Goal: Check status: Check status

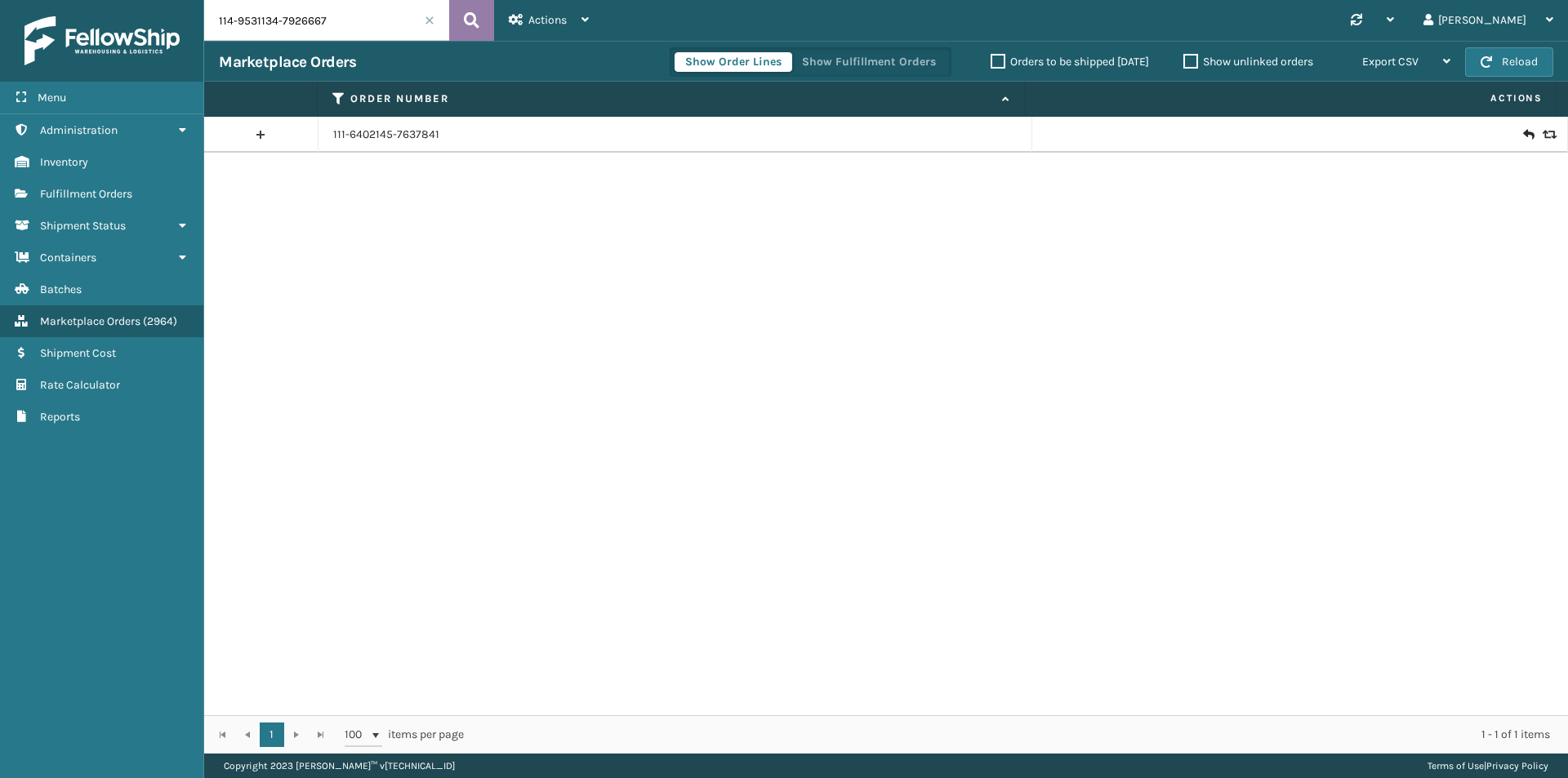
click at [470, 15] on icon at bounding box center [471, 20] width 15 height 24
click at [364, 25] on input "114-9531134-7926667" at bounding box center [326, 20] width 245 height 40
paste input "1-8899261-4950628"
click at [460, 28] on button at bounding box center [471, 20] width 45 height 40
click at [331, 23] on input "111-8899261-4950628" at bounding box center [326, 20] width 245 height 40
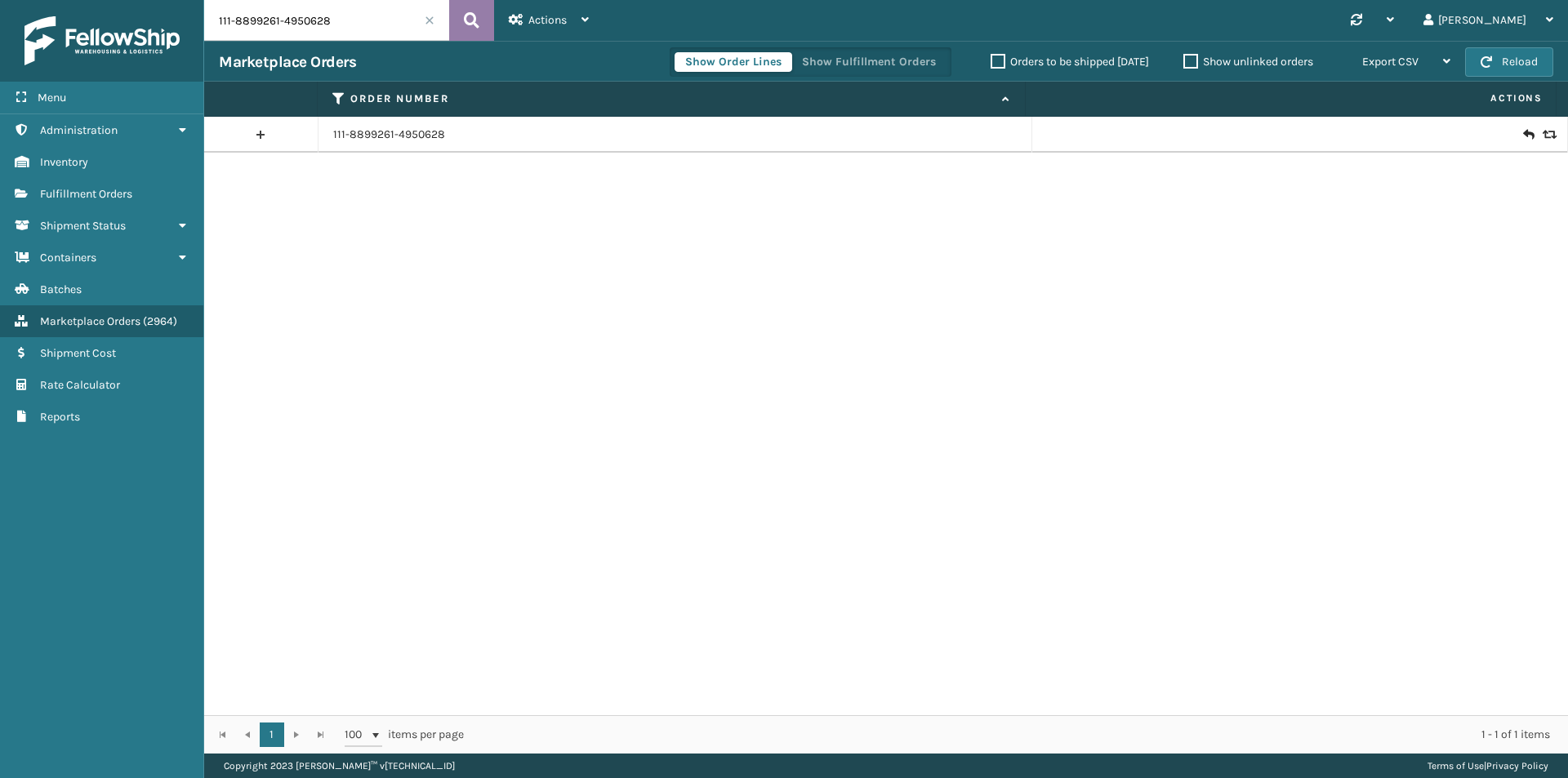
click at [461, 14] on button at bounding box center [471, 20] width 45 height 40
click at [354, 31] on input "111-8899261-4950628" at bounding box center [326, 20] width 245 height 40
click at [458, 10] on button at bounding box center [471, 20] width 45 height 40
click at [1543, 137] on icon at bounding box center [1547, 134] width 9 height 11
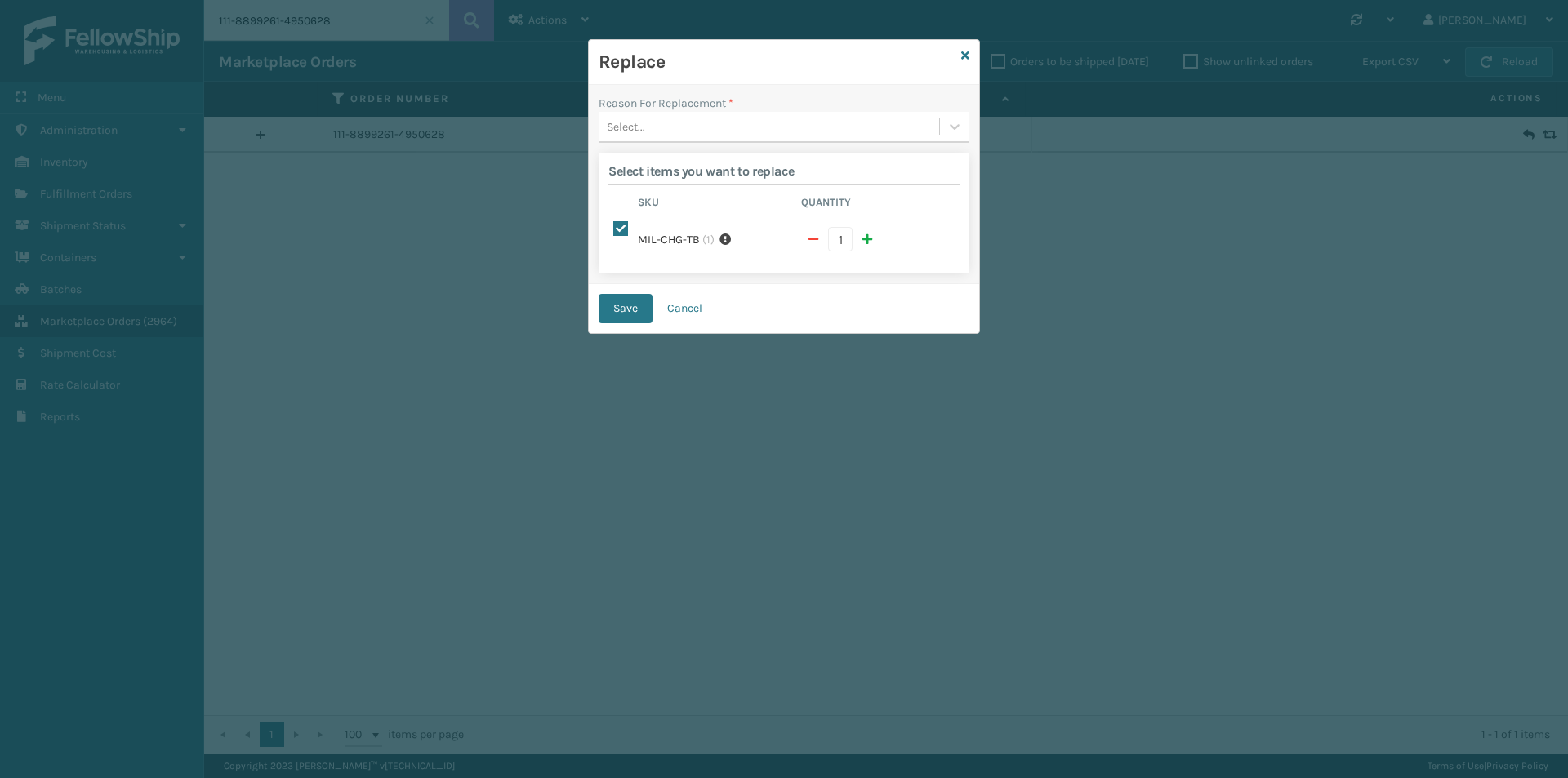
click at [724, 135] on div "Select..." at bounding box center [769, 126] width 341 height 27
click at [697, 176] on div "Arrived damaged" at bounding box center [784, 168] width 371 height 30
click at [626, 294] on button "Save" at bounding box center [625, 309] width 54 height 29
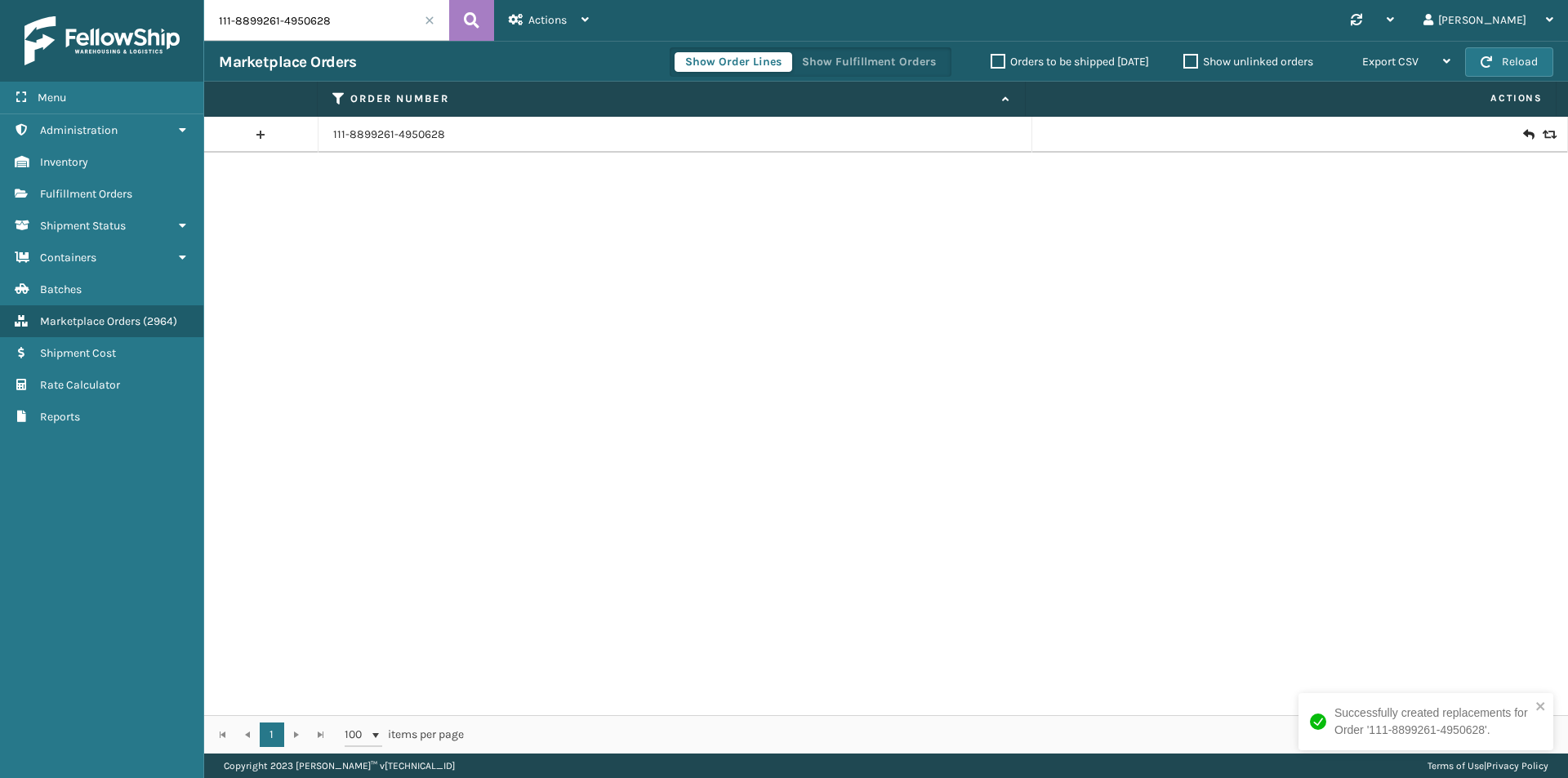
click at [335, 33] on input "111-8899261-4950628" at bounding box center [326, 20] width 245 height 40
paste input "3151514-5491443"
type input "111-3151514-5491443"
click at [468, 19] on icon at bounding box center [471, 20] width 15 height 24
click at [1523, 133] on icon at bounding box center [1528, 134] width 9 height 16
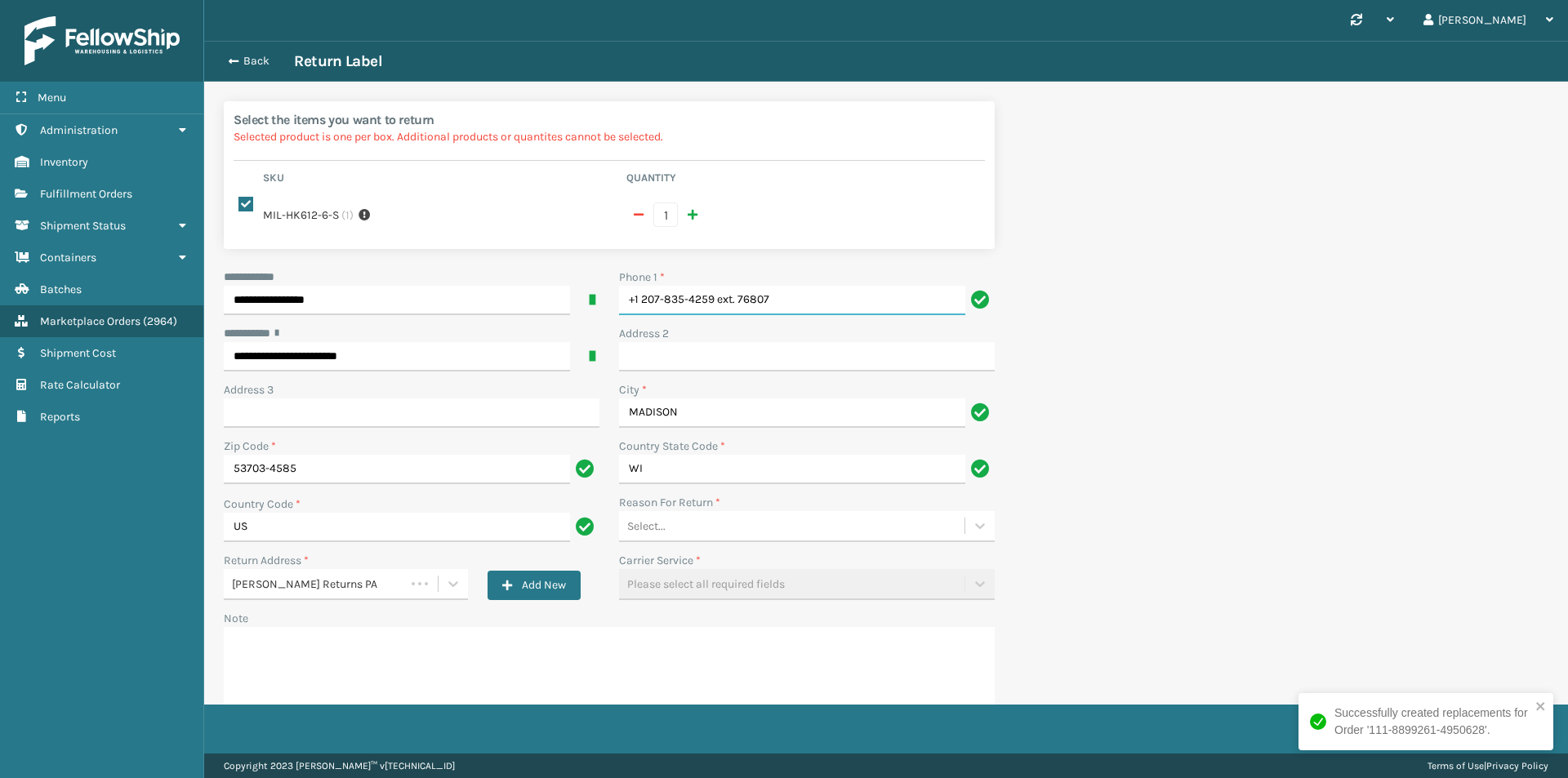
click at [818, 285] on input "+1 207-835-4259 ext. 76807" at bounding box center [792, 300] width 347 height 29
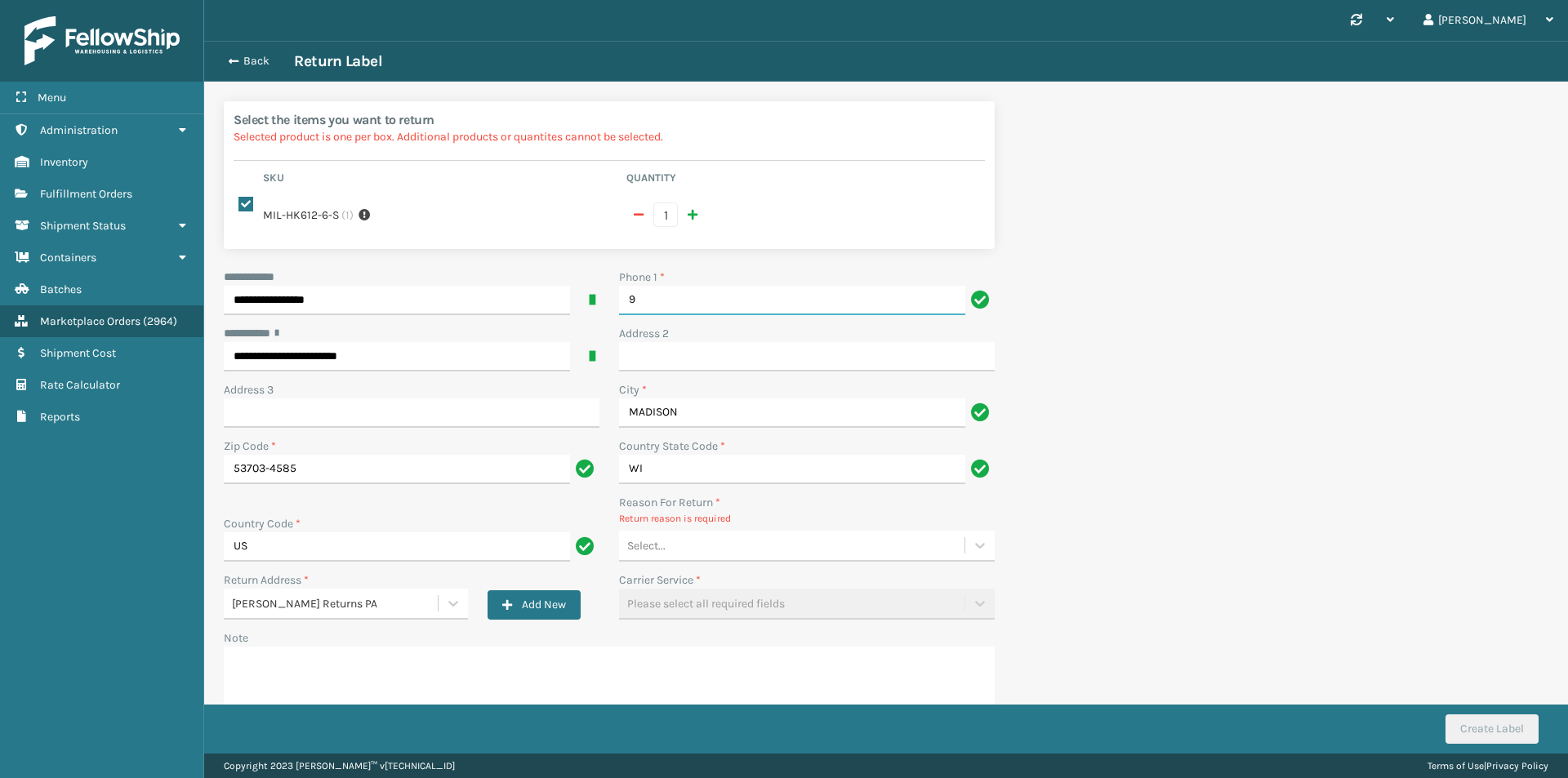
type input "9999999999"
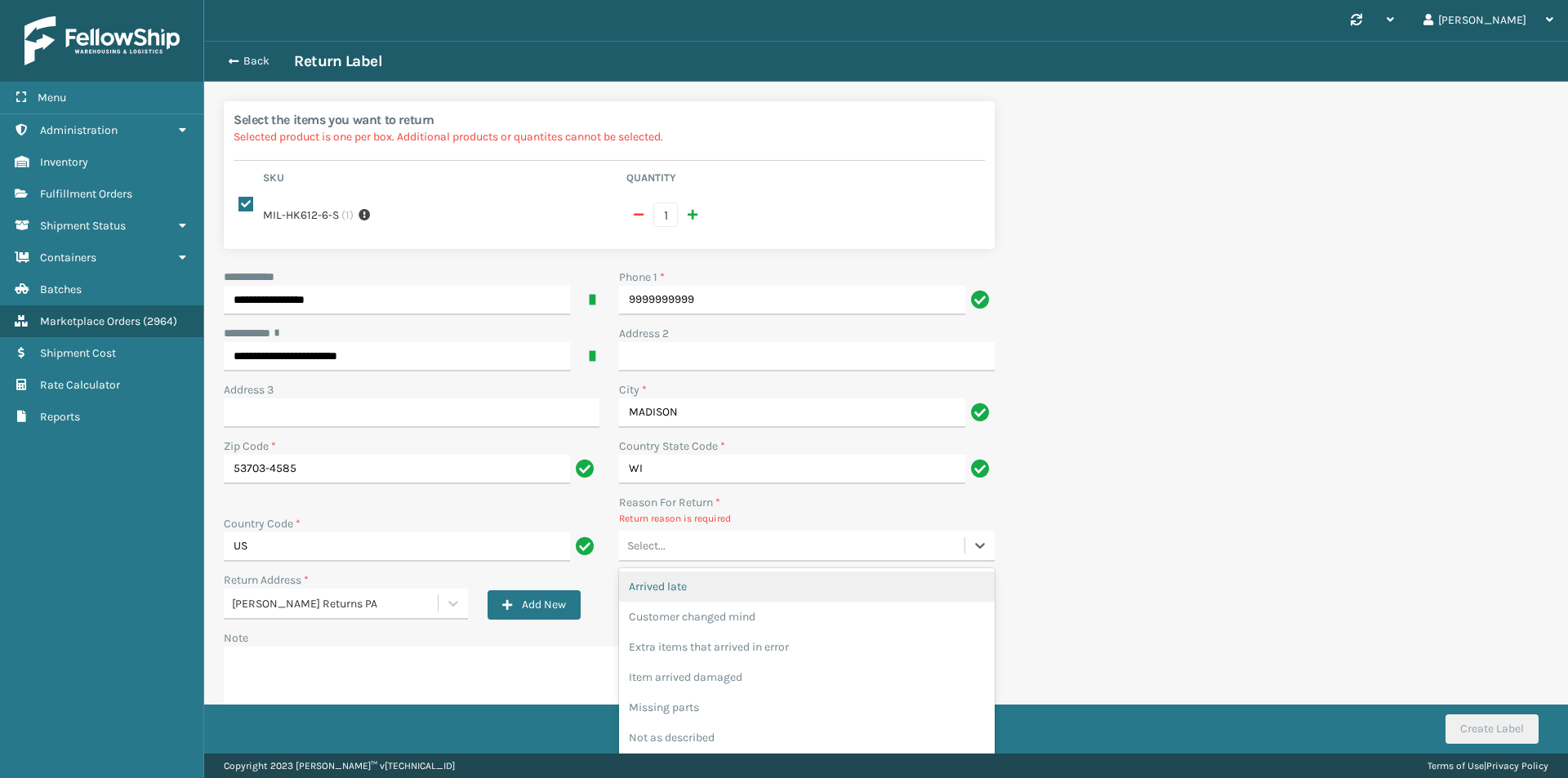
click at [743, 532] on div "Select..." at bounding box center [792, 545] width 346 height 27
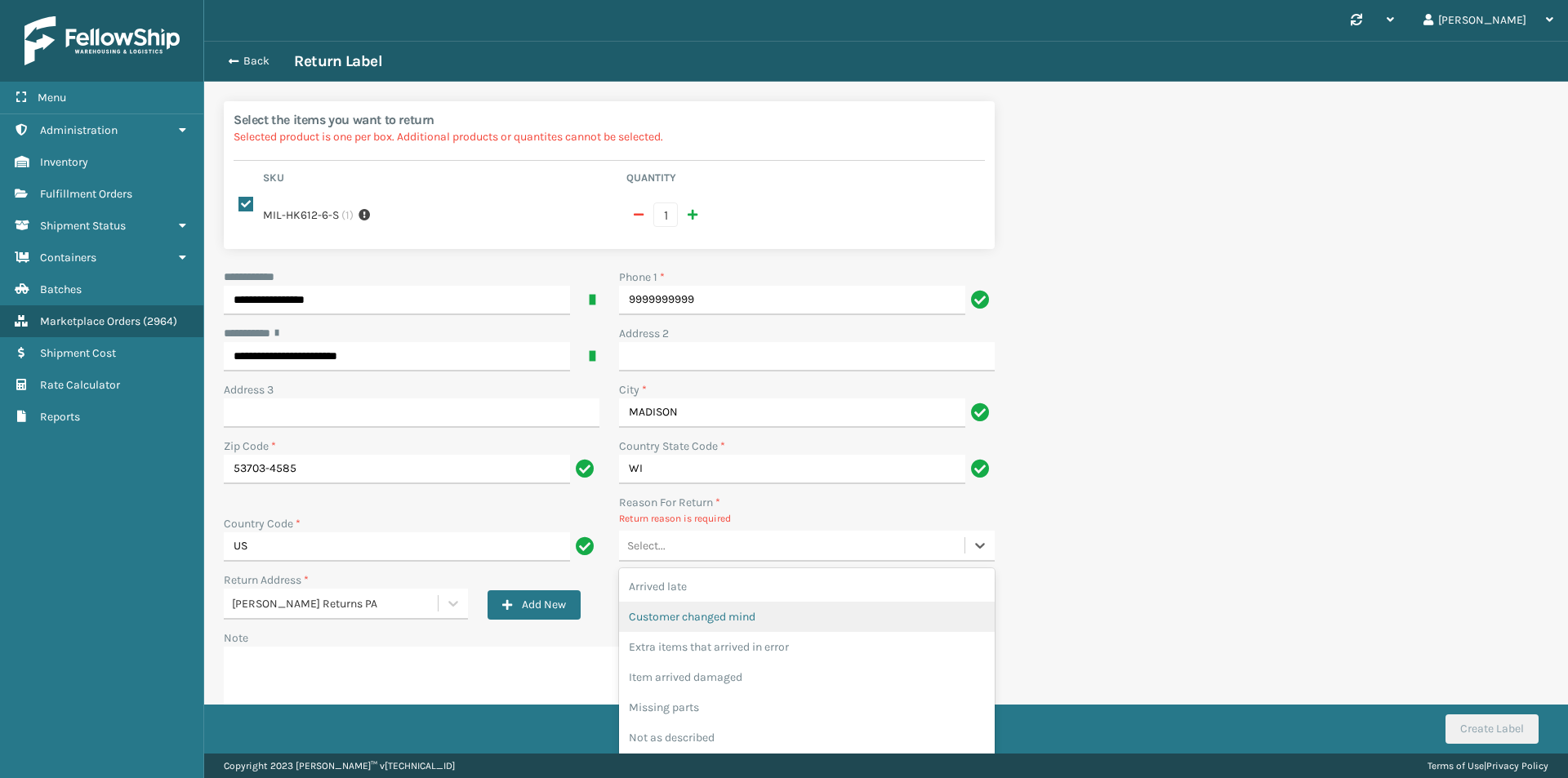
click at [755, 603] on div "Customer changed mind" at bounding box center [807, 616] width 376 height 30
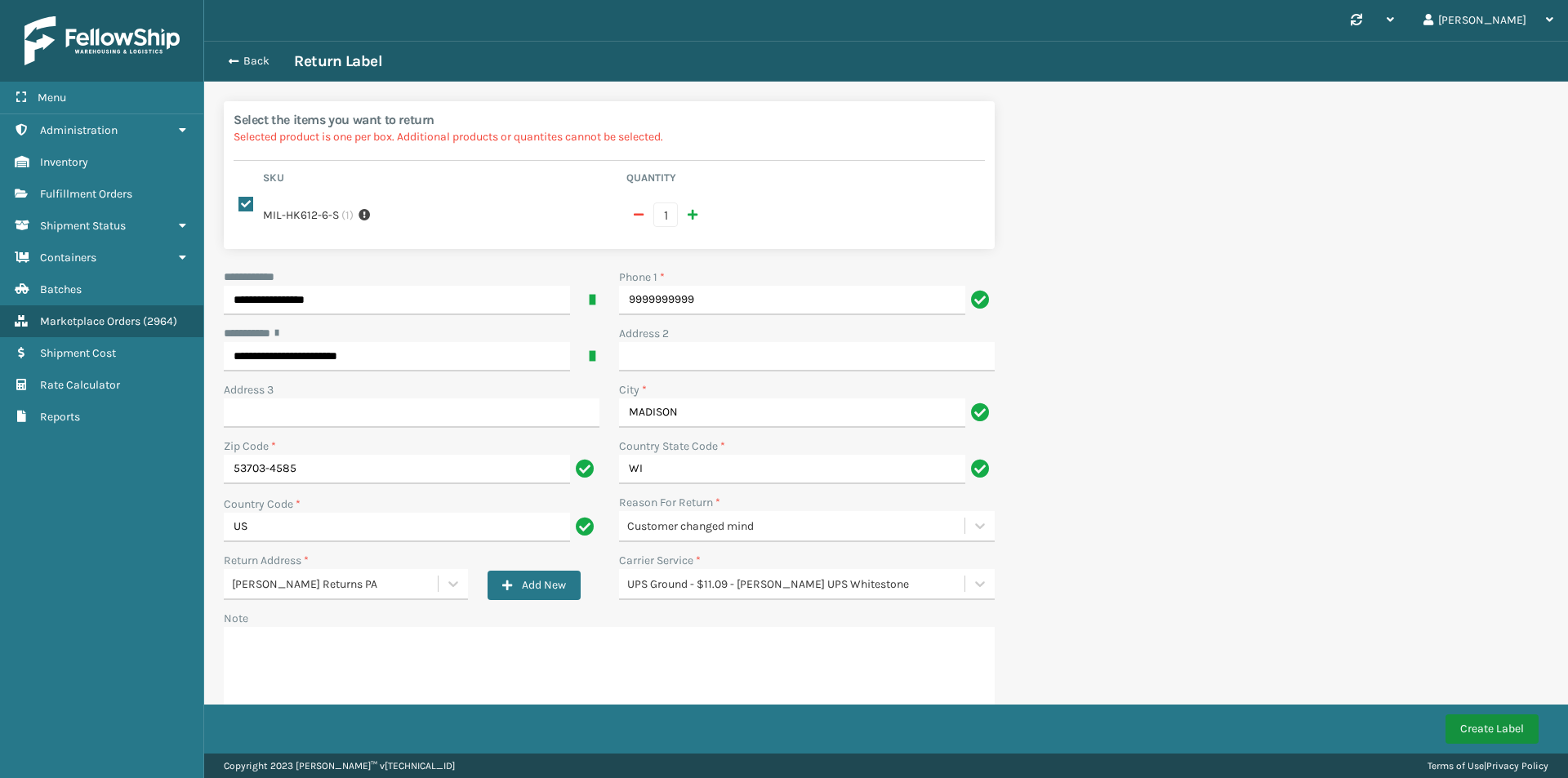
click at [1495, 721] on button "Create Label" at bounding box center [1492, 729] width 93 height 29
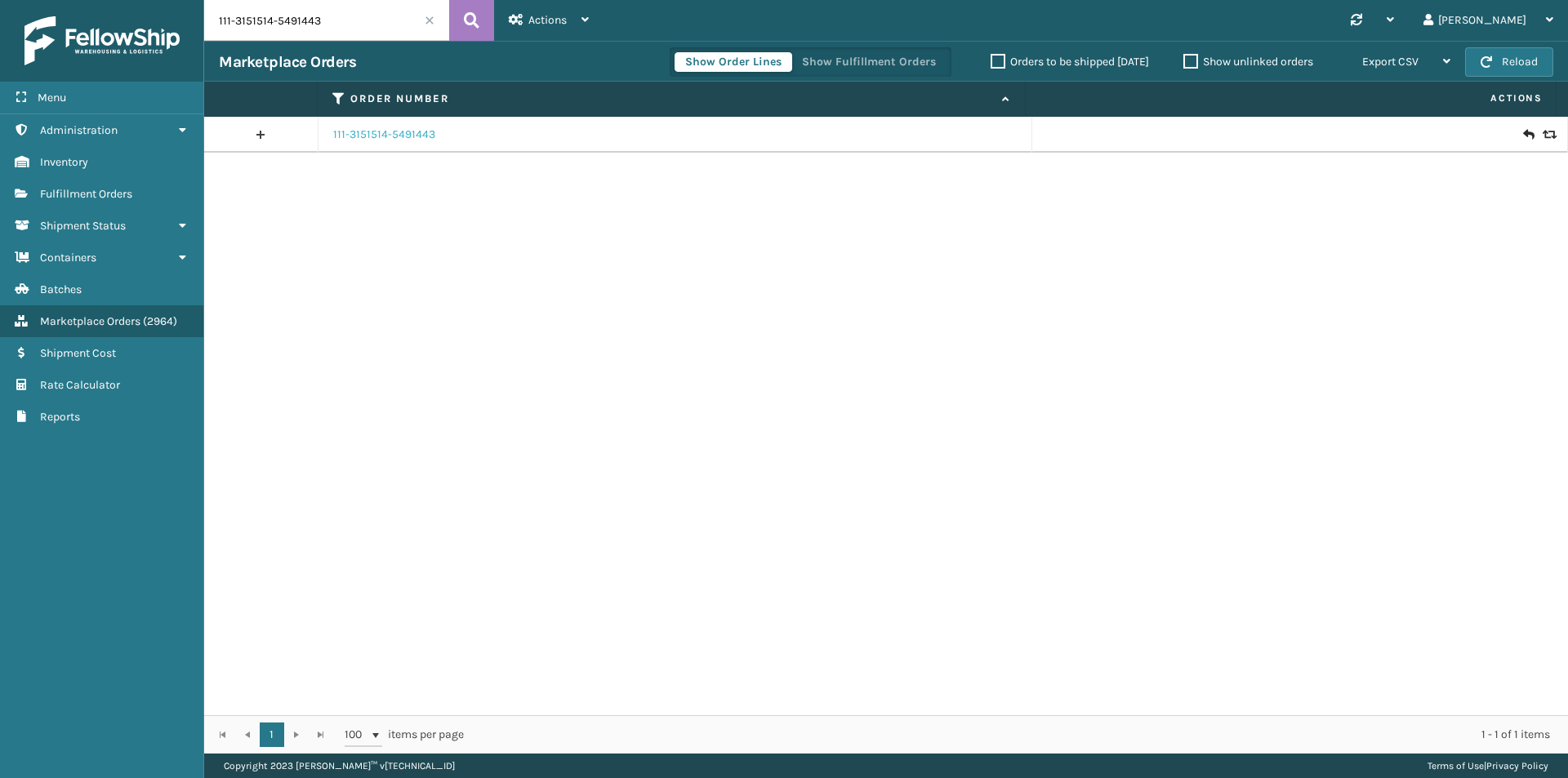
click at [403, 136] on link "111-3151514-5491443" at bounding box center [384, 134] width 102 height 16
click at [347, 19] on input "111-3151514-5491443" at bounding box center [326, 20] width 245 height 40
paste input "3-0794402-8132242"
type input "113-0794402-8132242"
click at [470, 19] on icon at bounding box center [471, 20] width 15 height 24
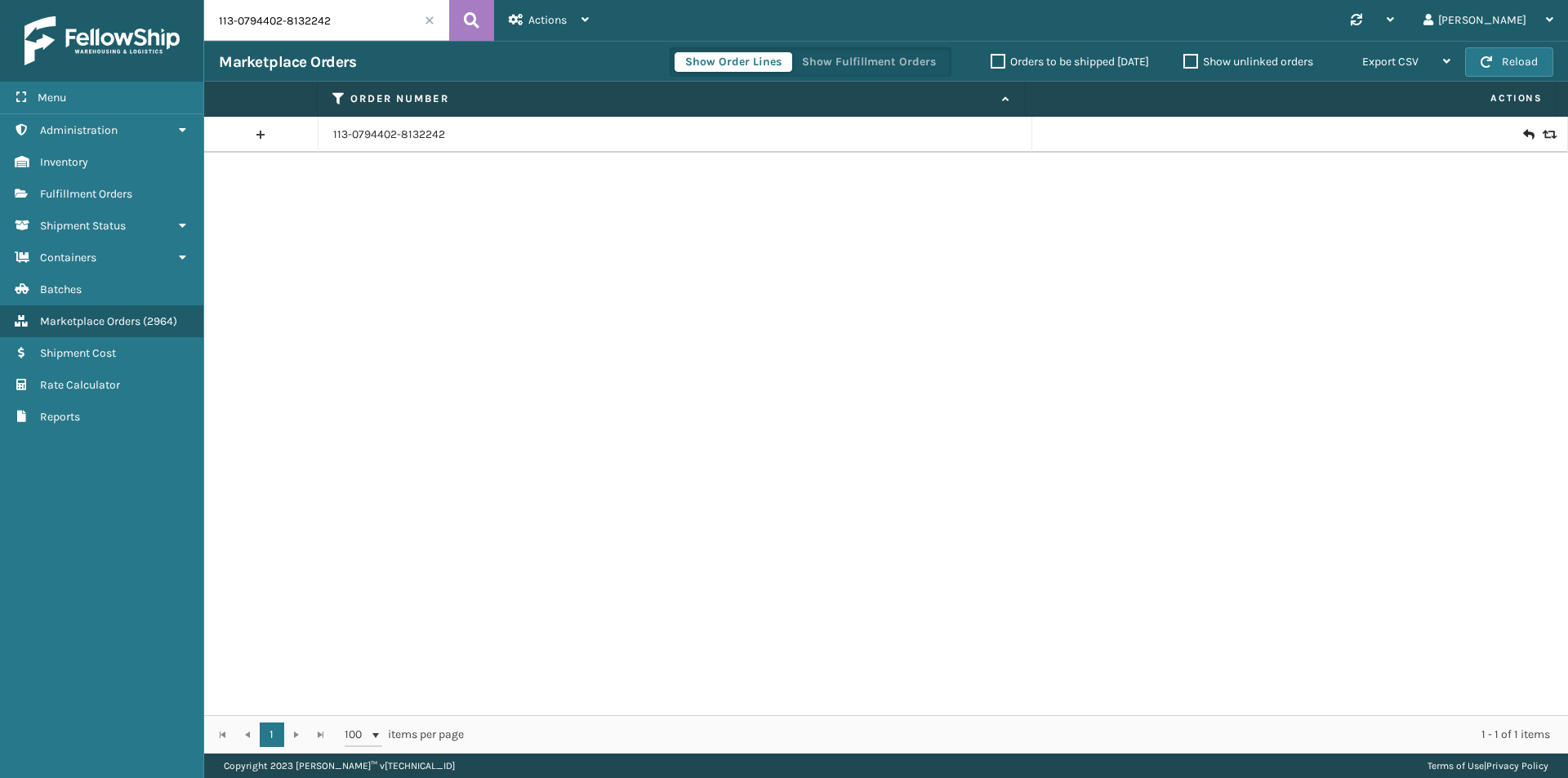
click at [1543, 137] on icon at bounding box center [1547, 134] width 9 height 11
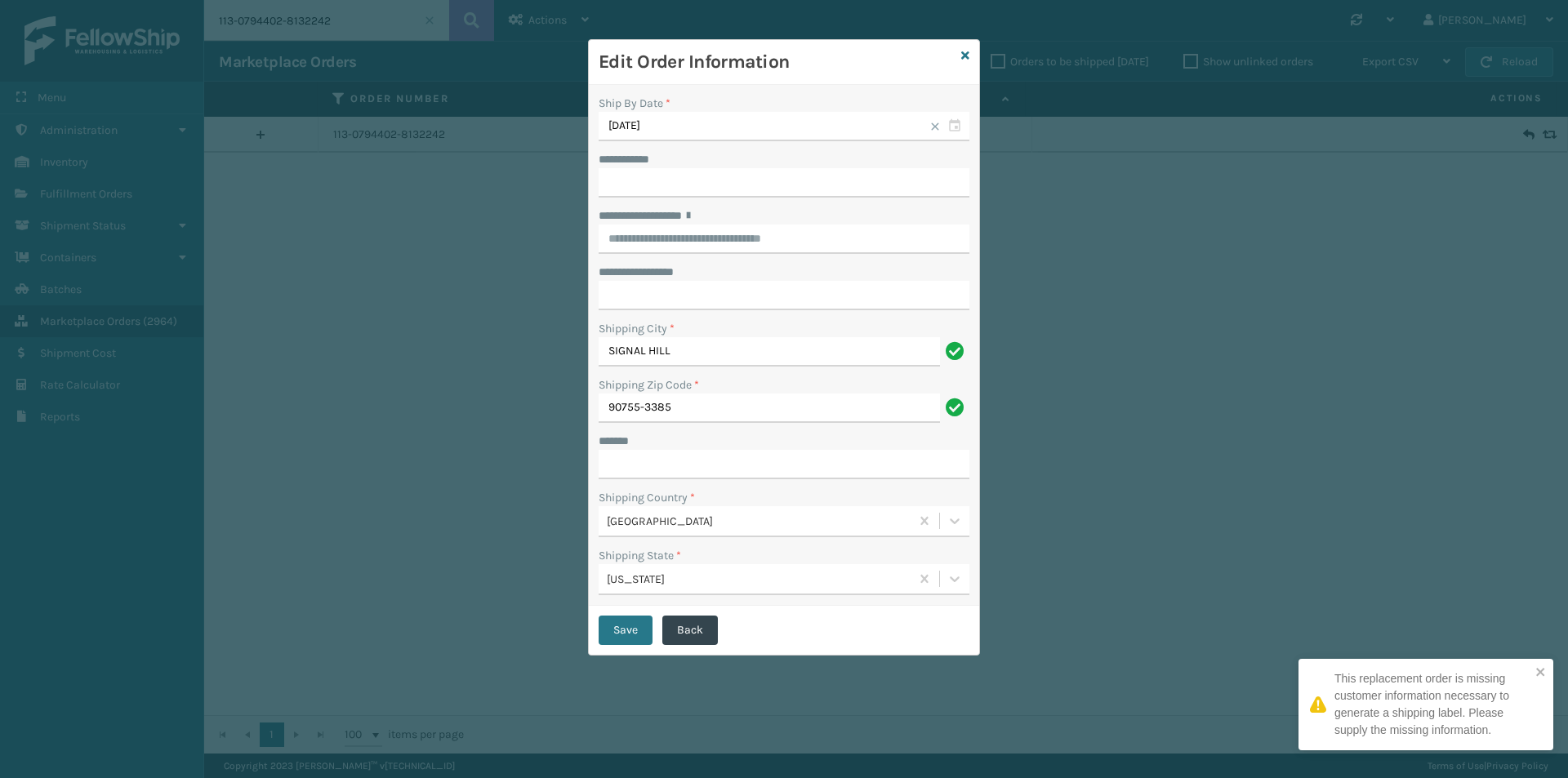
click at [972, 56] on div "Edit Order Information" at bounding box center [784, 63] width 390 height 45
click at [969, 53] on div "Edit Order Information" at bounding box center [784, 63] width 390 height 45
click at [966, 58] on icon at bounding box center [965, 55] width 8 height 11
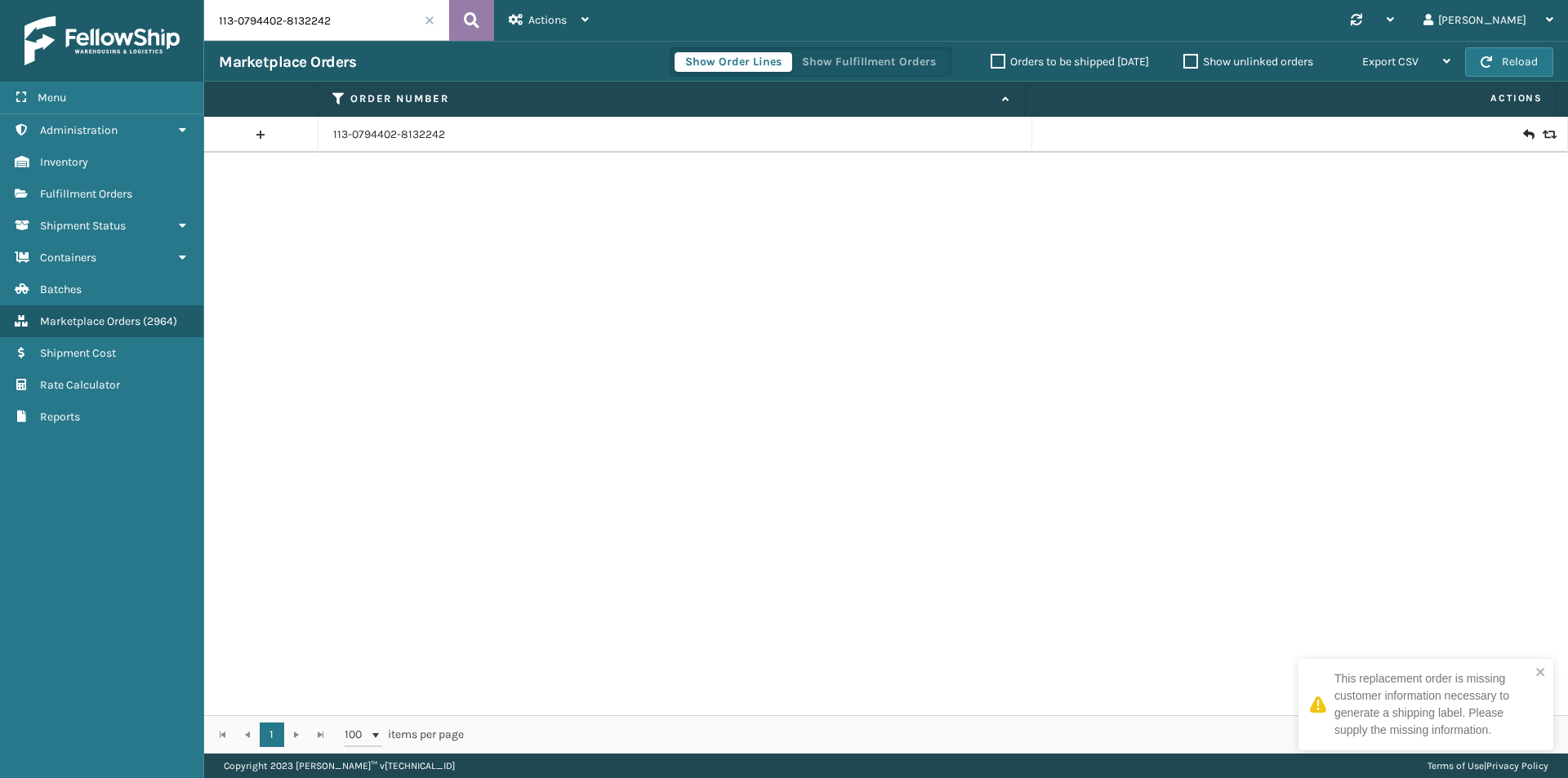
click at [451, 15] on button at bounding box center [471, 20] width 45 height 40
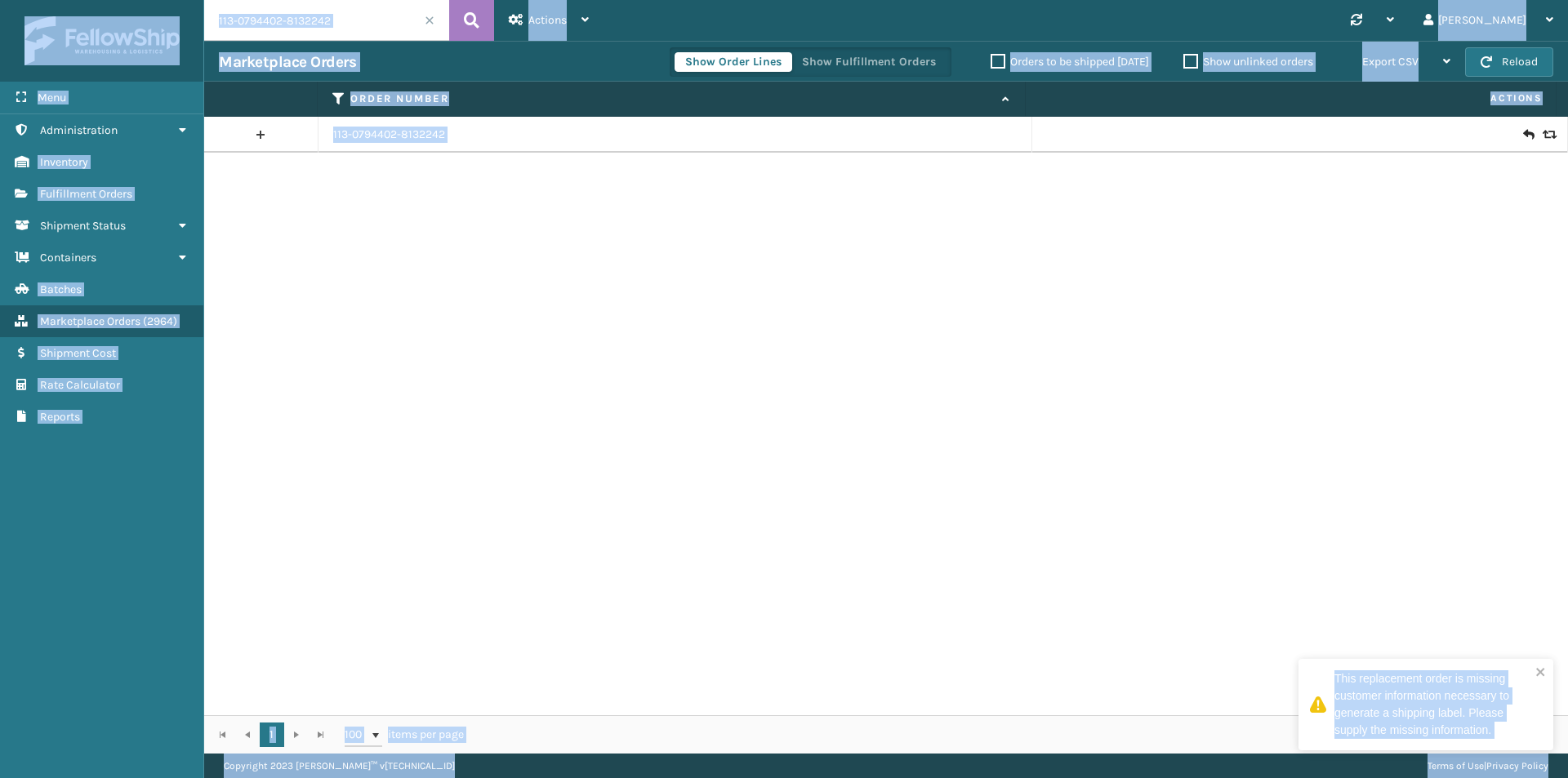
click at [385, 22] on input "113-0794402-8132242" at bounding box center [326, 20] width 245 height 40
click at [349, 21] on input "113-0794402-8132242" at bounding box center [326, 20] width 245 height 40
click at [396, 23] on input "113-0794402-8132242" at bounding box center [326, 20] width 245 height 40
click at [604, 281] on div "113-0794402-8132242" at bounding box center [886, 416] width 1364 height 598
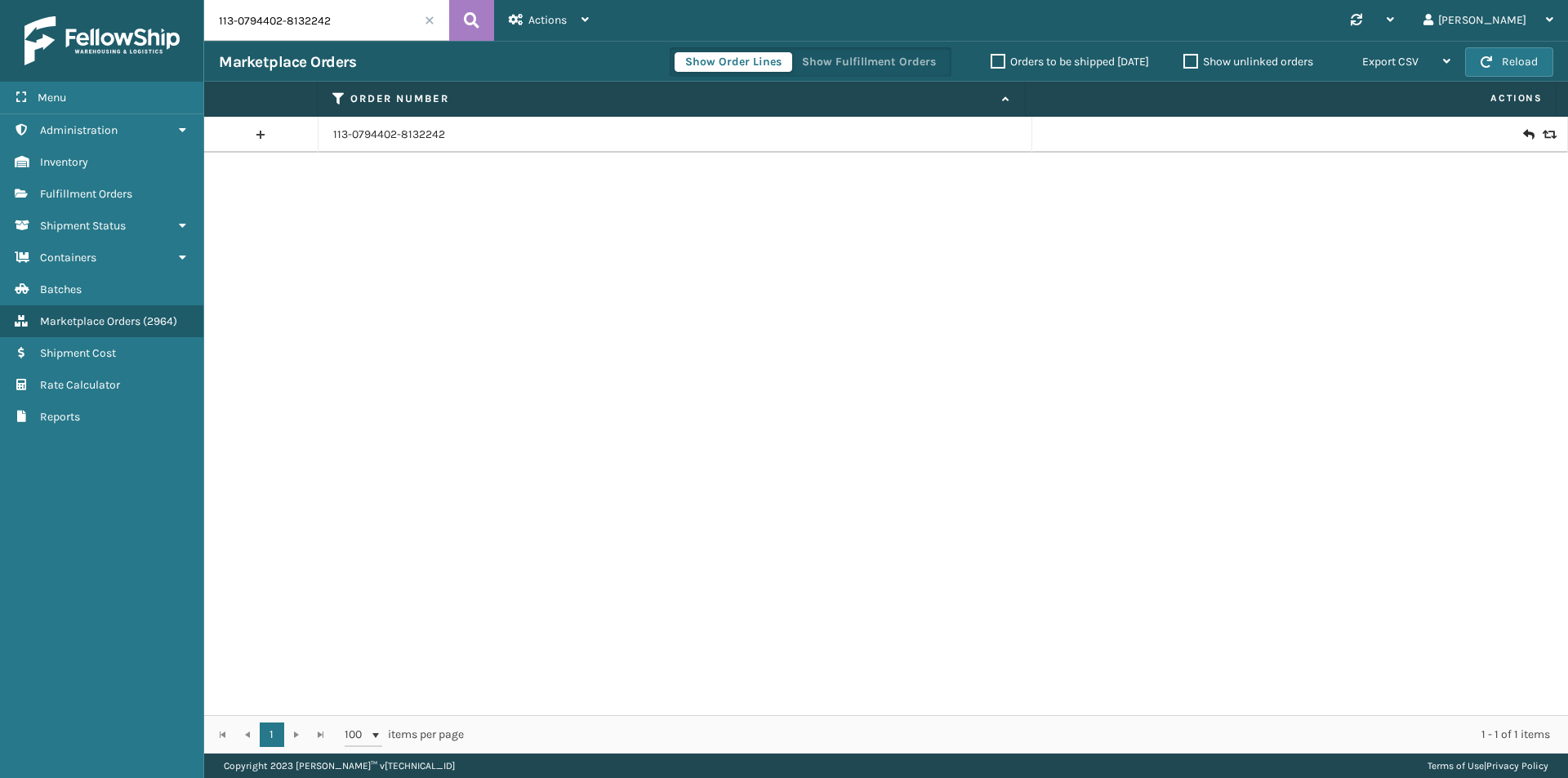
click at [348, 24] on input "113-0794402-8132242" at bounding box center [326, 20] width 245 height 40
paste input "4-5967636-3839448"
type input "114-5967636-3839448"
click at [464, 21] on icon at bounding box center [471, 20] width 15 height 24
click at [1543, 138] on icon at bounding box center [1547, 134] width 9 height 11
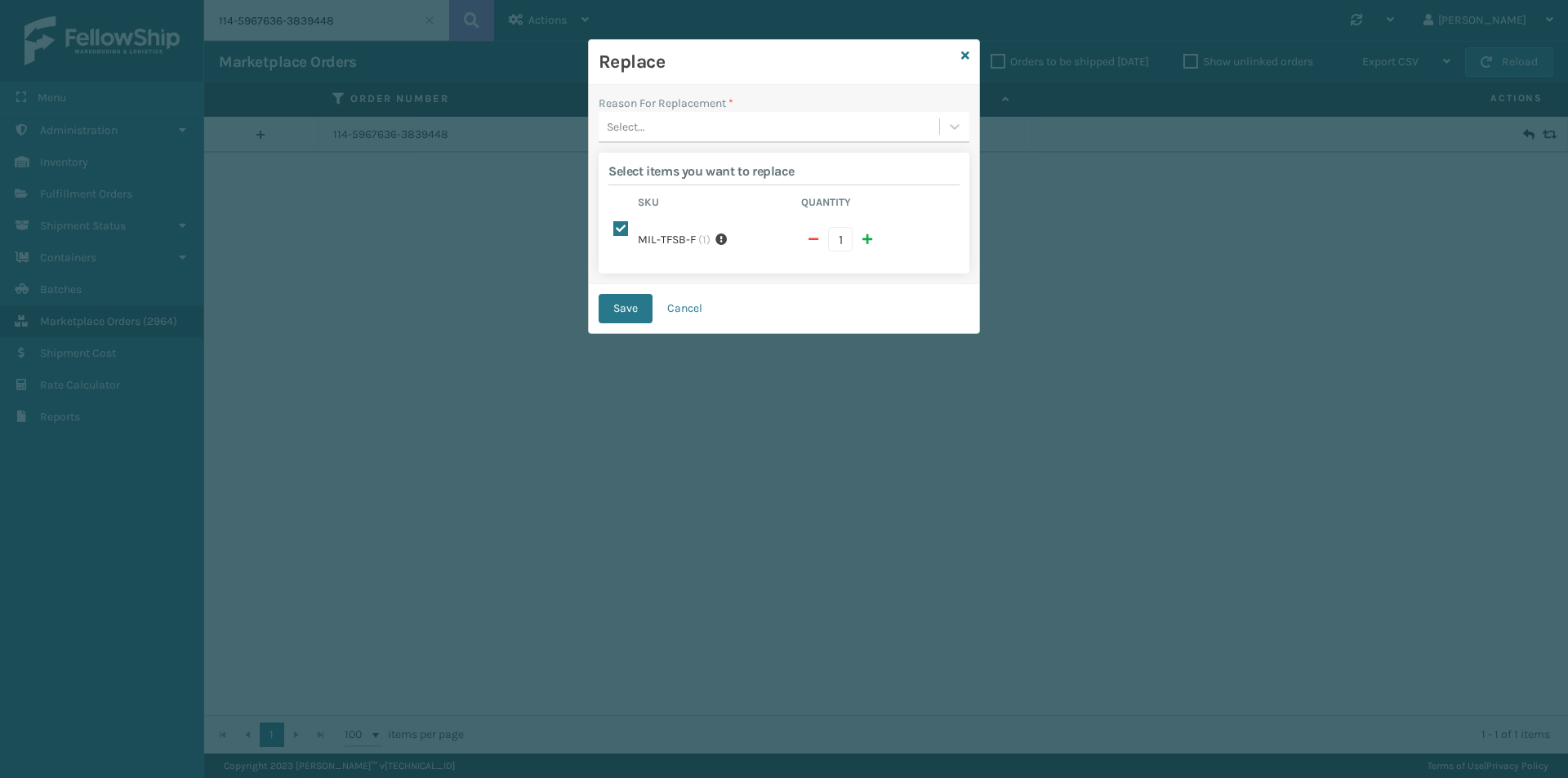
click at [786, 139] on div "Select..." at bounding box center [769, 126] width 341 height 27
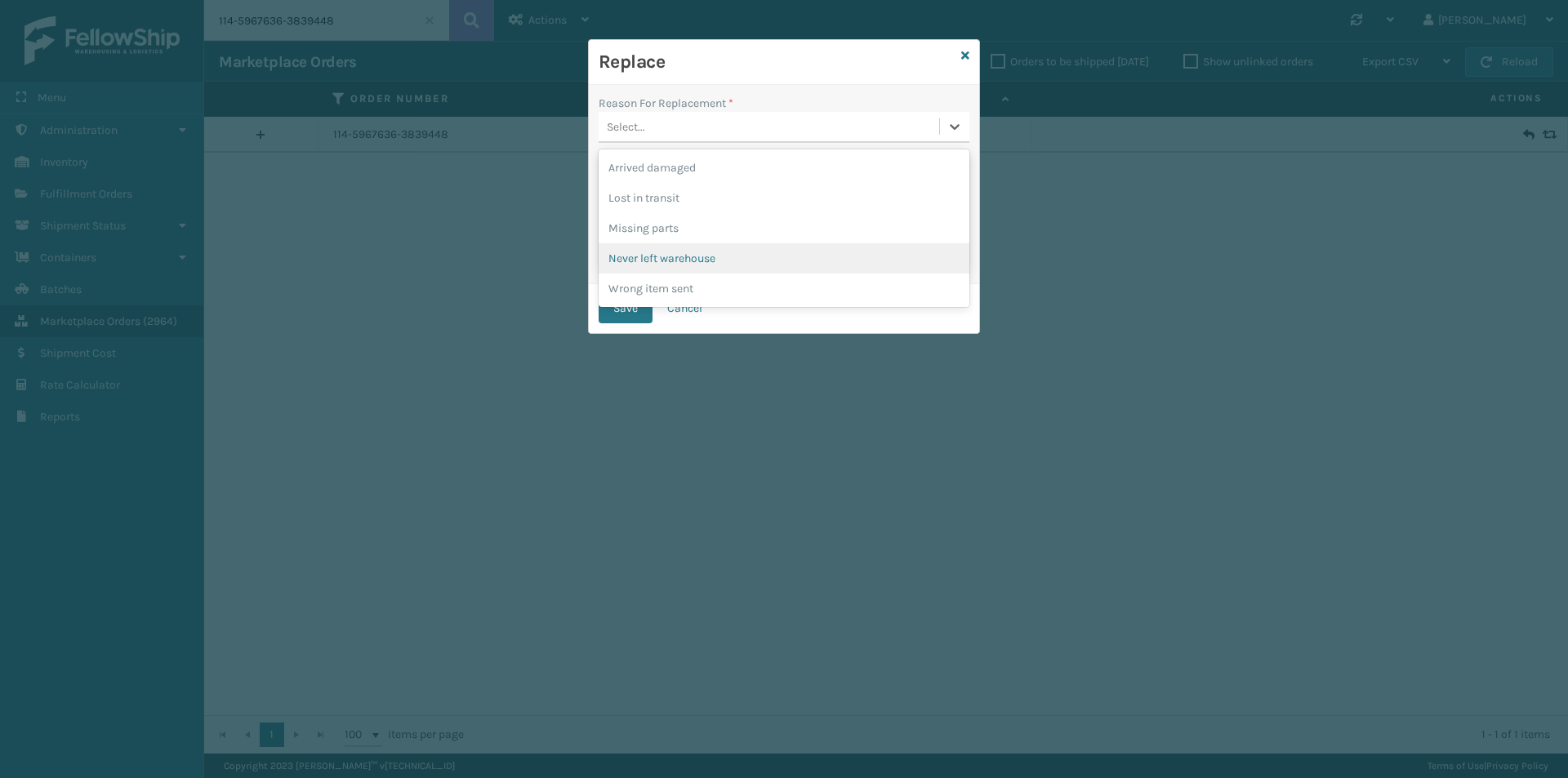
click at [697, 265] on div "Never left warehouse" at bounding box center [784, 258] width 371 height 30
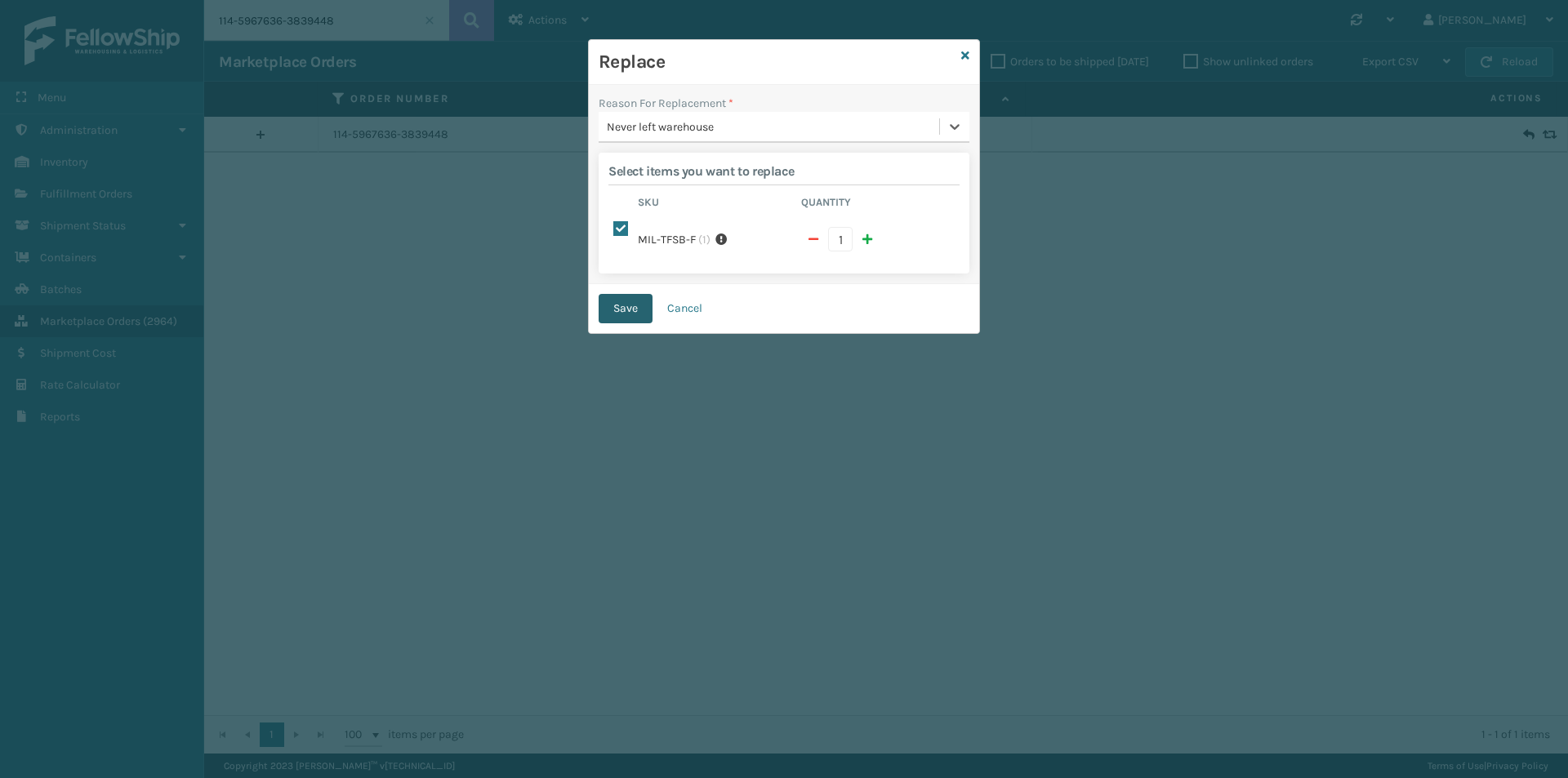
click at [636, 303] on button "Save" at bounding box center [625, 309] width 54 height 29
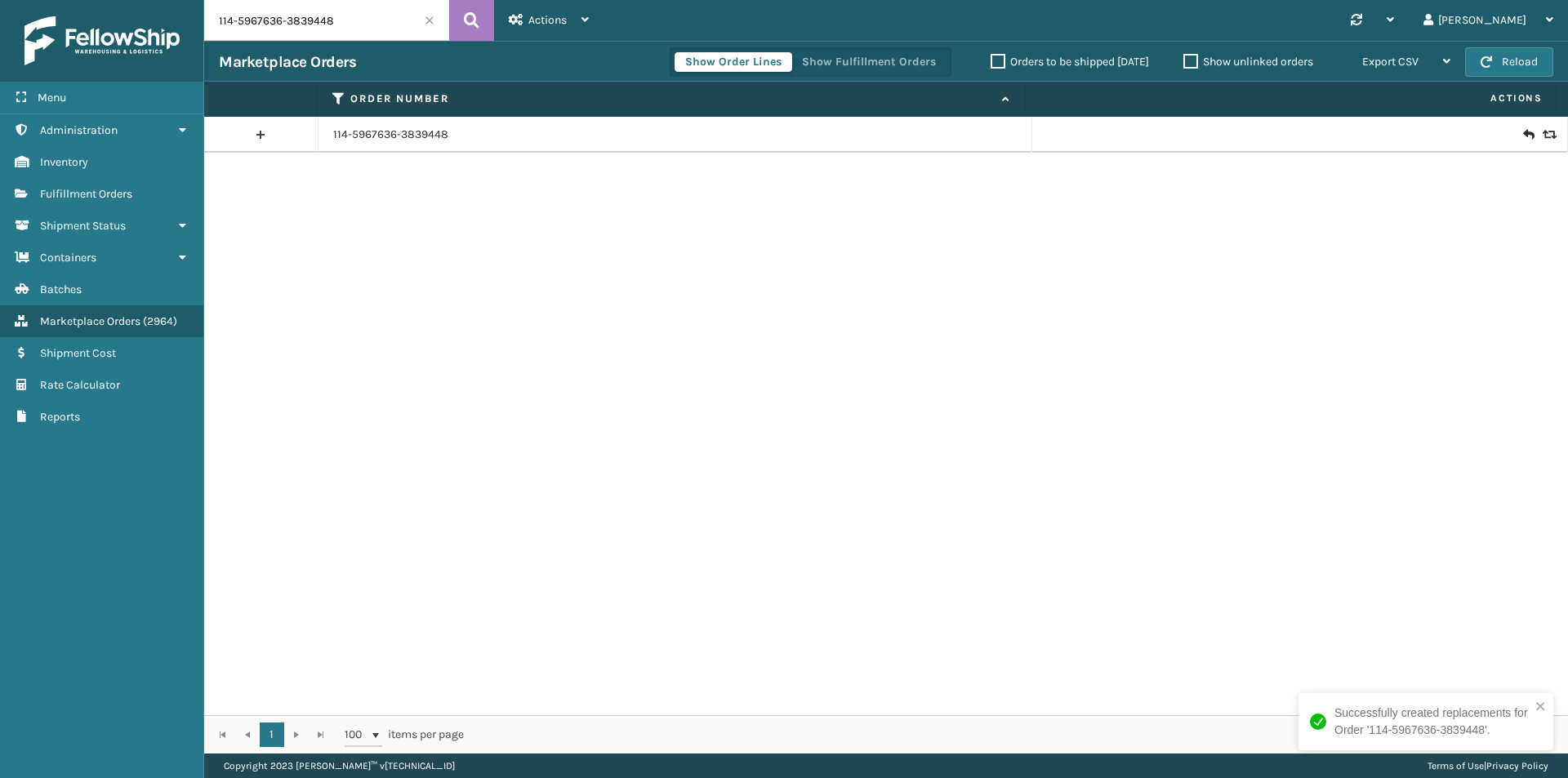
click at [378, 23] on input "114-5967636-3839448" at bounding box center [326, 20] width 245 height 40
click at [401, 122] on td "114-5967636-3839448" at bounding box center [675, 135] width 714 height 36
click at [402, 129] on link "114-5967636-3839448" at bounding box center [390, 134] width 115 height 16
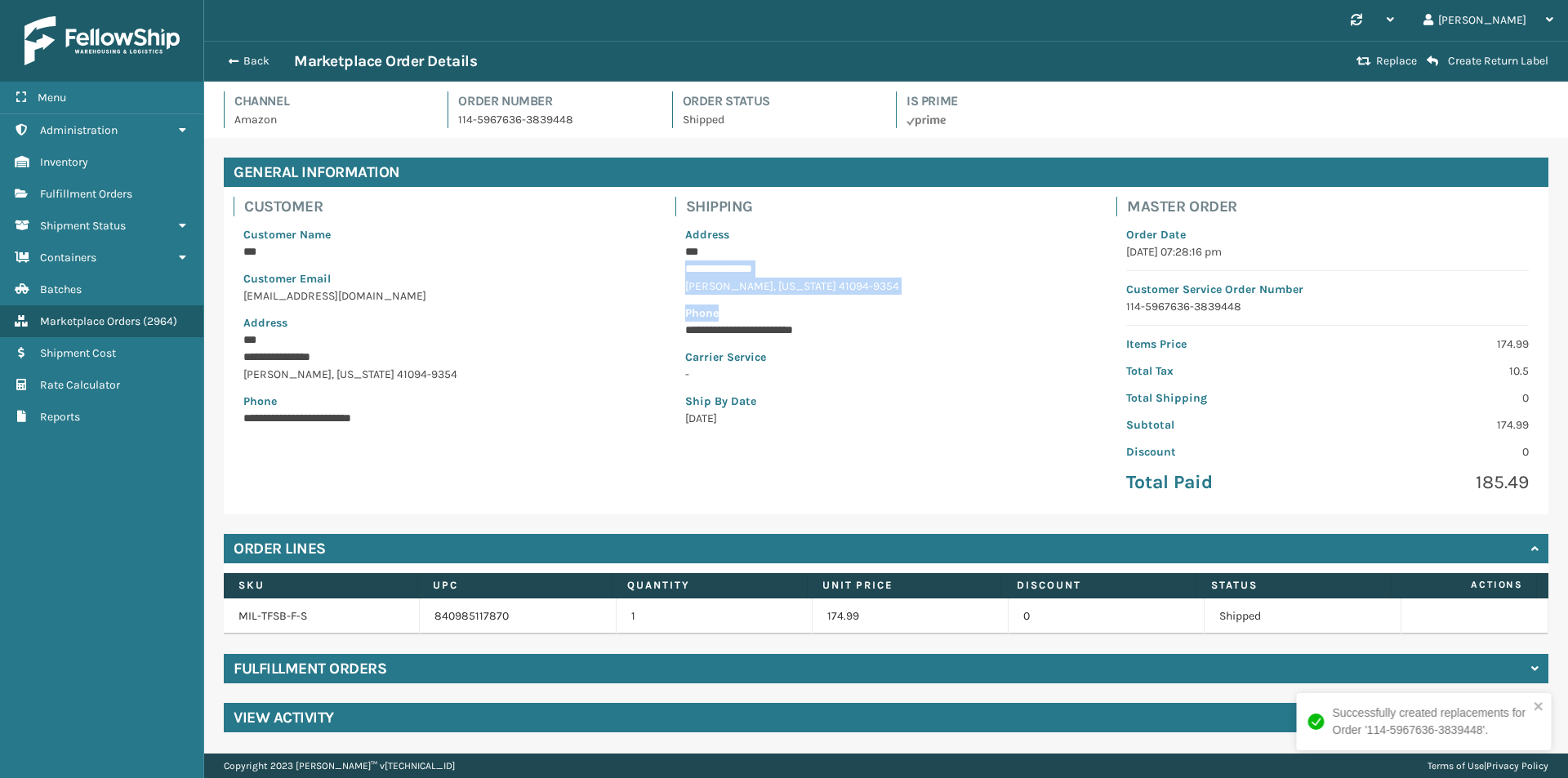
drag, startPoint x: 686, startPoint y: 271, endPoint x: 849, endPoint y: 295, distance: 164.8
click at [849, 295] on div "**********" at bounding box center [886, 327] width 422 height 220
copy div "**********"
click at [830, 270] on p "**********" at bounding box center [887, 269] width 403 height 17
drag, startPoint x: 686, startPoint y: 266, endPoint x: 844, endPoint y: 284, distance: 159.0
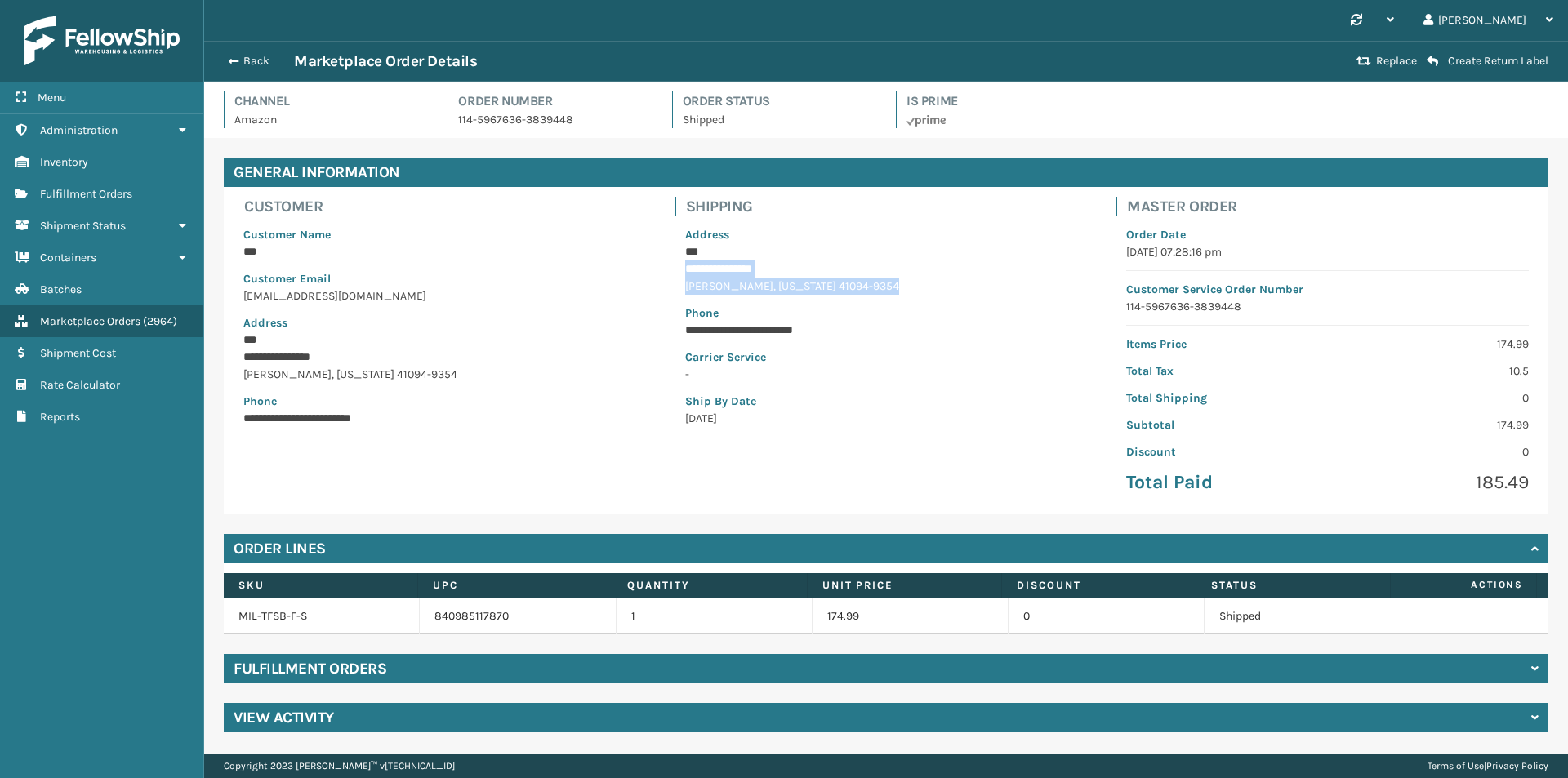
click at [844, 284] on div "**********" at bounding box center [886, 327] width 422 height 220
copy div "**********"
click at [263, 54] on button "Back" at bounding box center [255, 61] width 75 height 15
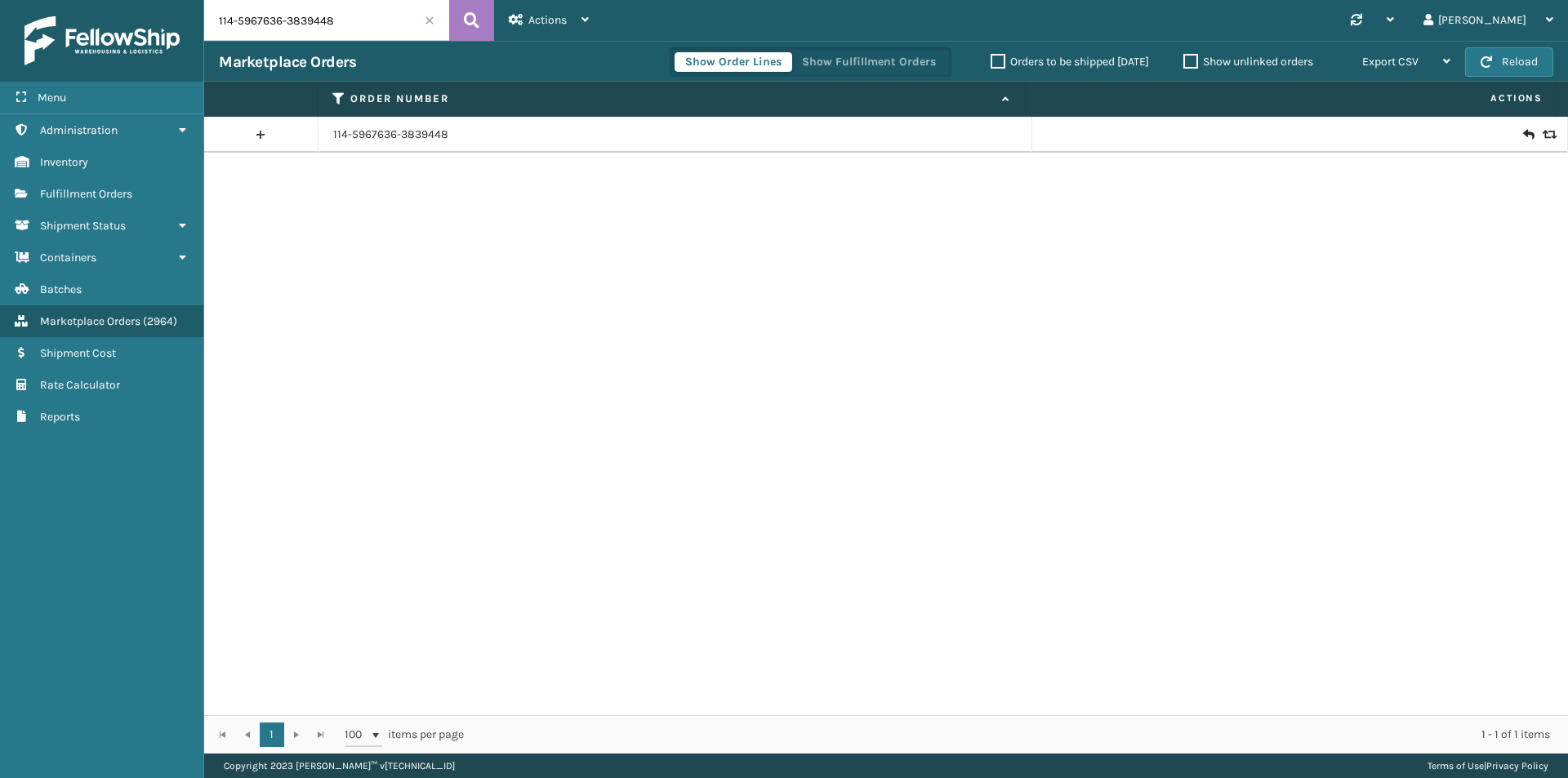
click at [1543, 136] on icon at bounding box center [1547, 134] width 9 height 11
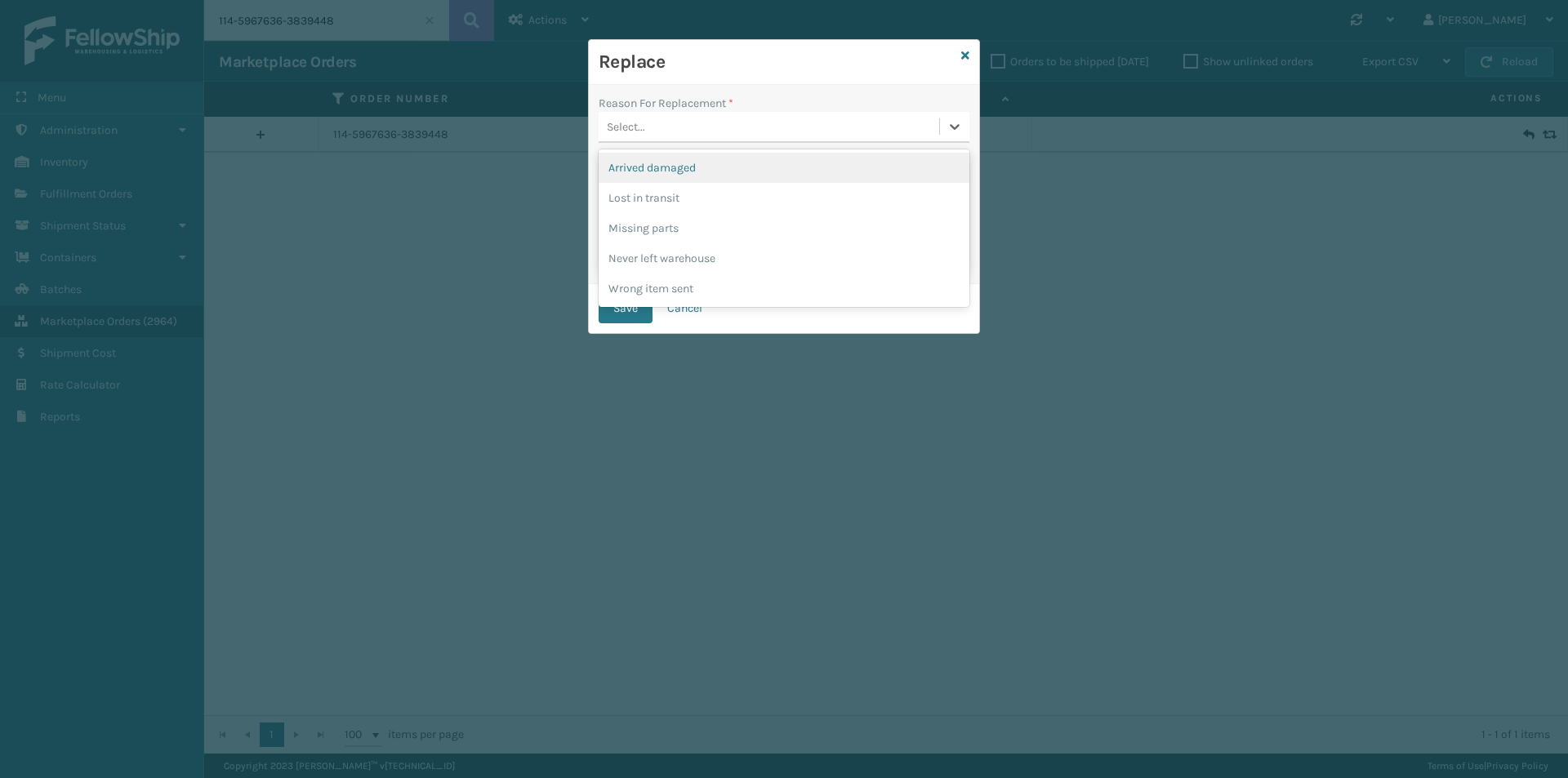
click at [816, 138] on div "Select..." at bounding box center [769, 126] width 341 height 27
click at [685, 202] on div "Lost in transit" at bounding box center [784, 198] width 371 height 30
click at [714, 130] on div "Lost in transit" at bounding box center [773, 127] width 334 height 17
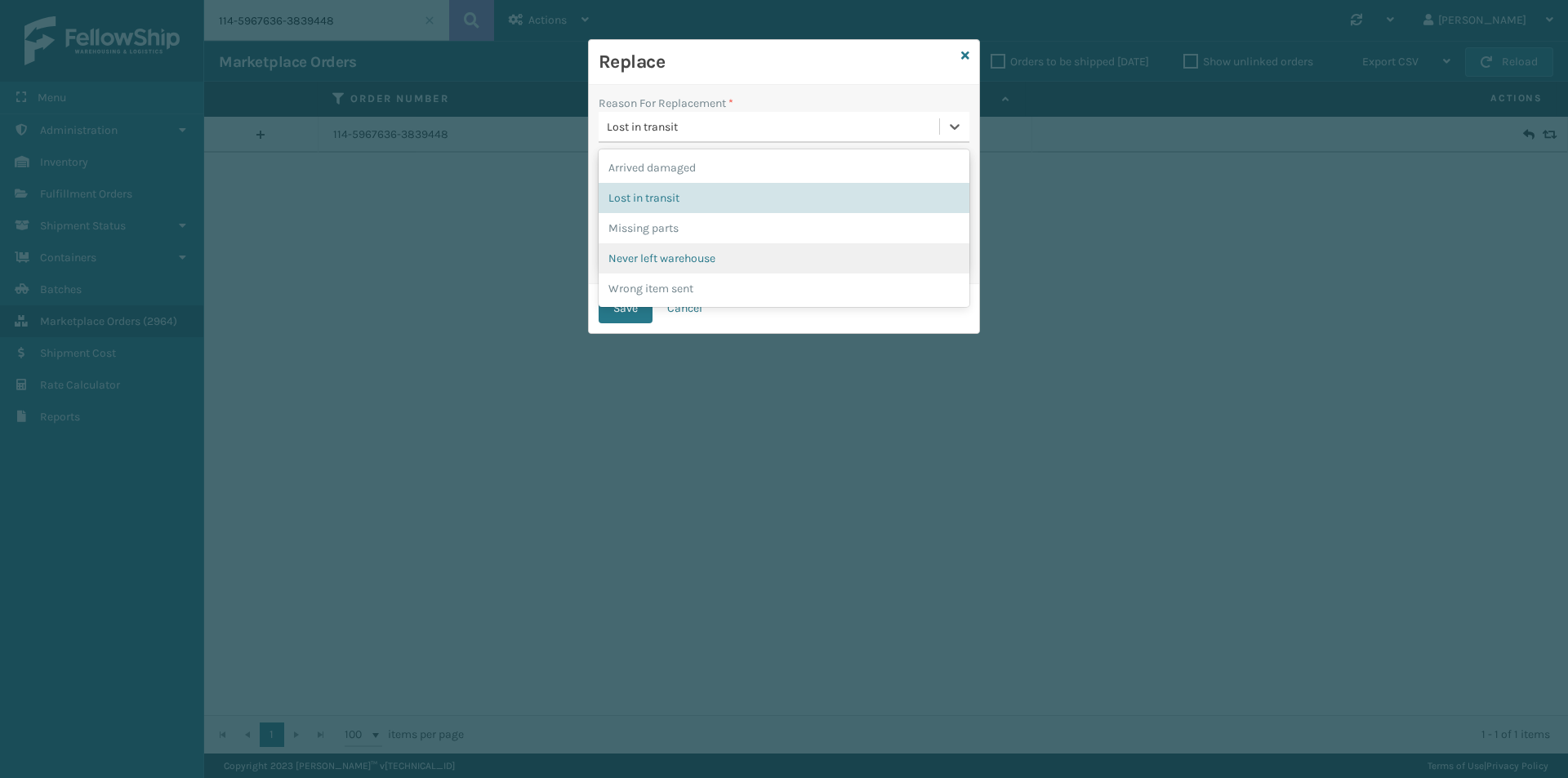
click at [694, 261] on div "Never left warehouse" at bounding box center [784, 258] width 371 height 30
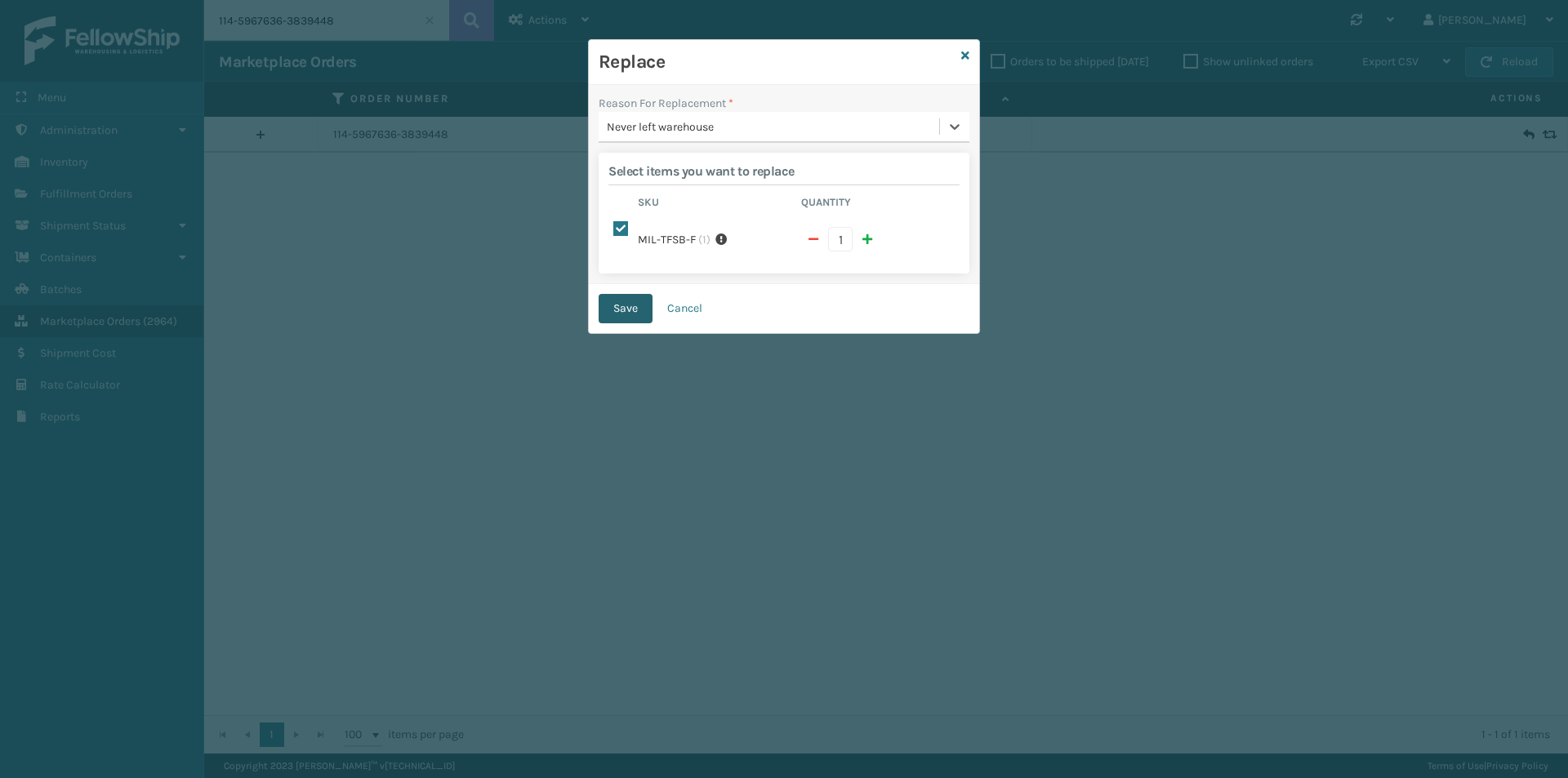
click at [636, 297] on button "Save" at bounding box center [625, 309] width 54 height 29
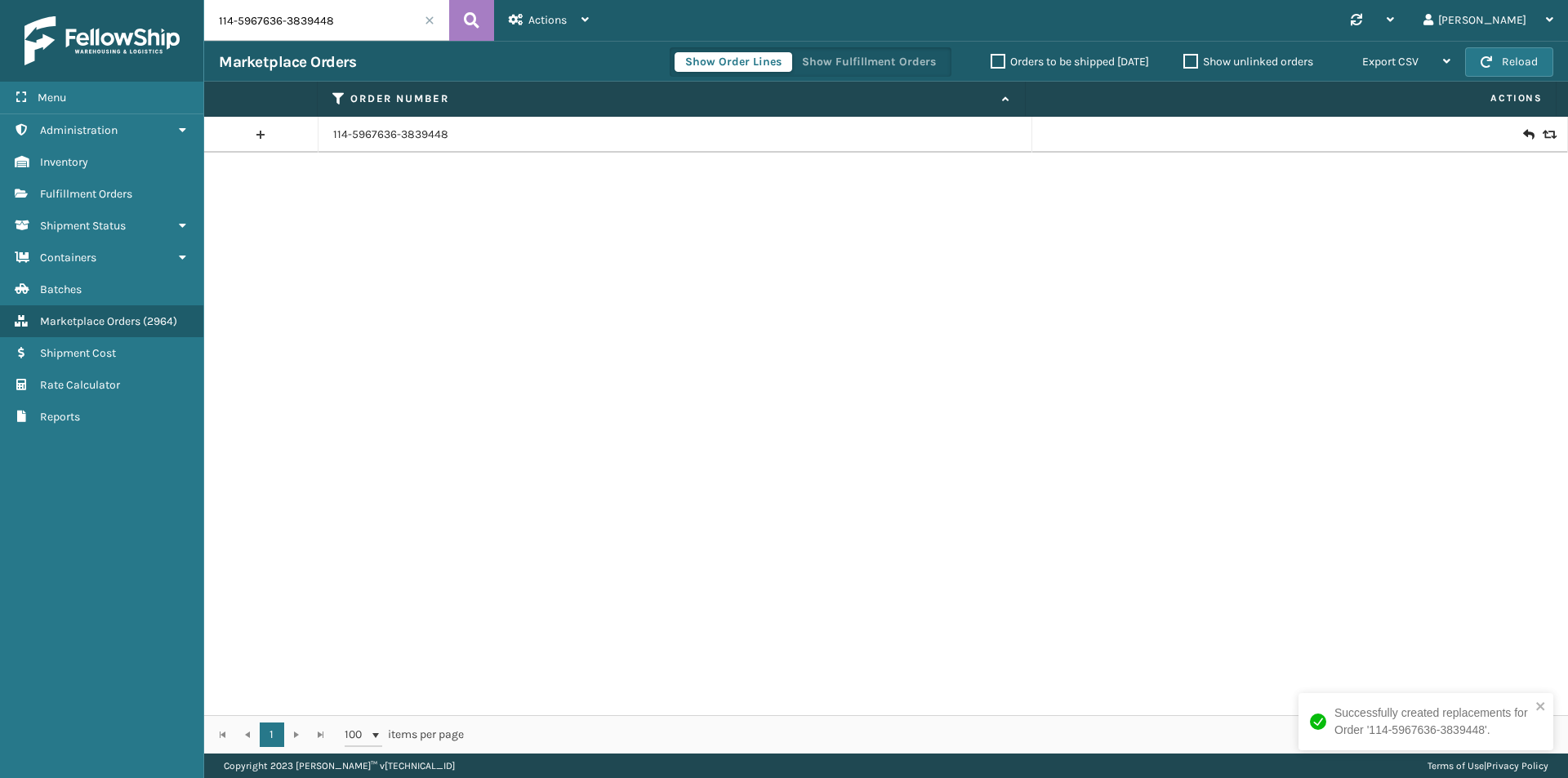
click at [341, 34] on input "114-5967636-3839448" at bounding box center [326, 20] width 245 height 40
paste input "9531134-7926667"
click at [471, 27] on icon at bounding box center [471, 20] width 15 height 24
click at [354, 21] on input "114-9531134-7926667" at bounding box center [326, 20] width 245 height 40
paste input "3-8335494-2143423"
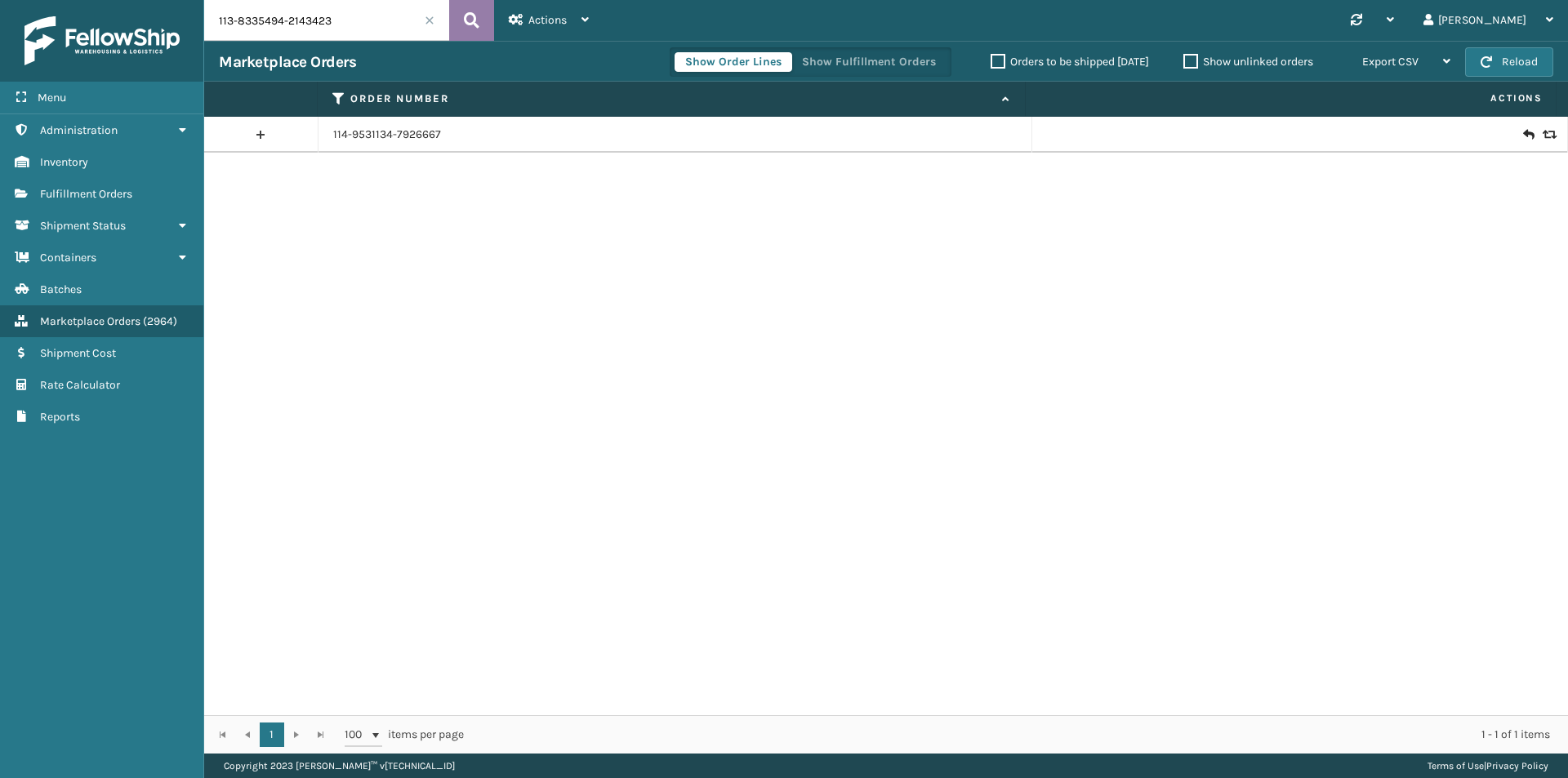
click at [469, 15] on icon at bounding box center [471, 20] width 15 height 24
click at [1543, 132] on icon at bounding box center [1547, 134] width 9 height 11
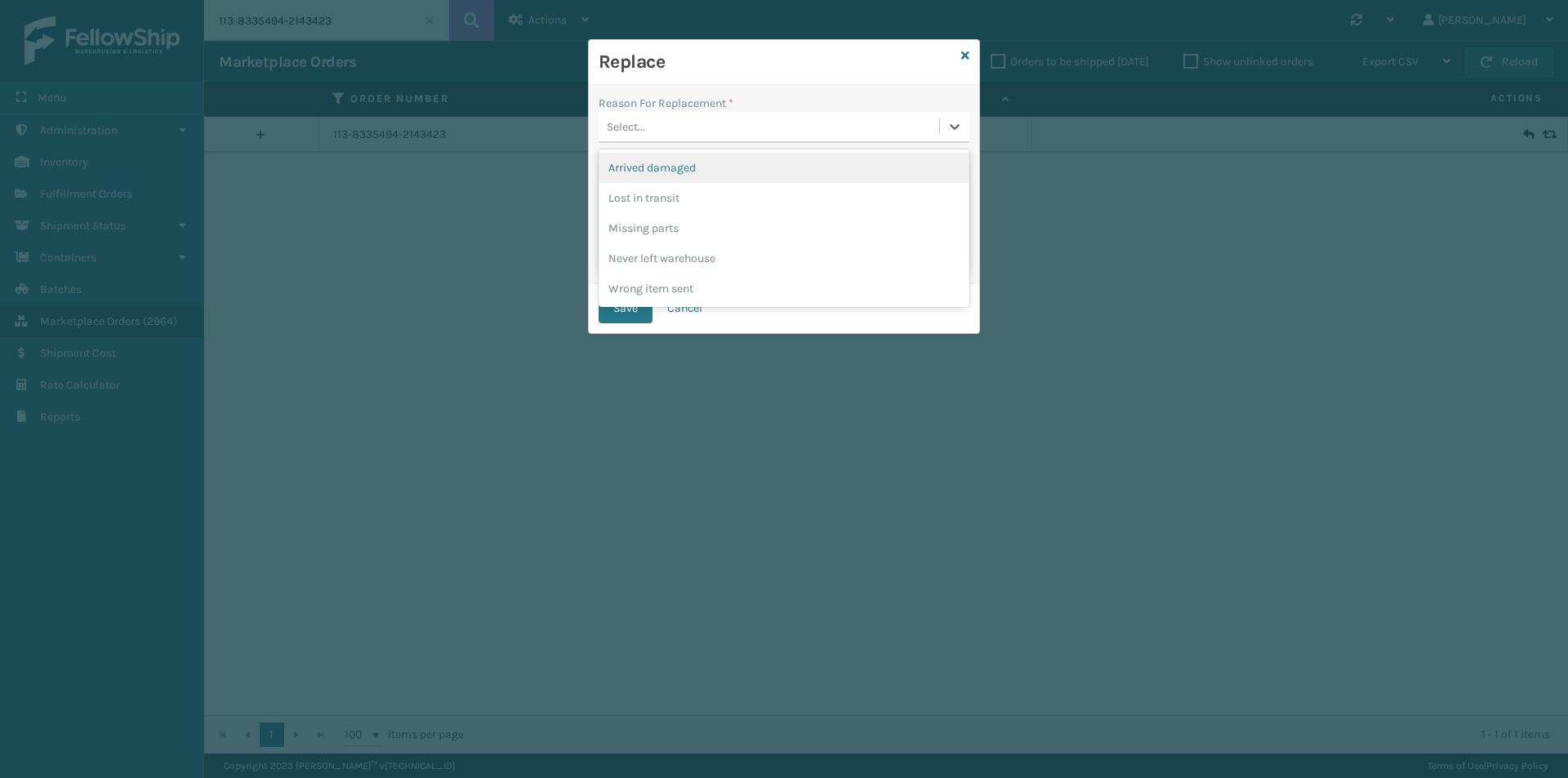
click at [740, 140] on div "Select..." at bounding box center [784, 127] width 371 height 31
click at [715, 169] on div "Arrived damaged" at bounding box center [784, 168] width 371 height 30
click at [634, 295] on button "Save" at bounding box center [625, 309] width 54 height 29
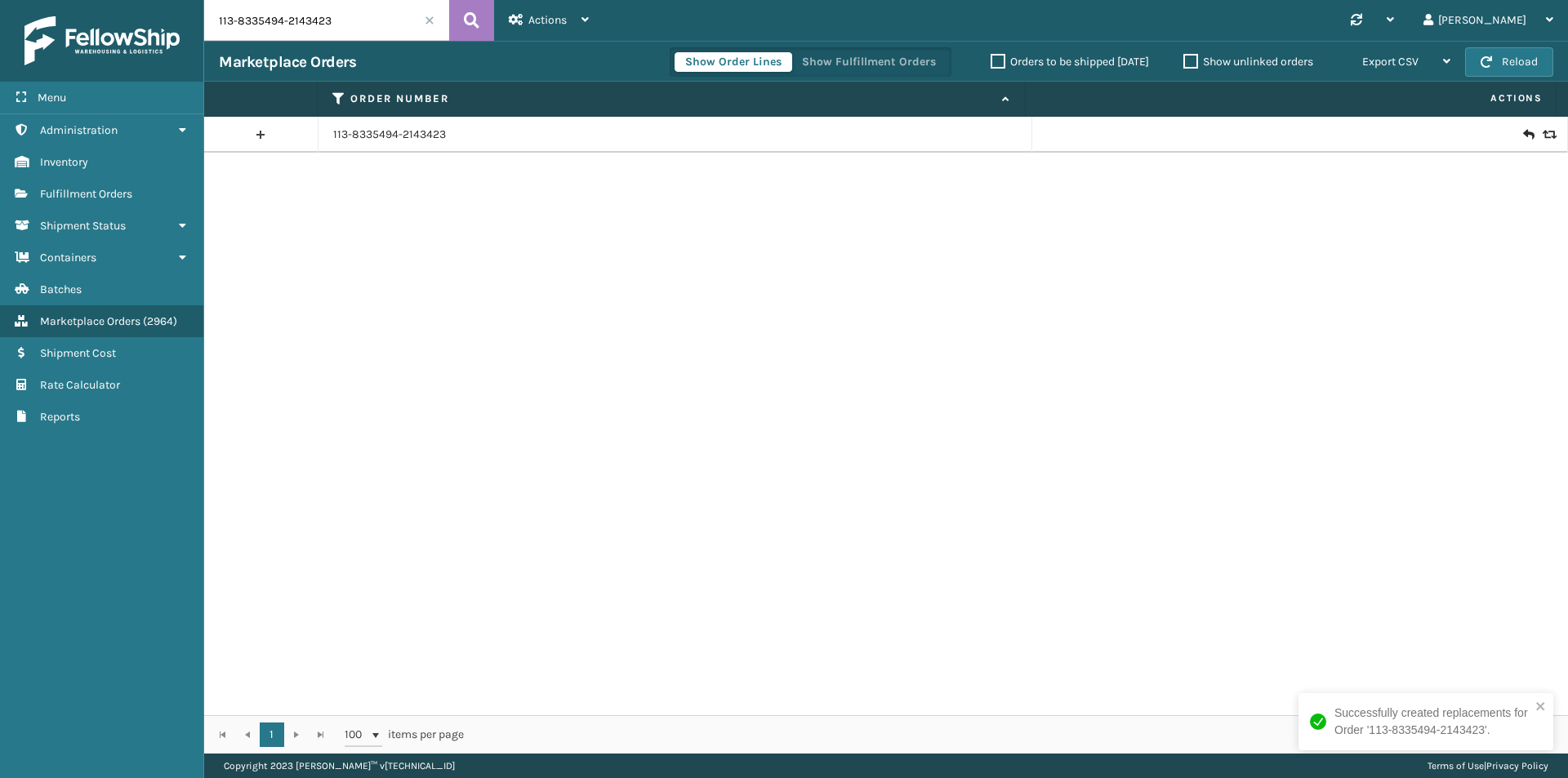
click at [380, 24] on input "113-8335494-2143423" at bounding box center [326, 20] width 245 height 40
paste input "3374932-4928252"
type input "113-3374932-4928252"
click at [474, 11] on icon at bounding box center [471, 20] width 15 height 24
click at [440, 127] on link "113-3374932-4928252" at bounding box center [390, 134] width 114 height 16
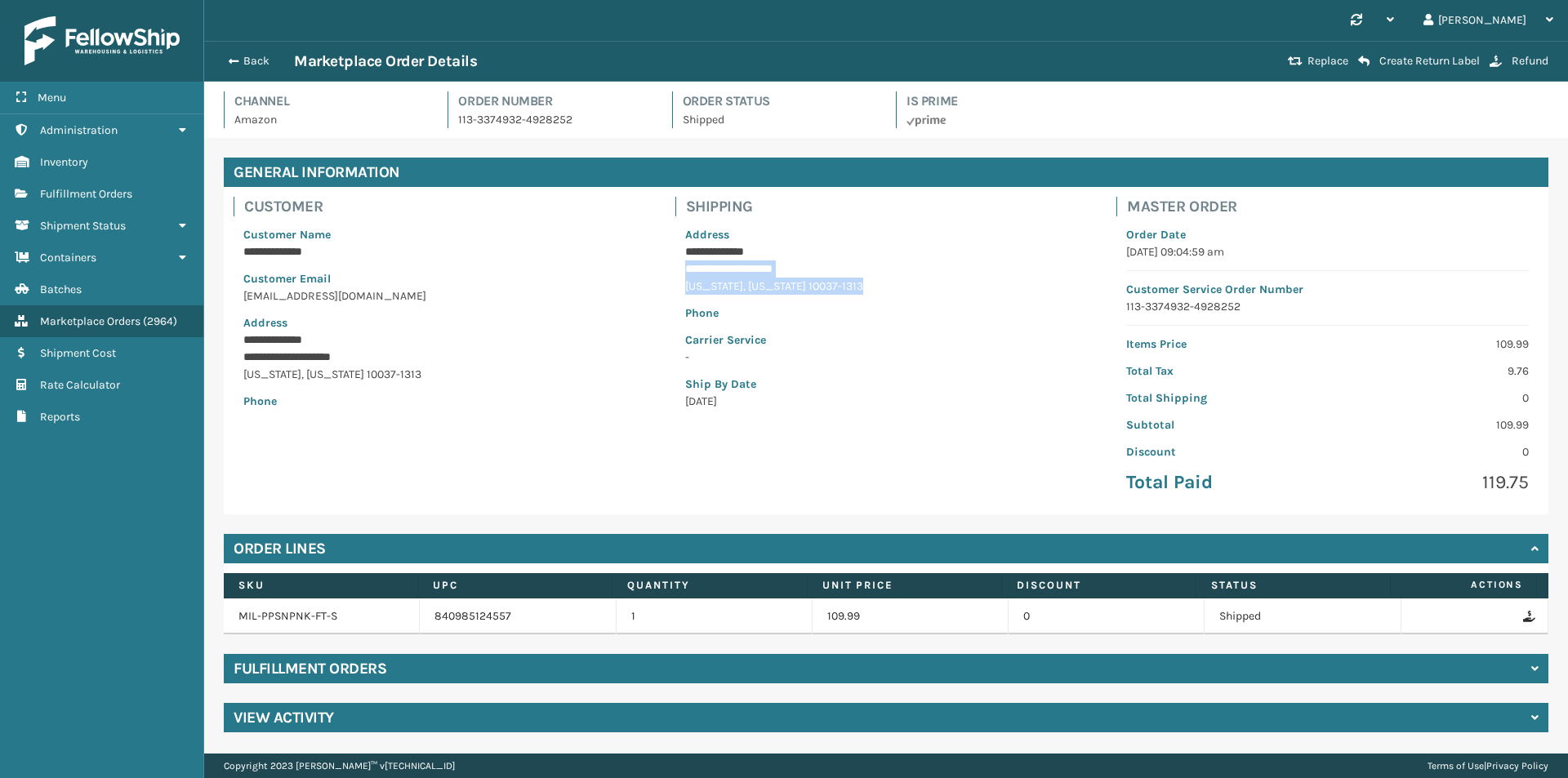
drag, startPoint x: 686, startPoint y: 266, endPoint x: 857, endPoint y: 283, distance: 171.8
click at [857, 283] on div "**********" at bounding box center [886, 318] width 422 height 203
copy div "**********"
click at [263, 61] on button "Back" at bounding box center [255, 61] width 75 height 15
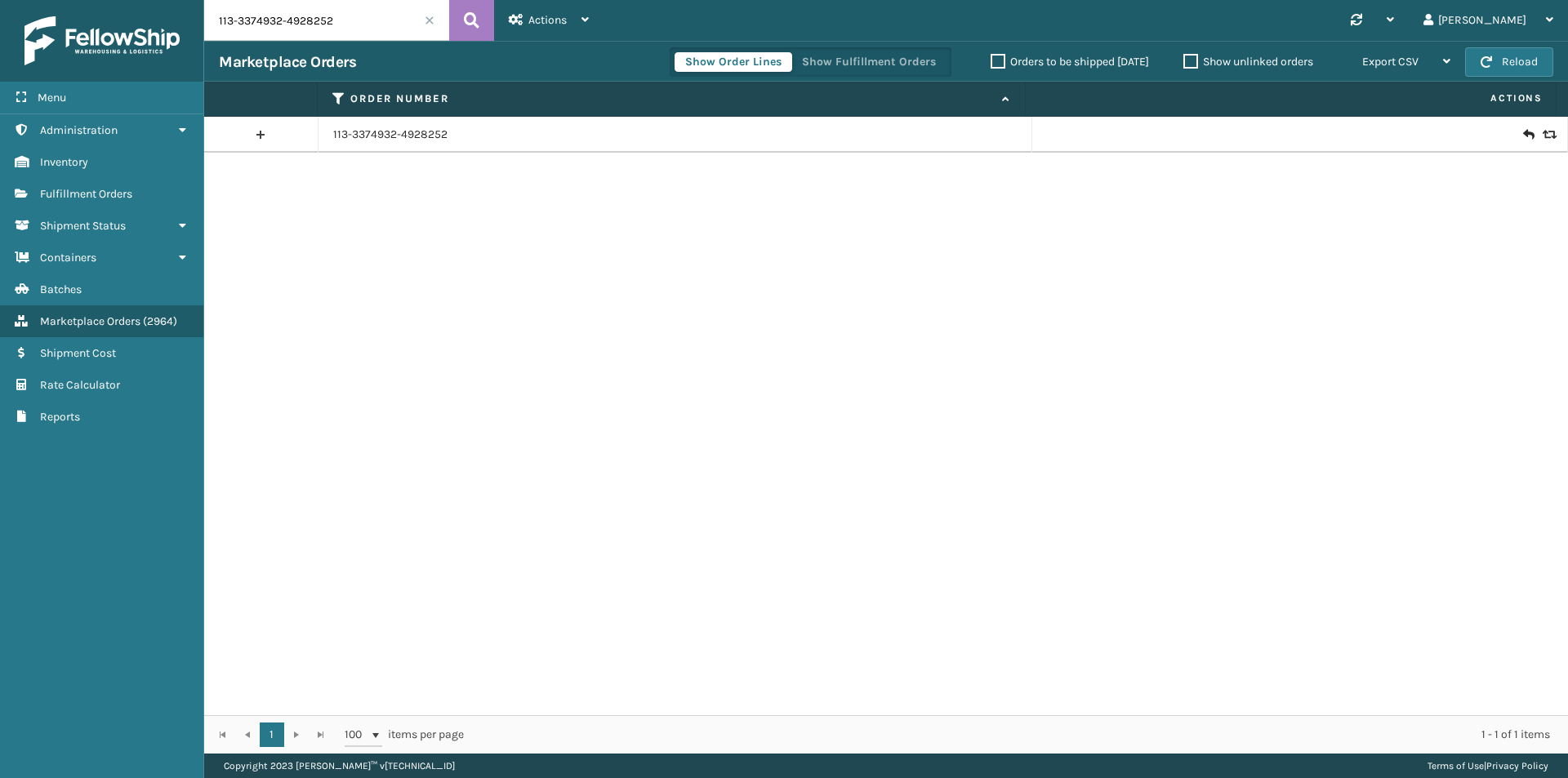
click at [1544, 135] on icon at bounding box center [1547, 134] width 9 height 11
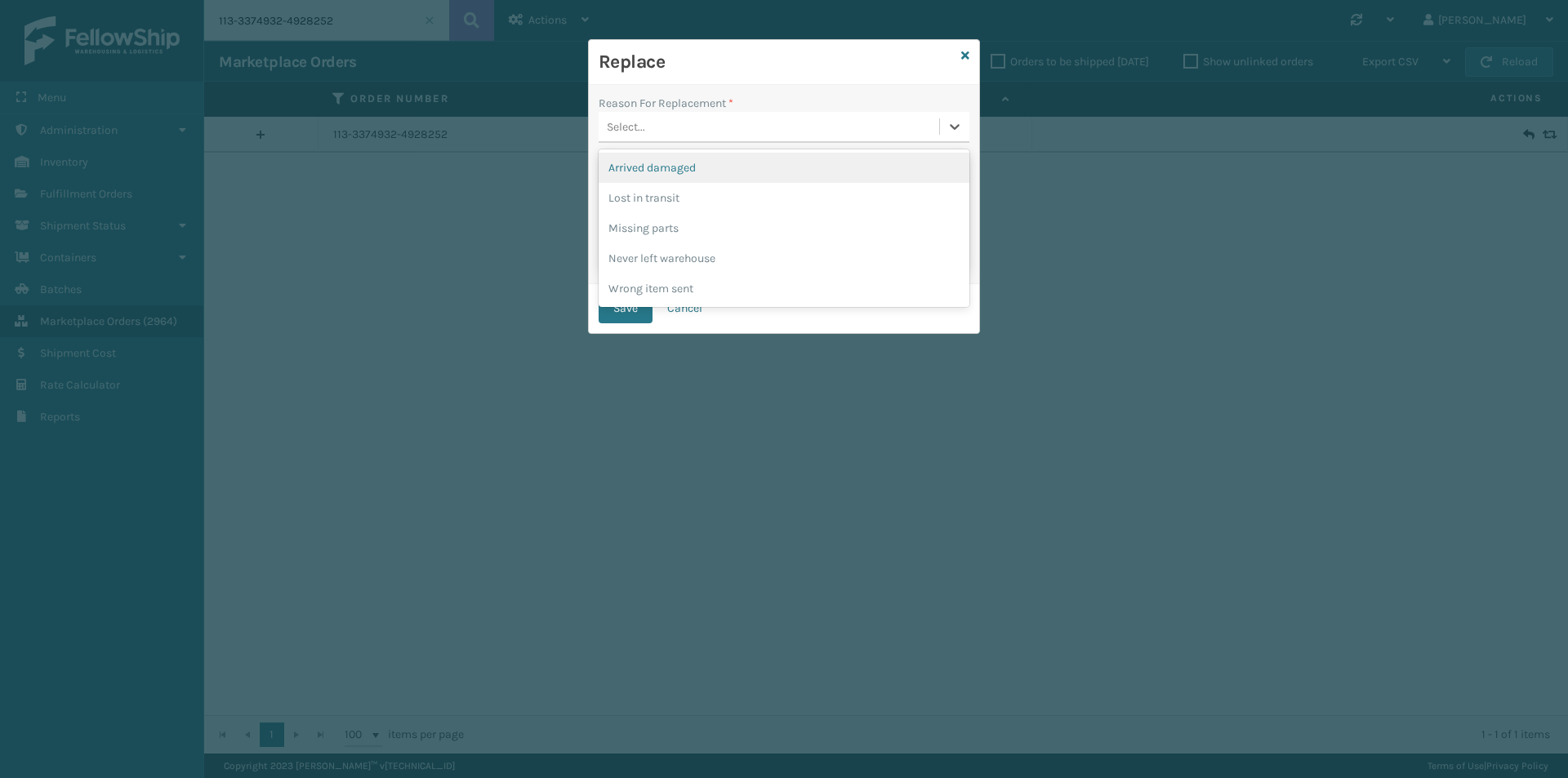
click at [686, 134] on div "Select..." at bounding box center [769, 126] width 341 height 27
click at [694, 201] on div "Lost in transit" at bounding box center [784, 198] width 371 height 30
click at [619, 311] on div "Save Cancel" at bounding box center [784, 308] width 390 height 49
click at [628, 297] on button "Save" at bounding box center [625, 309] width 54 height 29
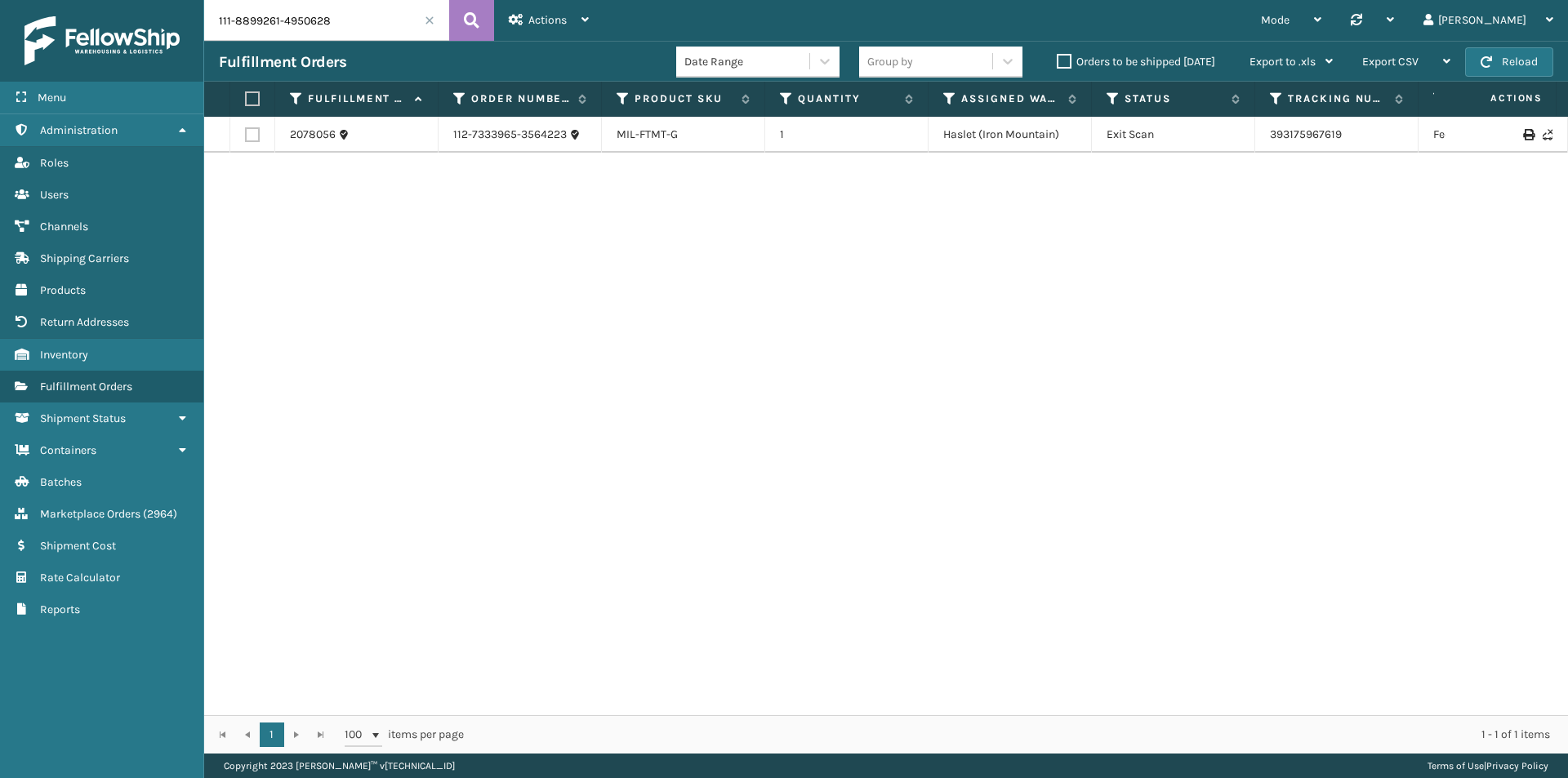
click at [361, 28] on input "111-8899261-4950628" at bounding box center [326, 20] width 245 height 40
paste input "2-3544302-8405826"
click at [473, 22] on icon at bounding box center [471, 20] width 15 height 24
drag, startPoint x: 1376, startPoint y: 132, endPoint x: 1214, endPoint y: 135, distance: 162.0
click at [1214, 135] on tr "2079674 112-3544302-8405826 MIL-PPSNBLK-1 1 [PERSON_NAME] Exit Scan 39318881989…" at bounding box center [1117, 135] width 1827 height 36
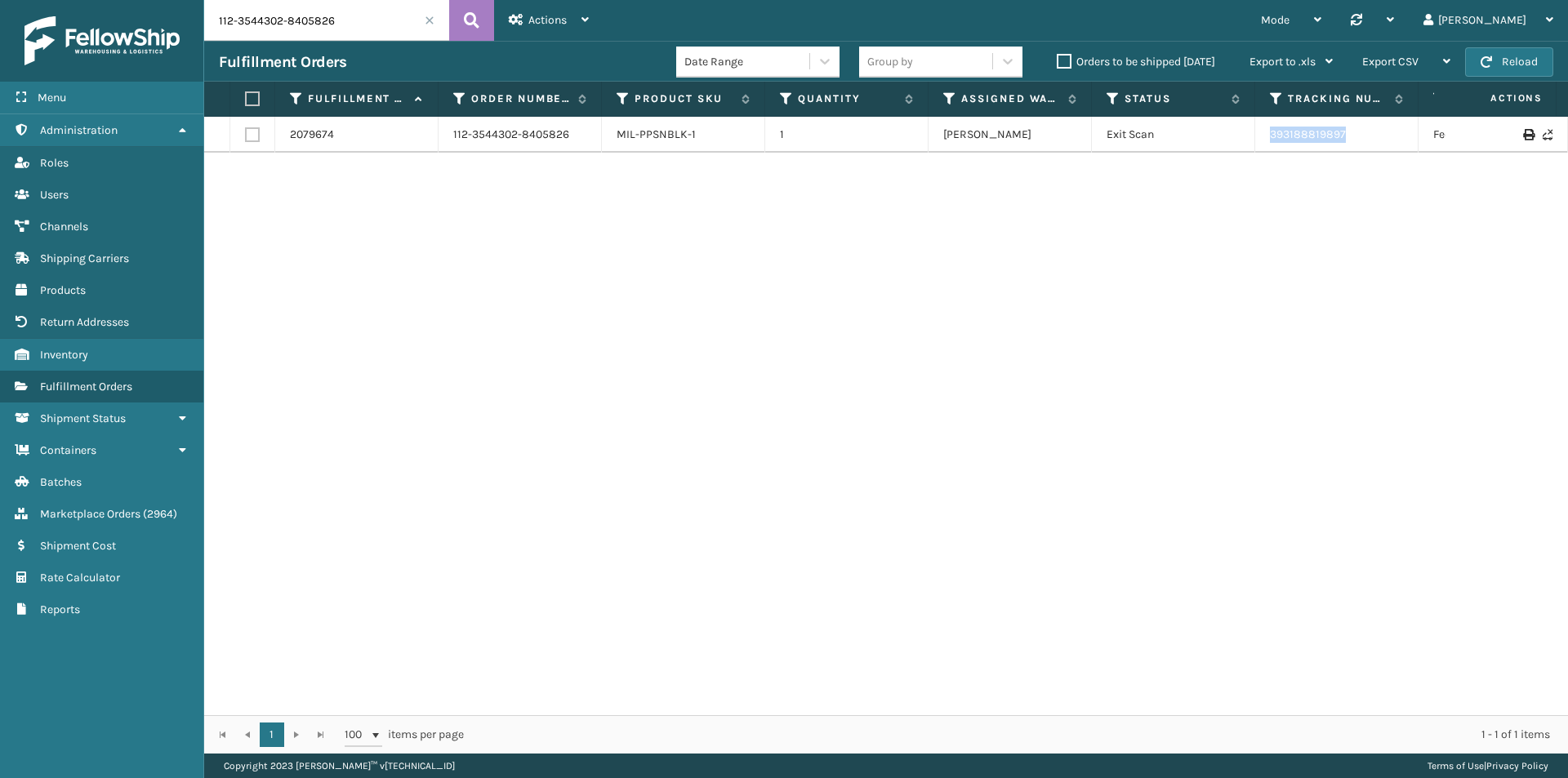
copy tr "393188819897"
click at [326, 8] on input "112-3544302-8405826" at bounding box center [326, 20] width 245 height 40
paste input "1-3270389-8810622"
click at [465, 17] on icon at bounding box center [471, 20] width 15 height 24
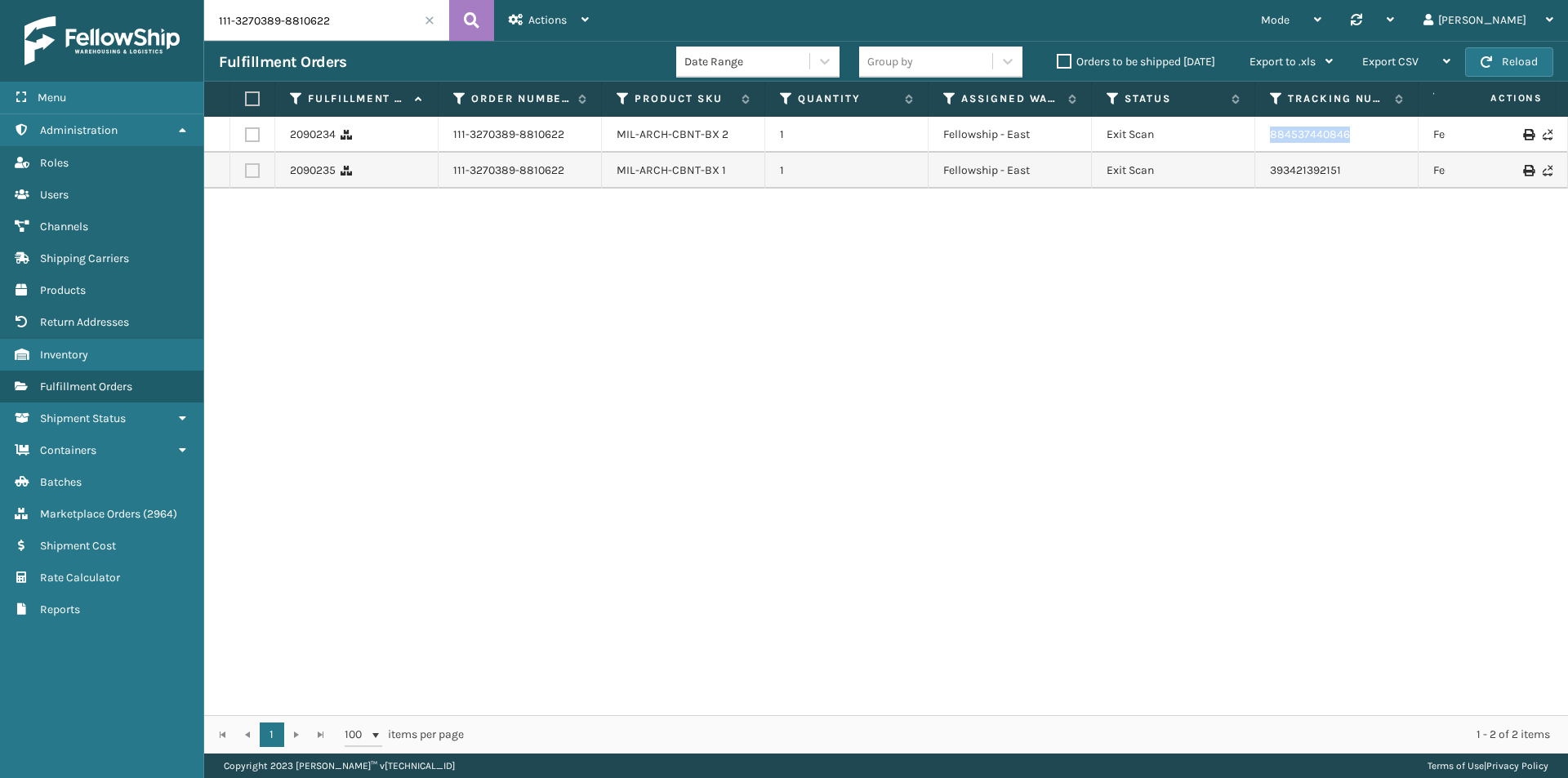
drag, startPoint x: 1270, startPoint y: 133, endPoint x: 1259, endPoint y: 133, distance: 11.0
click at [1259, 133] on td "884537440846" at bounding box center [1337, 135] width 163 height 36
copy link "884537440846"
drag, startPoint x: 1287, startPoint y: 176, endPoint x: 1267, endPoint y: 177, distance: 20.0
click at [1267, 177] on td "393421392151" at bounding box center [1337, 171] width 163 height 36
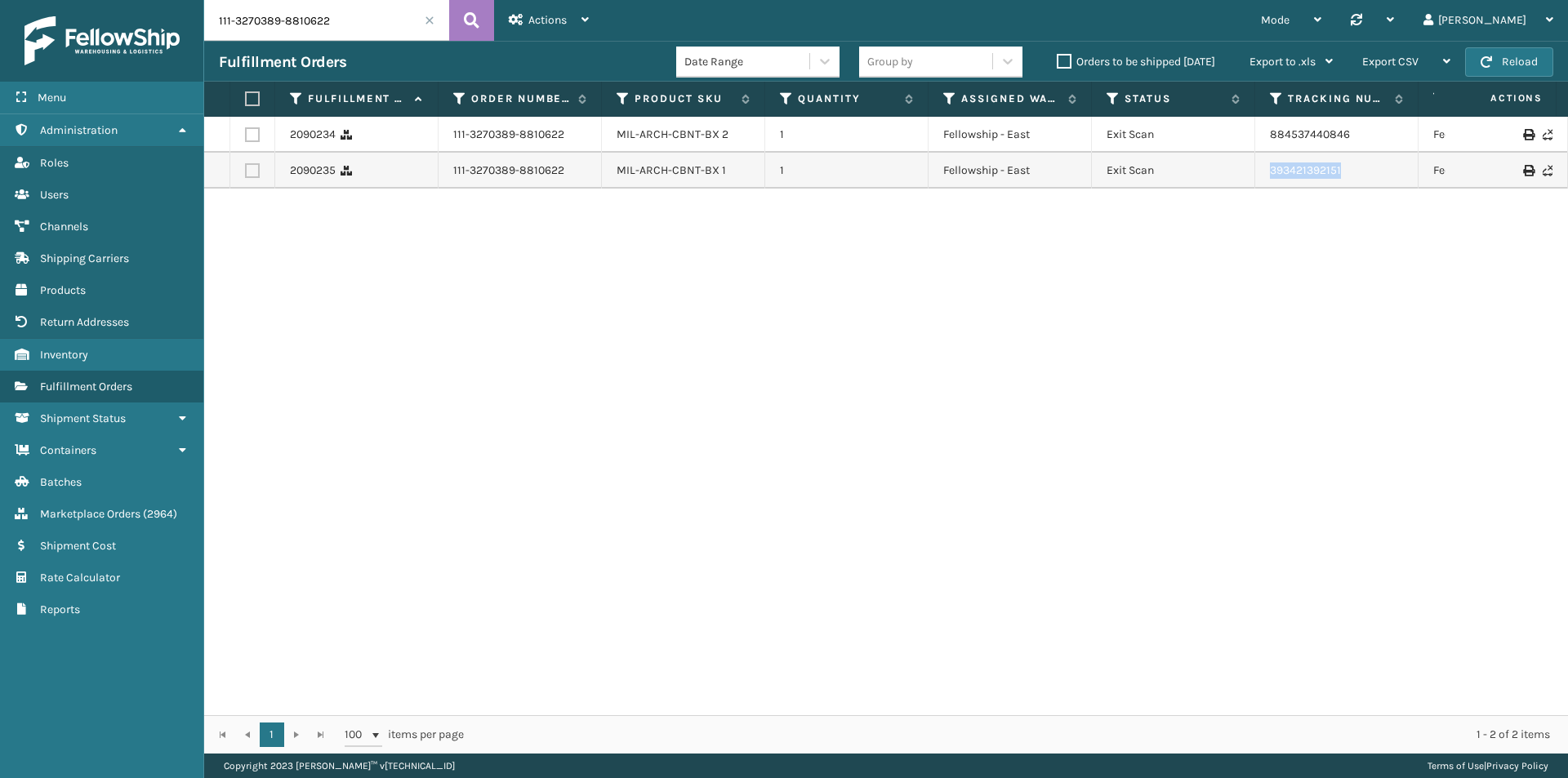
copy link "393421392151"
click at [314, 8] on input "111-3270389-8810622" at bounding box center [326, 20] width 245 height 40
paste input "0109616-7150608"
click at [465, 19] on icon at bounding box center [471, 20] width 15 height 24
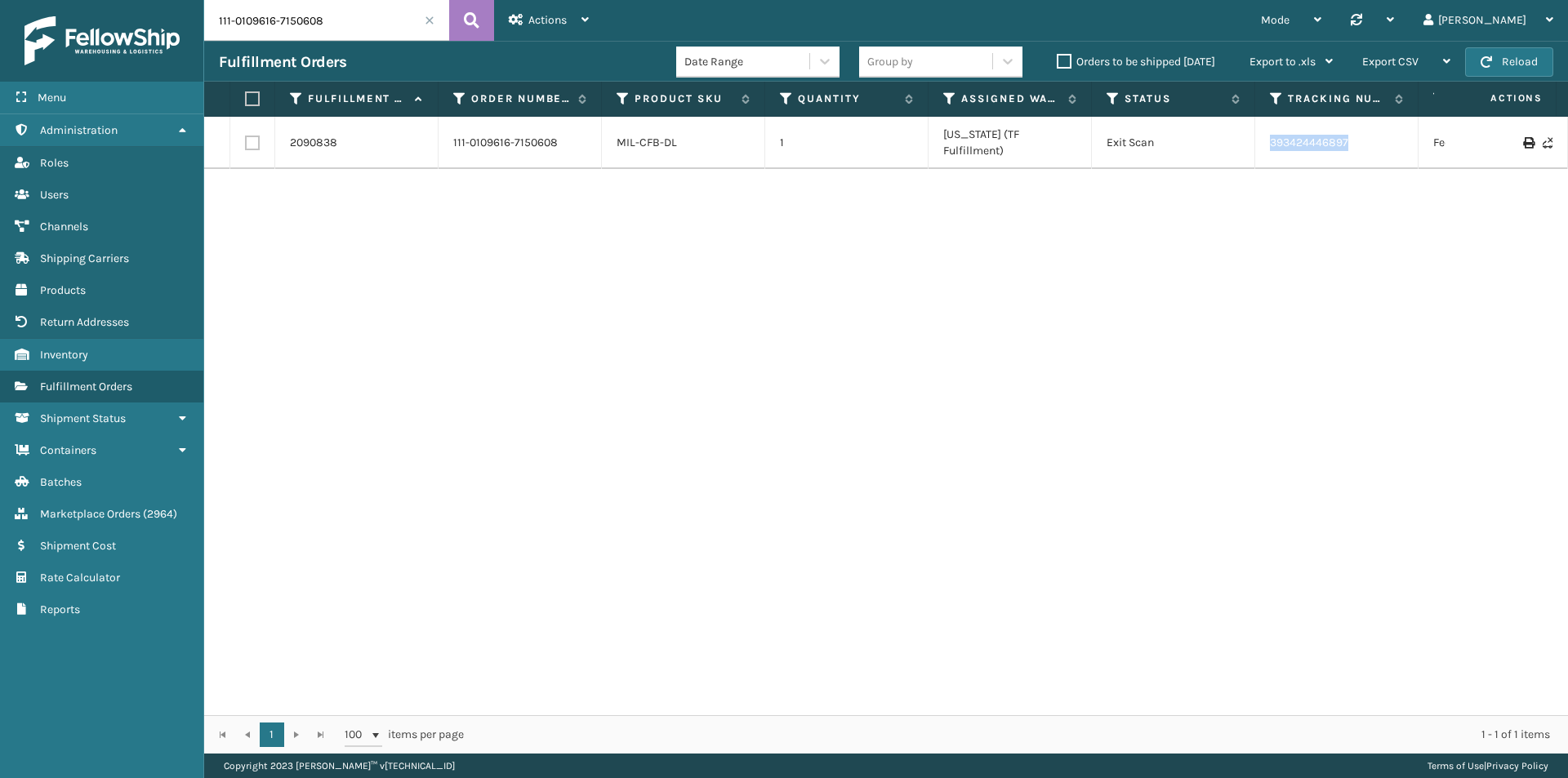
drag, startPoint x: 1380, startPoint y: 147, endPoint x: 1244, endPoint y: 148, distance: 136.0
click at [1244, 148] on tr "2090838 111-0109616-7150608 MIL-CFB-DL 1 [US_STATE] (TF Fulfillment) Exit Scan …" at bounding box center [1117, 143] width 1827 height 52
copy tr "393424446897"
click at [347, 8] on input "111-0109616-7150608" at bounding box center [326, 20] width 245 height 40
paste input "3-7827589-6170649"
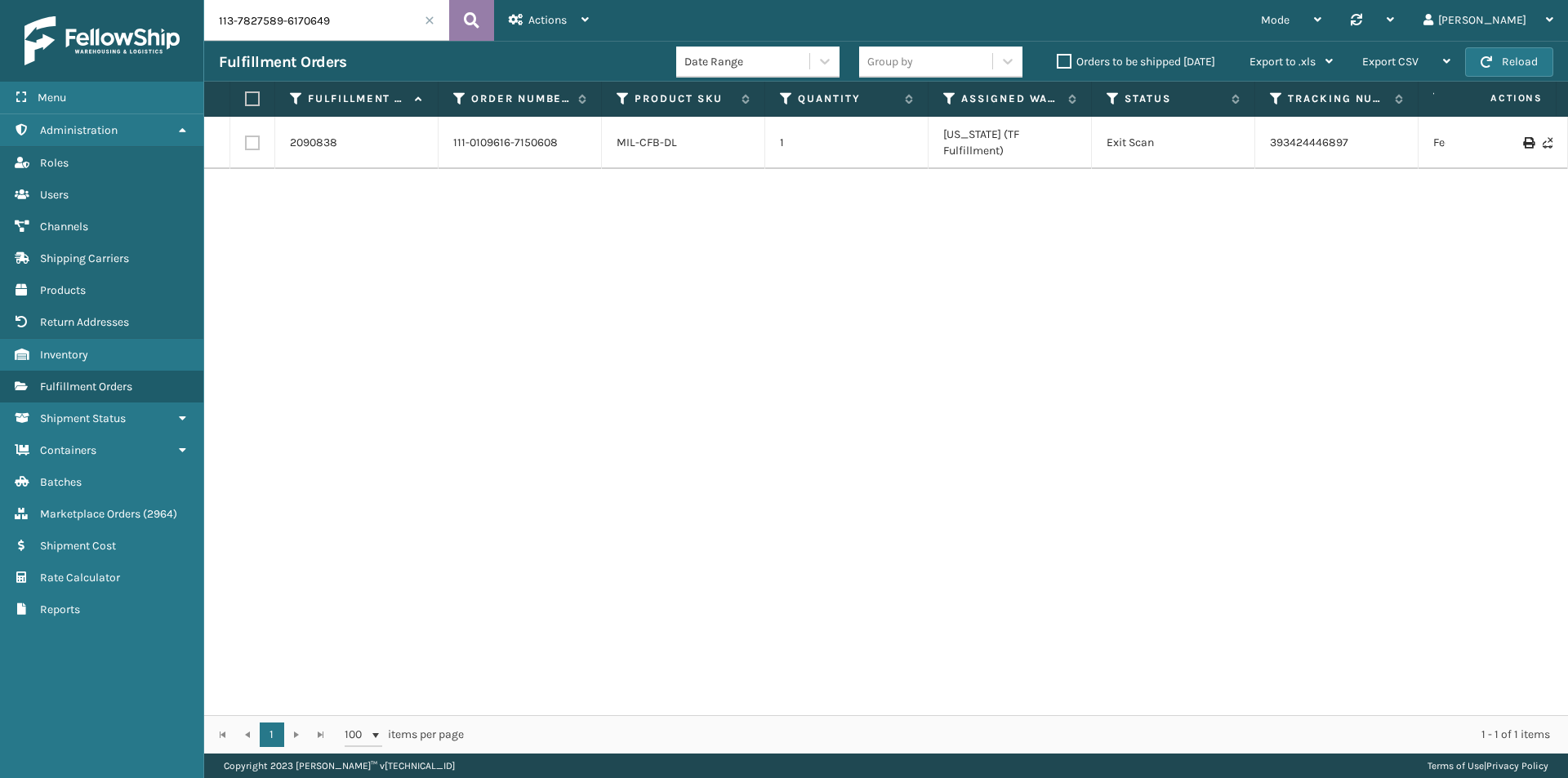
click at [479, 19] on button at bounding box center [471, 20] width 45 height 40
drag, startPoint x: 1385, startPoint y: 137, endPoint x: 1267, endPoint y: 142, distance: 118.1
click at [1267, 142] on td "884355841240" at bounding box center [1337, 135] width 163 height 36
copy link "884355841240"
click at [358, 24] on input "113-7827589-6170649" at bounding box center [326, 20] width 245 height 40
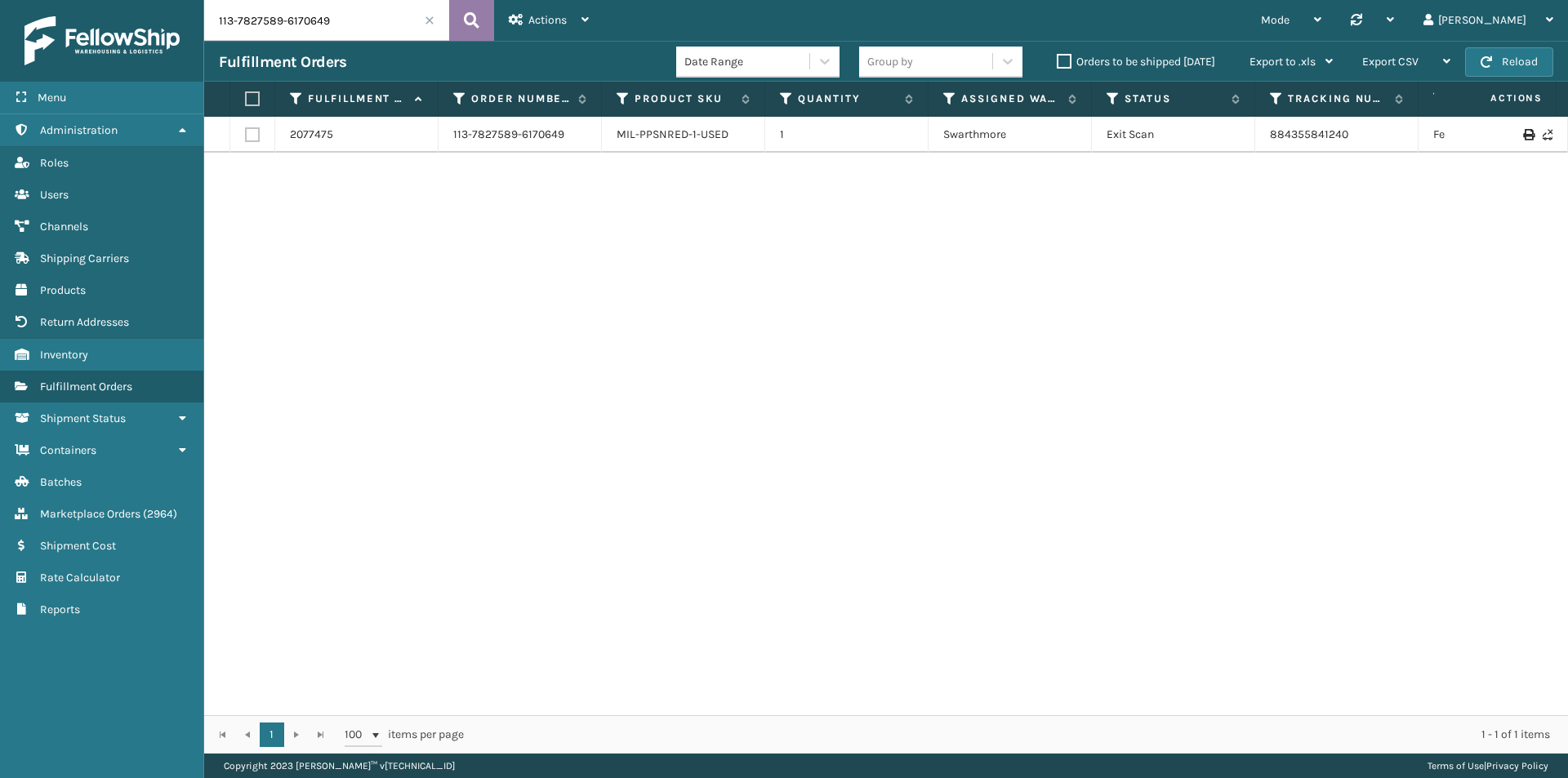
click at [483, 21] on button at bounding box center [471, 20] width 45 height 40
drag, startPoint x: 1388, startPoint y: 141, endPoint x: 1236, endPoint y: 141, distance: 152.0
click at [1236, 141] on tr "2077475 113-7827589-6170649 MIL-PPSNRED-1-USED 1 Swarthmore Exit Scan 884355841…" at bounding box center [1117, 135] width 1827 height 36
copy tr "884355841240"
click at [311, 25] on input "113-7827589-6170649" at bounding box center [326, 20] width 245 height 40
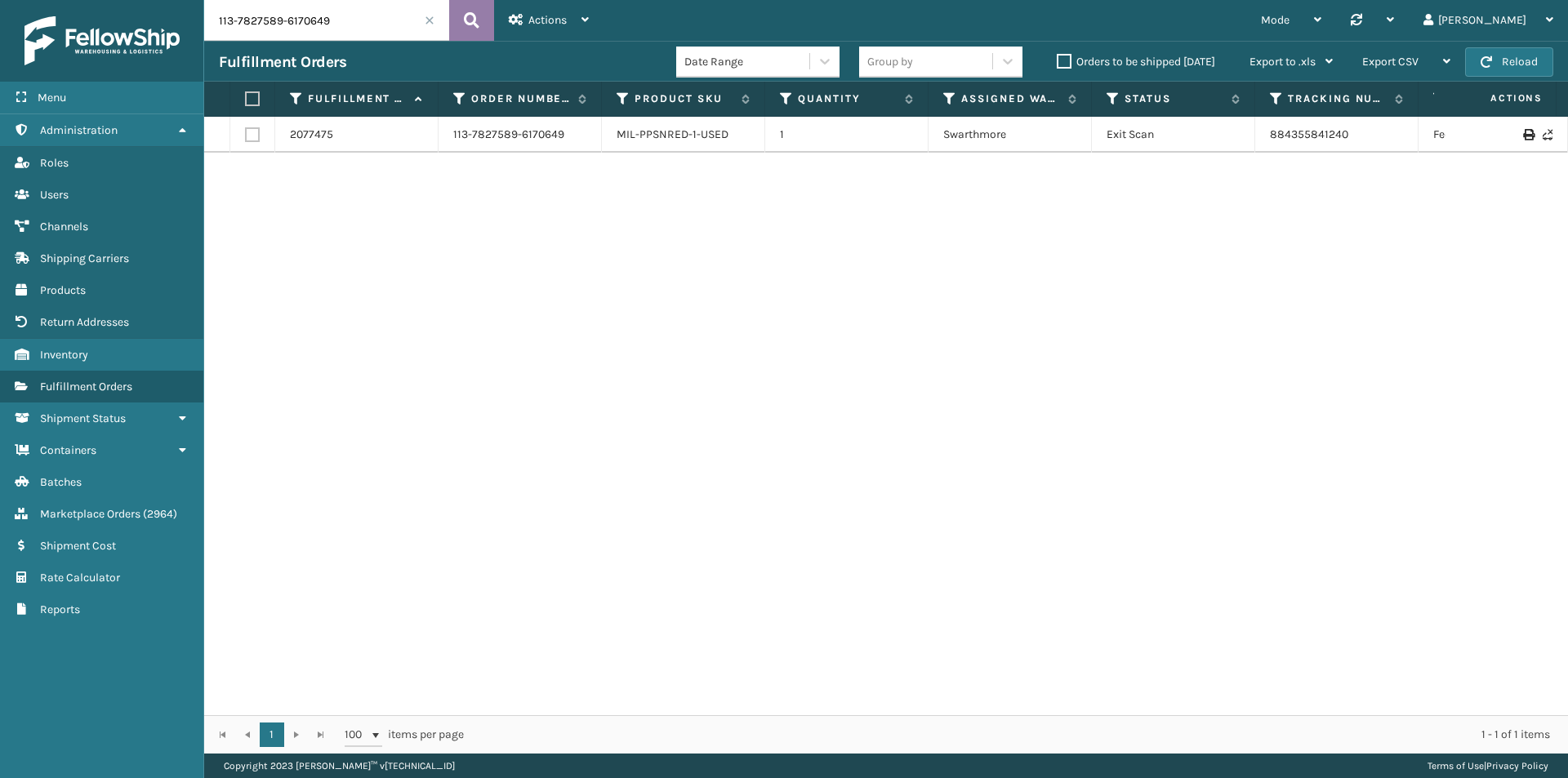
paste input "1255593-1901812"
click at [486, 19] on button at bounding box center [471, 20] width 45 height 40
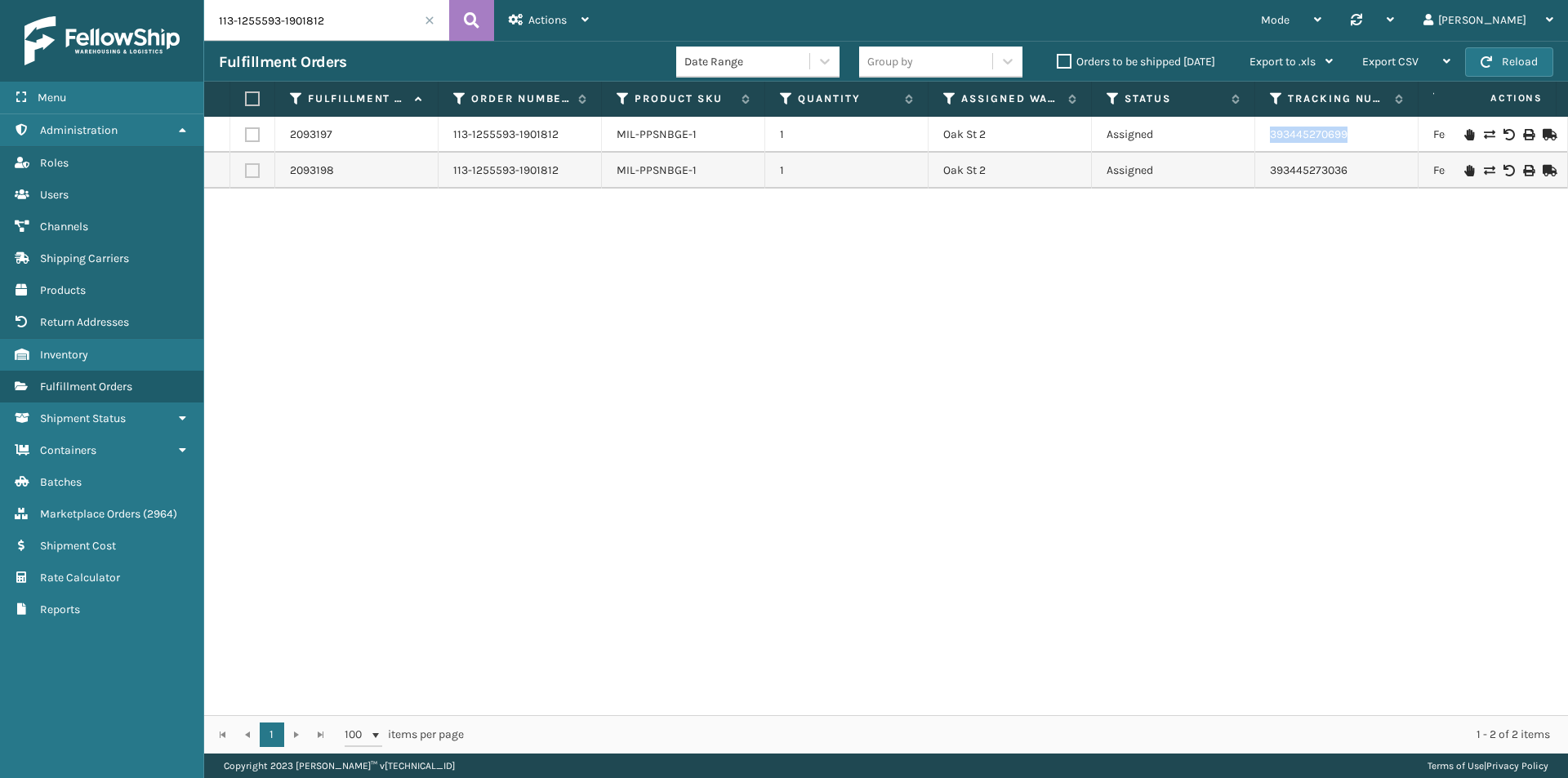
drag, startPoint x: 1268, startPoint y: 138, endPoint x: 1233, endPoint y: 138, distance: 35.0
click at [1233, 138] on tr "2093197 113-1255593-1901812 MIL-PPSNBGE-1 [STREET_ADDRESS] 2 Assigned 393445270…" at bounding box center [1117, 135] width 1827 height 36
copy tr "393445270699"
drag, startPoint x: 1393, startPoint y: 171, endPoint x: 1241, endPoint y: 175, distance: 152.1
click at [1241, 175] on tr "2093198 113-1255593-1901812 MIL-PPSNBGE-1 [STREET_ADDRESS] 2 Assigned 393445273…" at bounding box center [1117, 171] width 1827 height 36
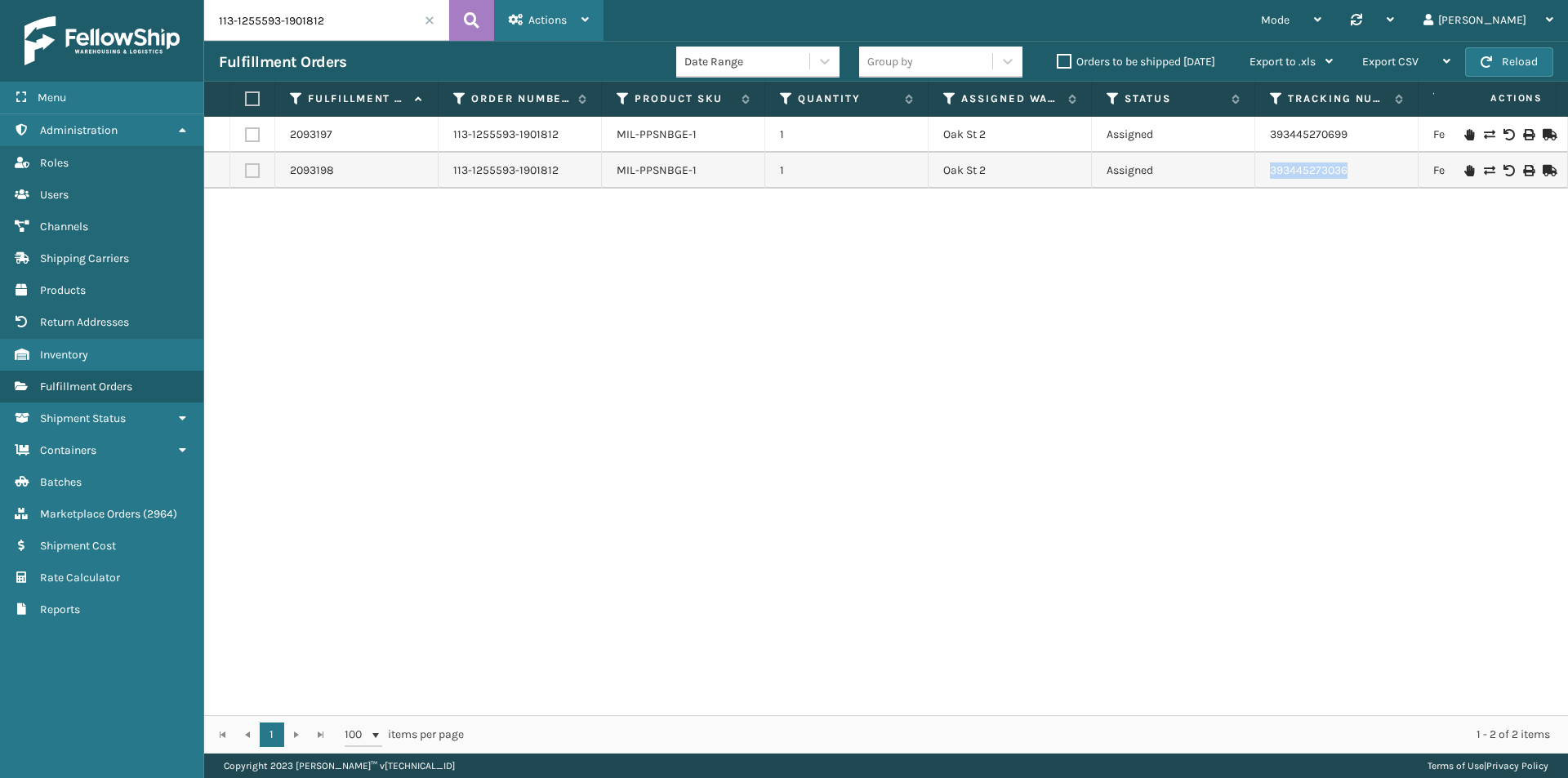
copy tr "393445273036"
click at [335, 30] on input "113-1255593-1901812" at bounding box center [326, 20] width 245 height 40
paste input "0794402-813224"
click at [477, 23] on icon at bounding box center [471, 20] width 15 height 24
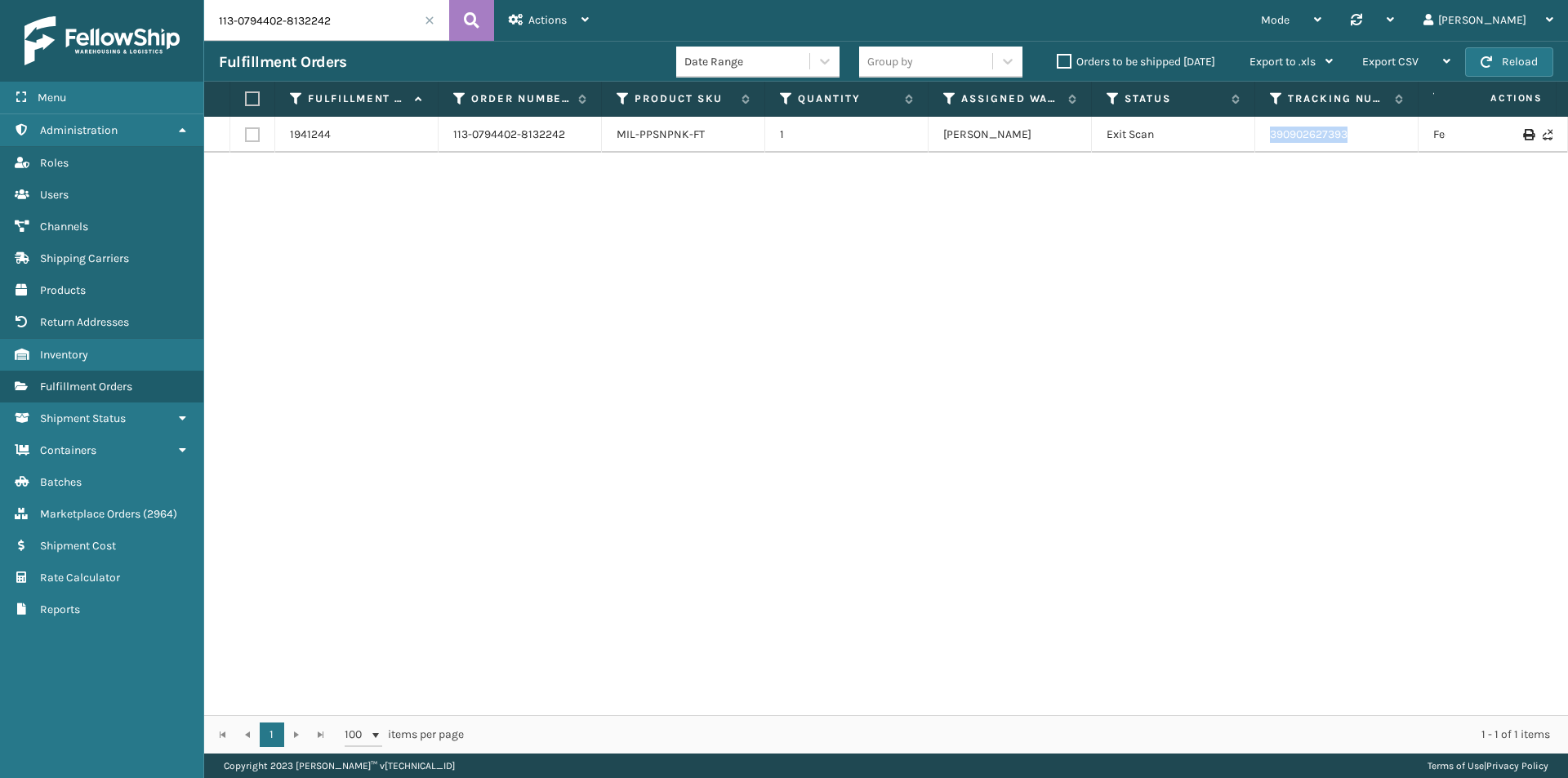
drag, startPoint x: 1326, startPoint y: 139, endPoint x: 1248, endPoint y: 148, distance: 78.5
click at [1248, 148] on tr "1941244 113-0794402-8132242 MIL-PPSNPNK-FT 1 [PERSON_NAME] Exit Scan 3909026273…" at bounding box center [1117, 135] width 1827 height 36
click at [328, 0] on input "113-0794402-8132242" at bounding box center [326, 20] width 245 height 40
click at [471, 18] on icon at bounding box center [471, 20] width 15 height 24
drag, startPoint x: 1312, startPoint y: 135, endPoint x: 1245, endPoint y: 135, distance: 67.0
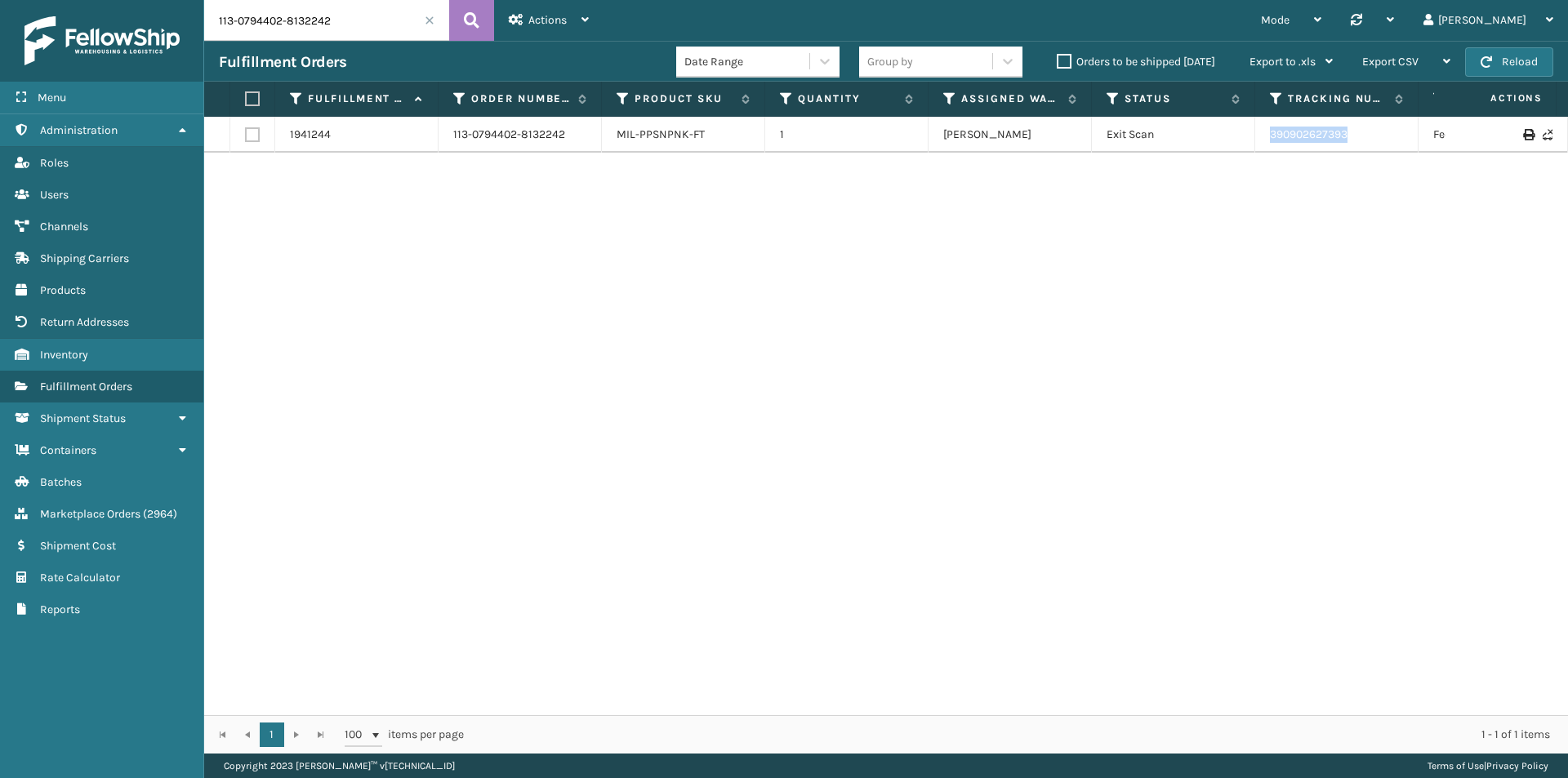
click at [1246, 135] on tr "1941244 113-0794402-8132242 MIL-PPSNPNK-FT 1 [PERSON_NAME] Exit Scan 3909026273…" at bounding box center [1117, 135] width 1827 height 36
copy tr "390902627393"
click at [379, 31] on input "113-0794402-8132242" at bounding box center [326, 20] width 245 height 40
paste input "1-6663575-3868224"
click at [458, 21] on button at bounding box center [471, 20] width 45 height 40
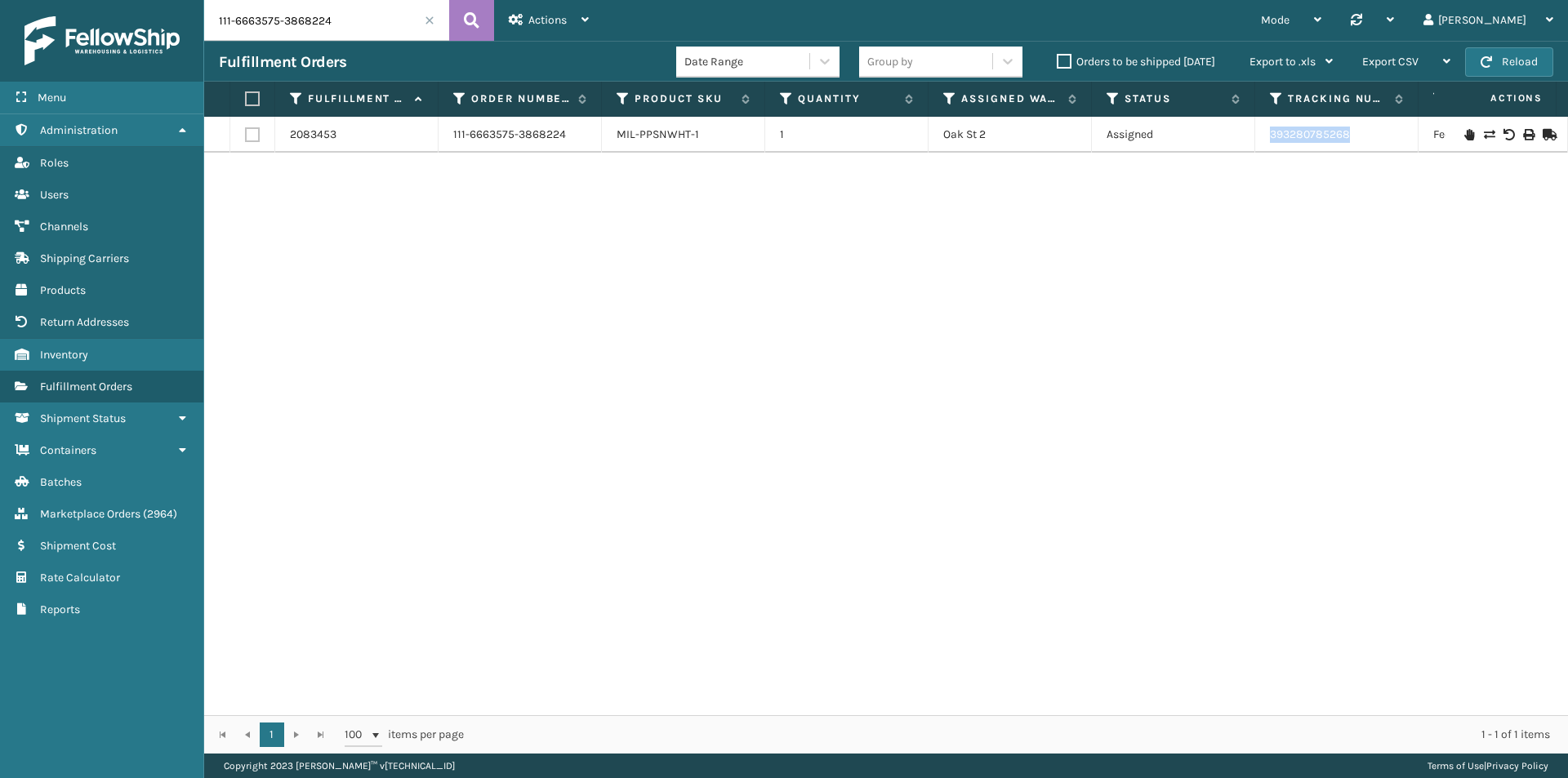
drag, startPoint x: 1380, startPoint y: 144, endPoint x: 1250, endPoint y: 136, distance: 130.2
click at [1250, 136] on tr "2083453 111-6663575-3868224 MIL-PPSNWHT-1 [STREET_ADDRESS] 393280785268 FedEx H…" at bounding box center [1117, 135] width 1827 height 36
click at [311, 7] on input "111-6663575-3868224" at bounding box center [326, 20] width 245 height 40
paste input "1822272-2140212"
click at [467, 17] on icon at bounding box center [471, 20] width 15 height 24
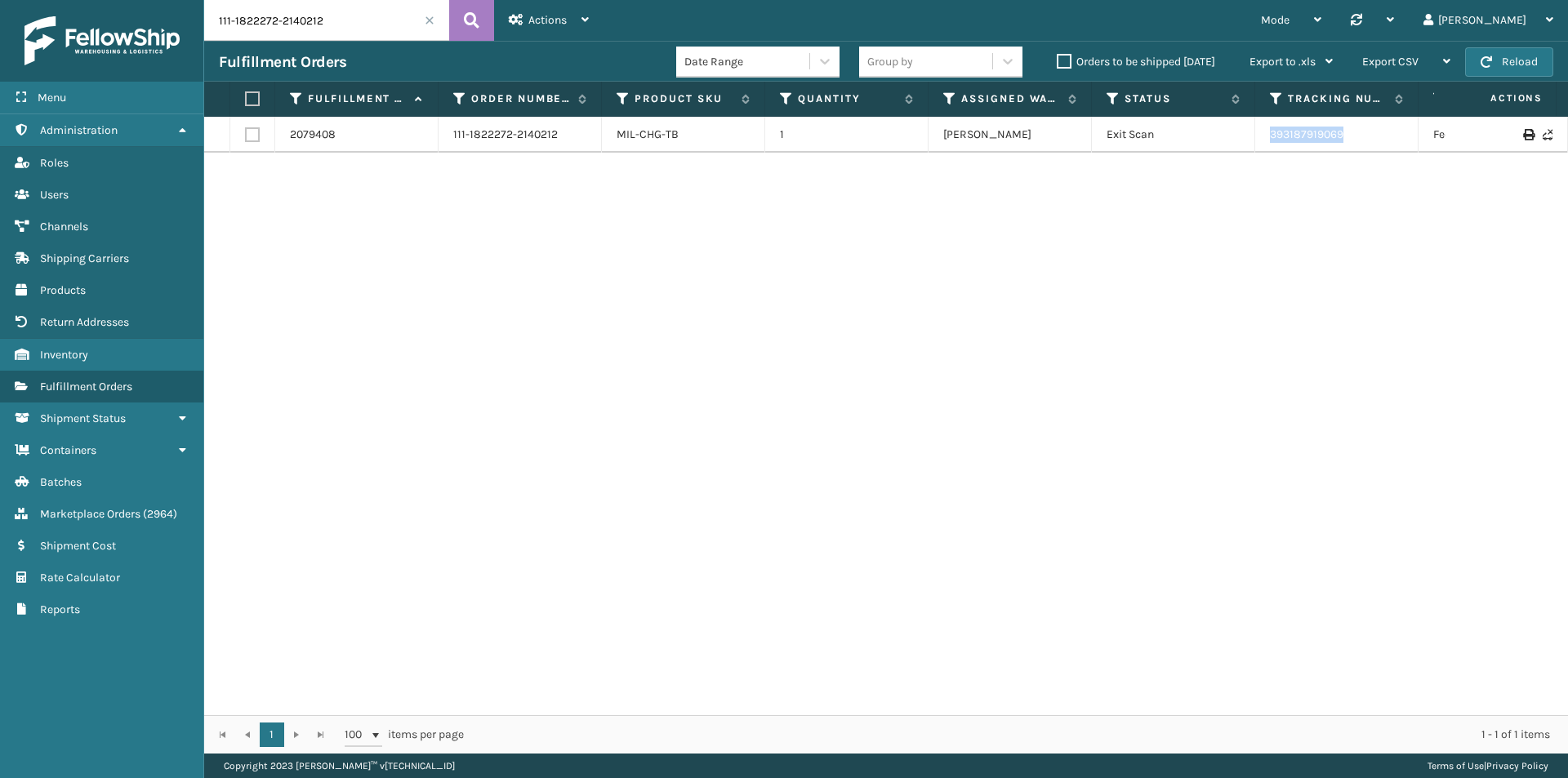
drag, startPoint x: 1288, startPoint y: 149, endPoint x: 1249, endPoint y: 149, distance: 39.0
click at [1249, 149] on tr "2079408 111-1822272-2140212 MIL-CHG-TB 1 [PERSON_NAME] Exit Scan 393187919069 F…" at bounding box center [1117, 135] width 1827 height 36
copy tr "393187919069"
click at [342, 33] on input "111-1822272-2140212" at bounding box center [326, 20] width 245 height 40
paste input "4-5967636-3839448"
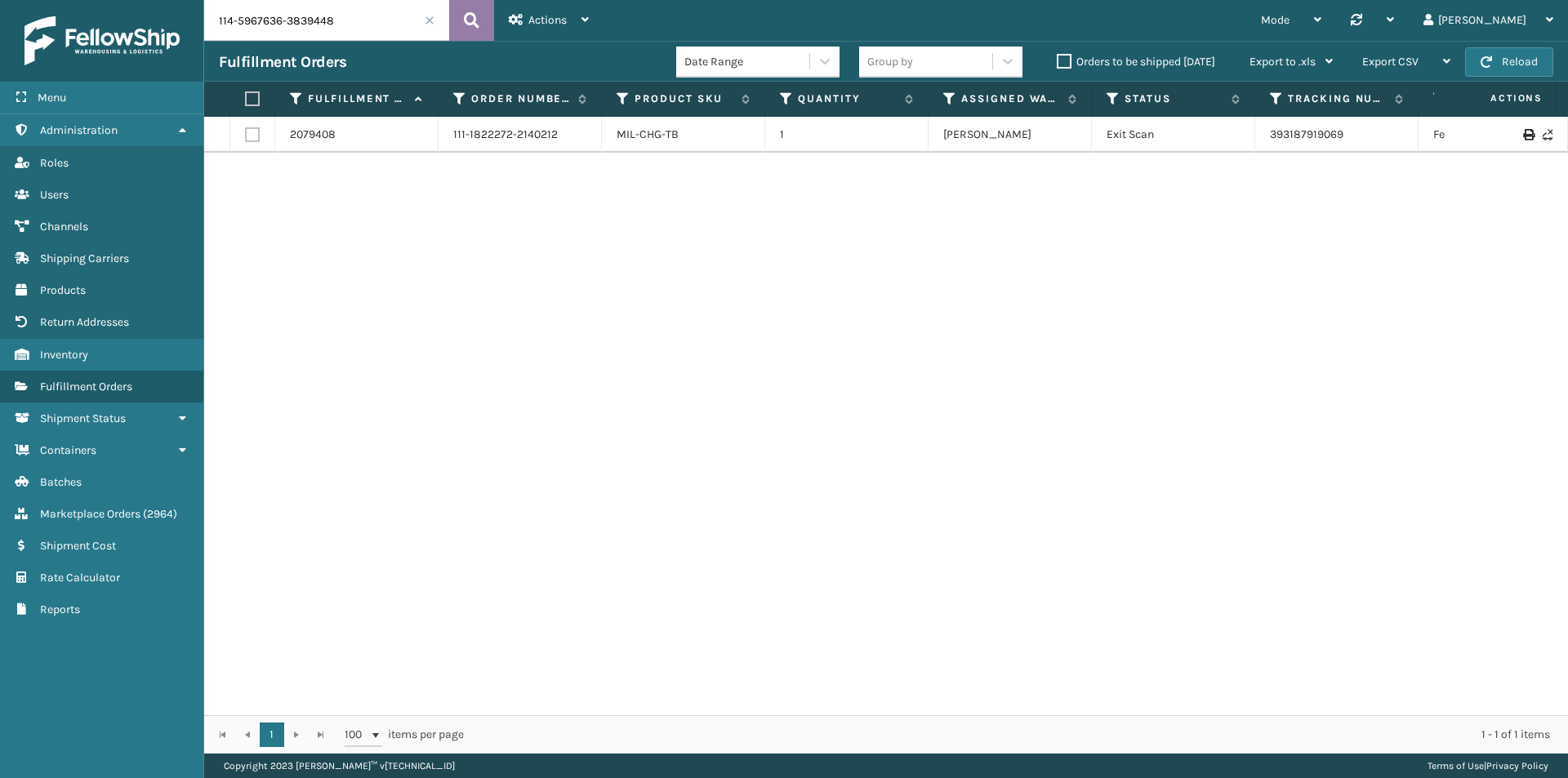
click at [476, 21] on icon at bounding box center [471, 20] width 15 height 24
drag, startPoint x: 1396, startPoint y: 136, endPoint x: 1270, endPoint y: 138, distance: 126.0
click at [1270, 138] on td "393000627605" at bounding box center [1337, 143] width 163 height 52
click at [367, 10] on input "114-5967636-3839448" at bounding box center [326, 20] width 245 height 40
paste input "MIL-PLTFRMBD-Q"
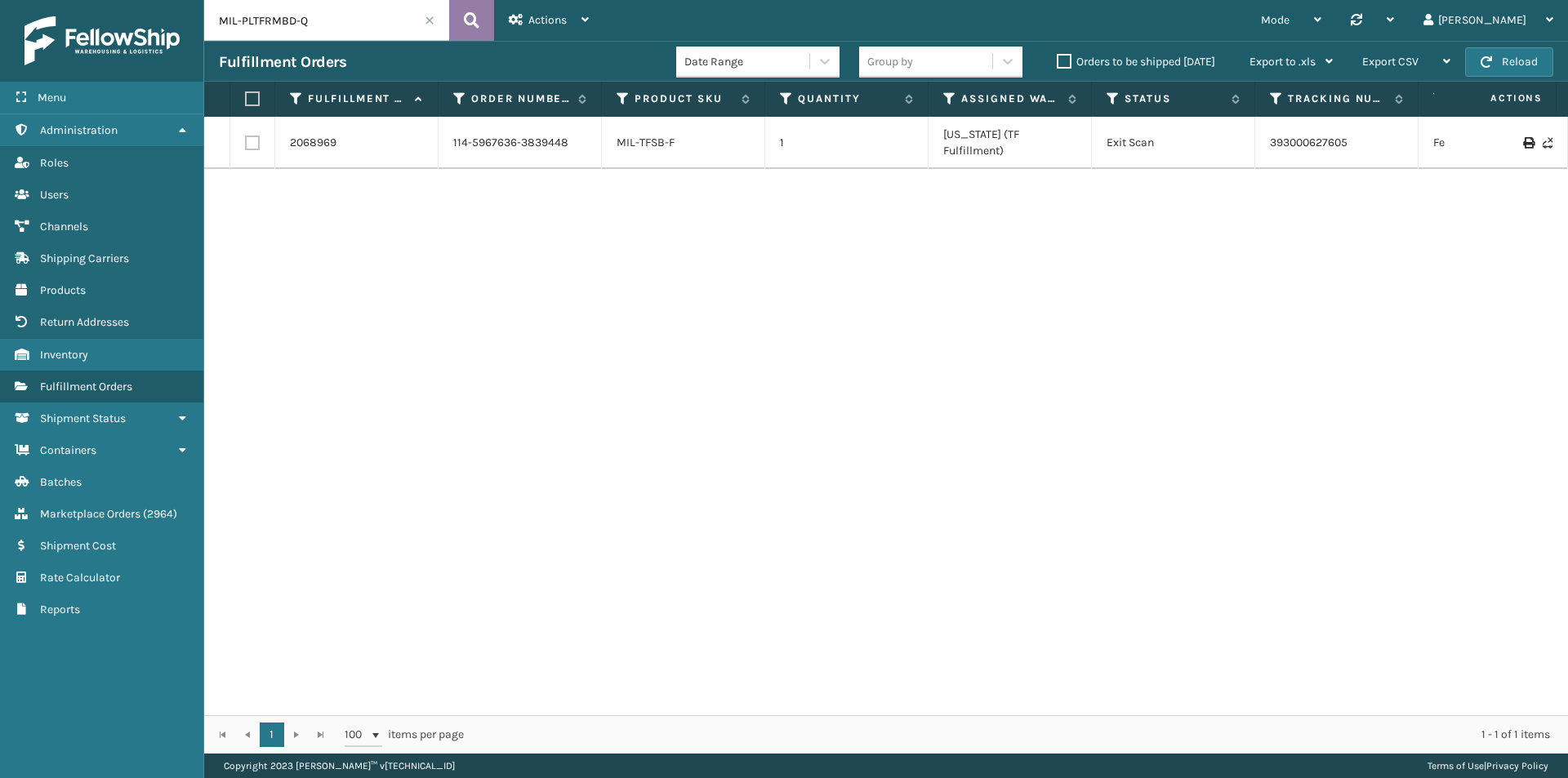
type input "MIL-PLTFRMBD-Q"
click at [475, 19] on icon at bounding box center [471, 20] width 15 height 24
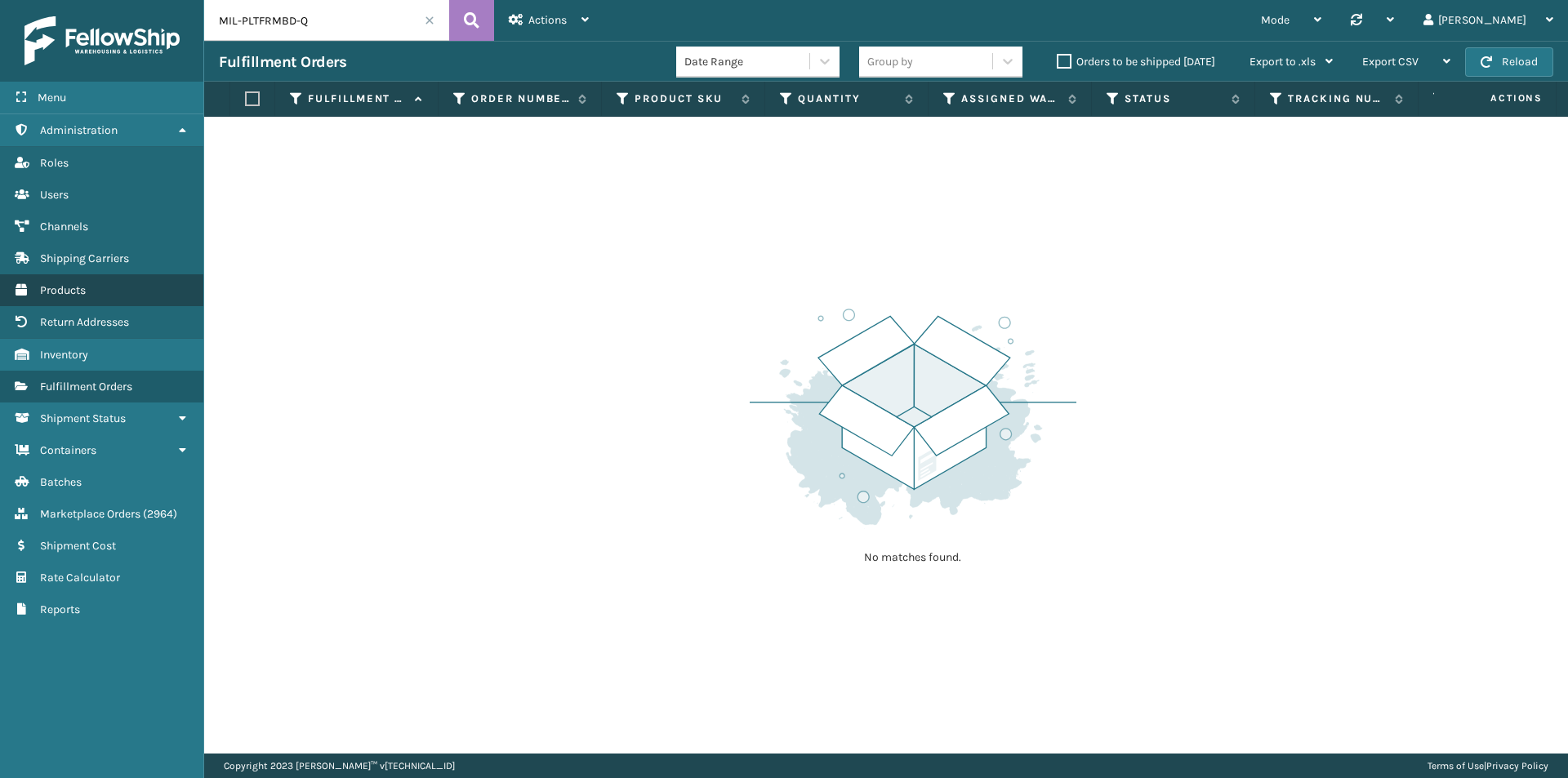
click at [58, 285] on span "Products" at bounding box center [63, 290] width 46 height 14
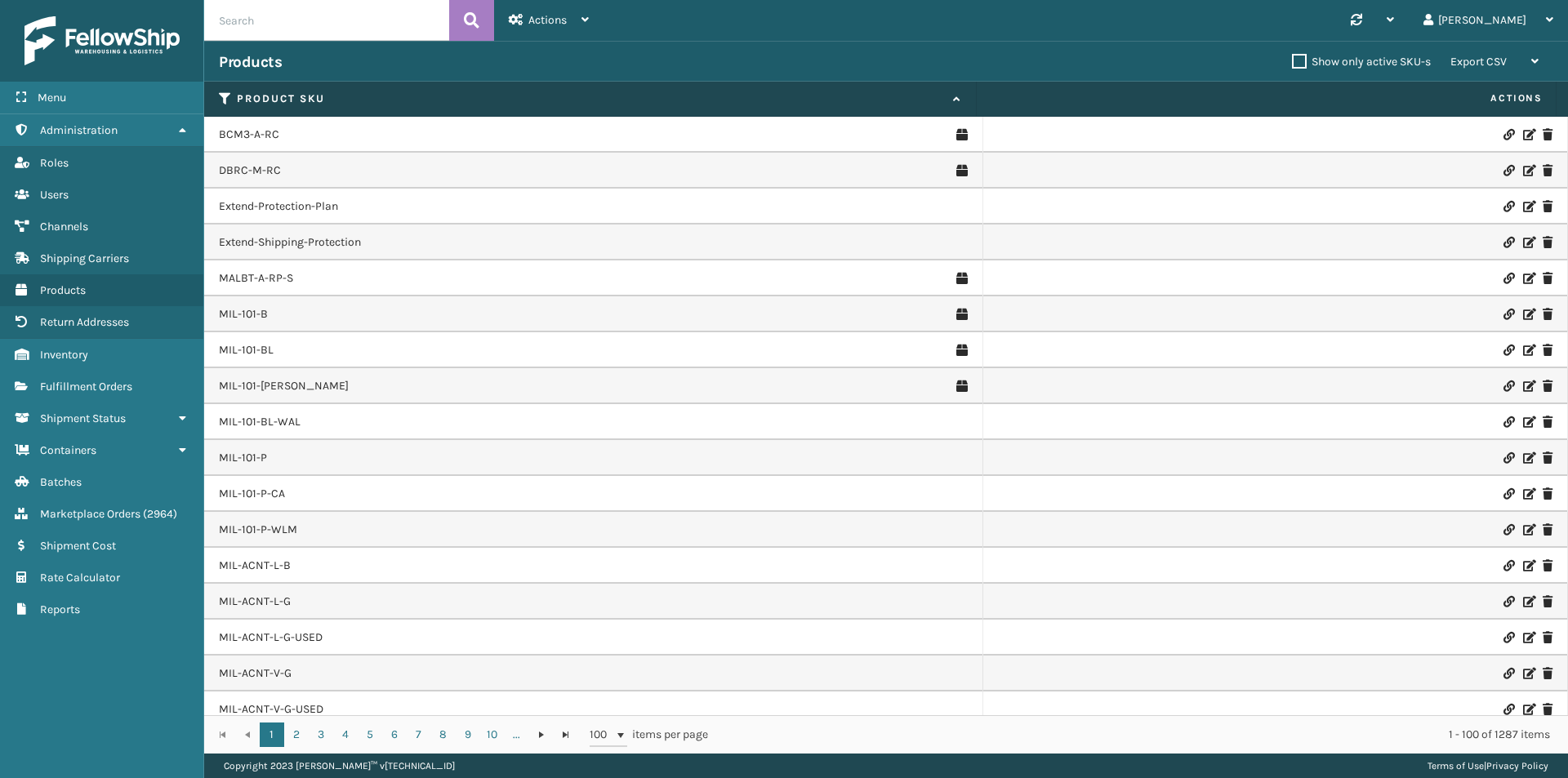
click at [360, 18] on input "text" at bounding box center [326, 20] width 245 height 40
paste input "MIL-PLTFRMBD-Q"
type input "MIL-PLTFRMBD-Q"
click at [490, 14] on button at bounding box center [471, 20] width 45 height 40
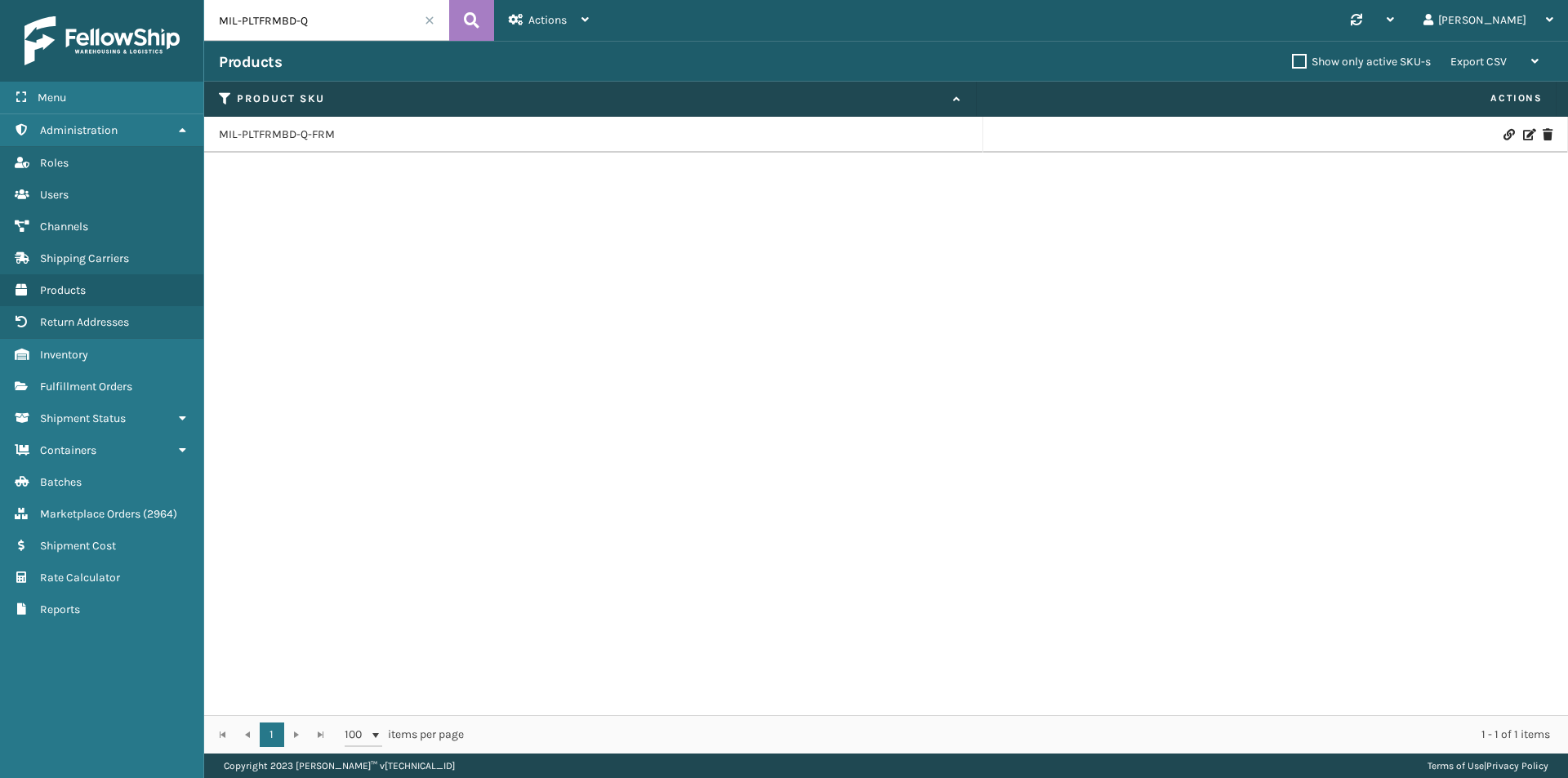
click at [1523, 135] on icon at bounding box center [1528, 134] width 9 height 11
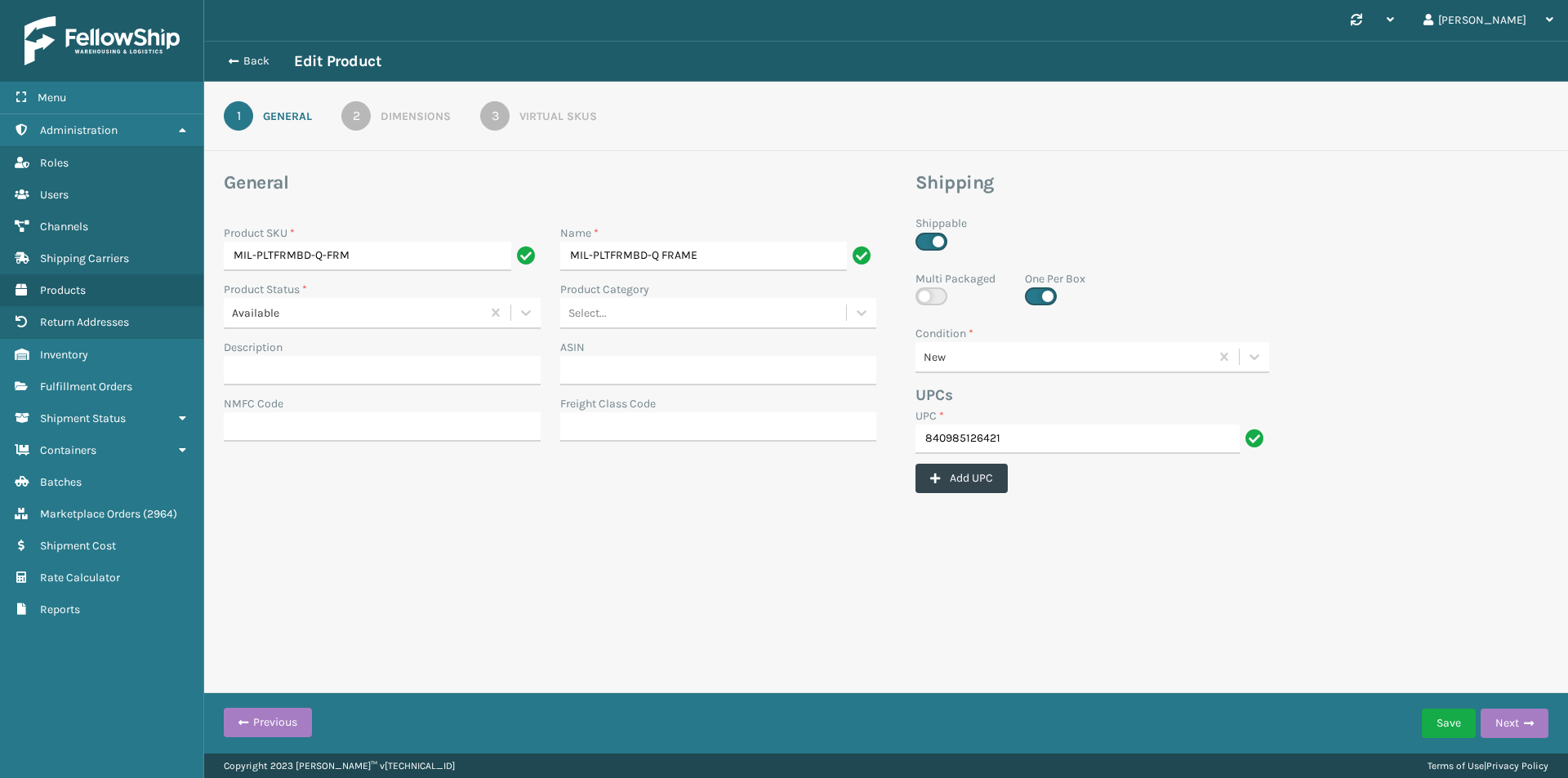
click at [415, 118] on div "Dimensions" at bounding box center [415, 116] width 71 height 17
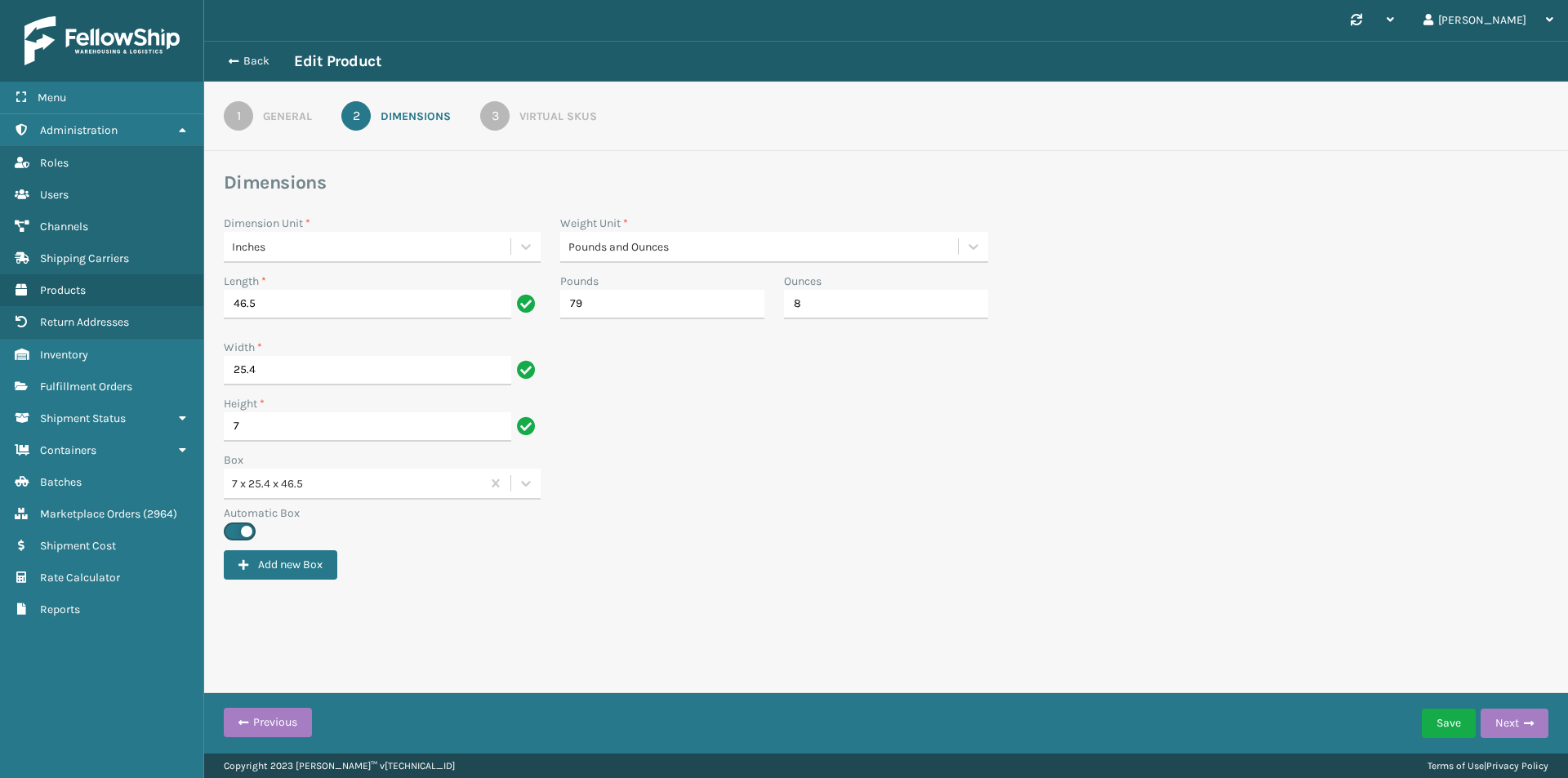
click at [277, 128] on link "1 General" at bounding box center [267, 116] width 147 height 29
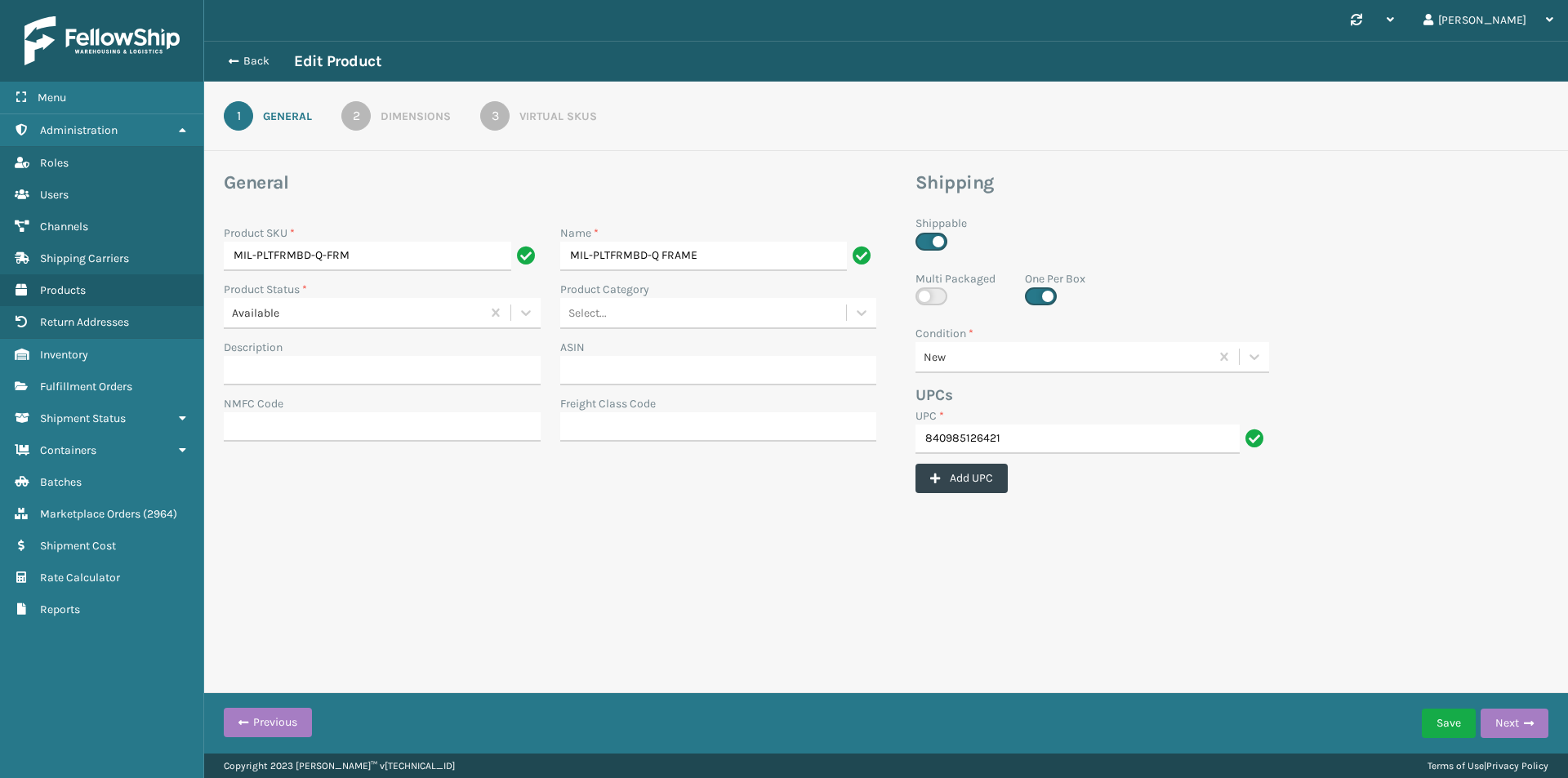
click at [552, 113] on div "Virtual SKUs" at bounding box center [558, 116] width 77 height 17
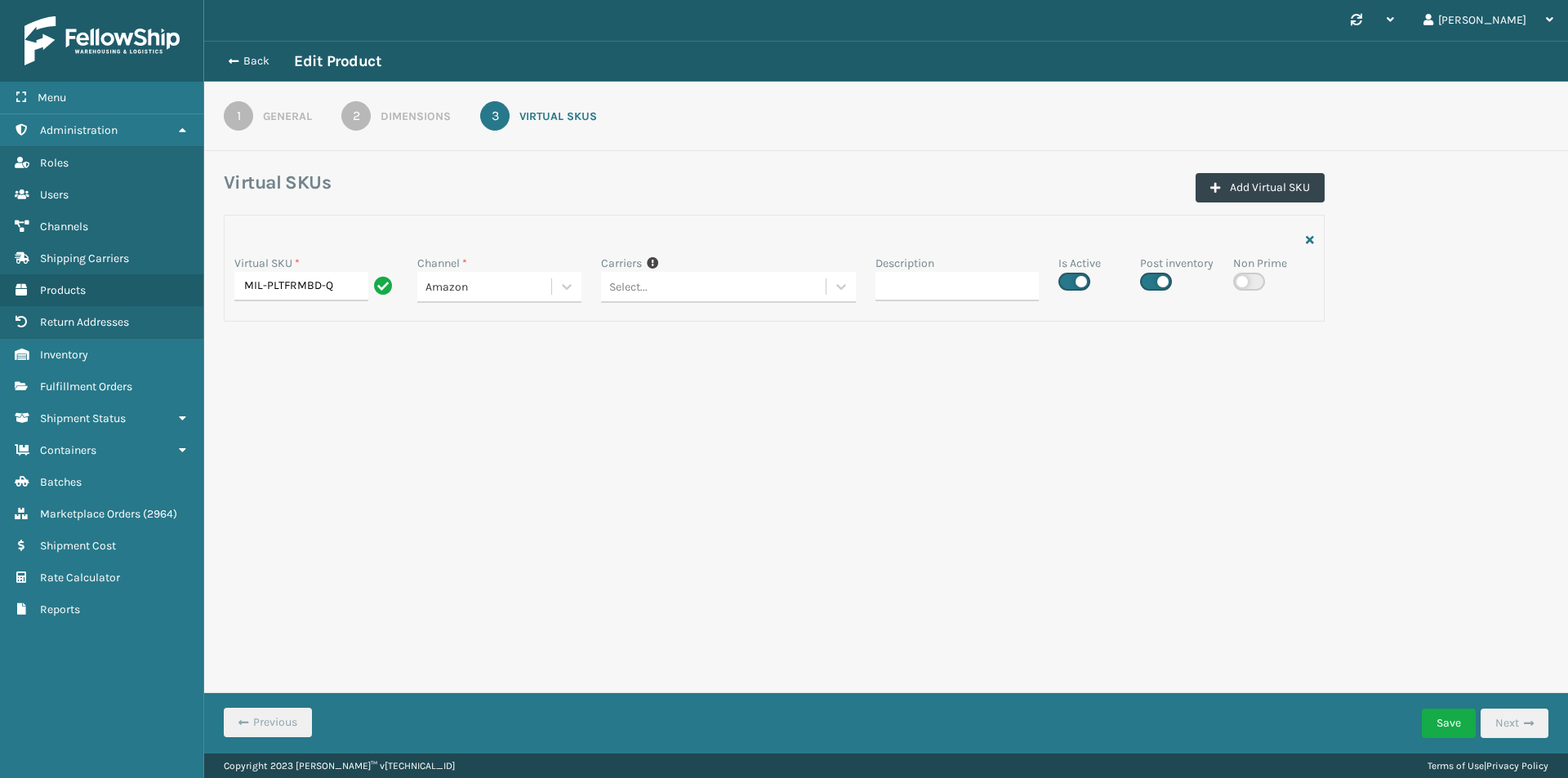
click at [397, 118] on div "Dimensions" at bounding box center [415, 116] width 71 height 17
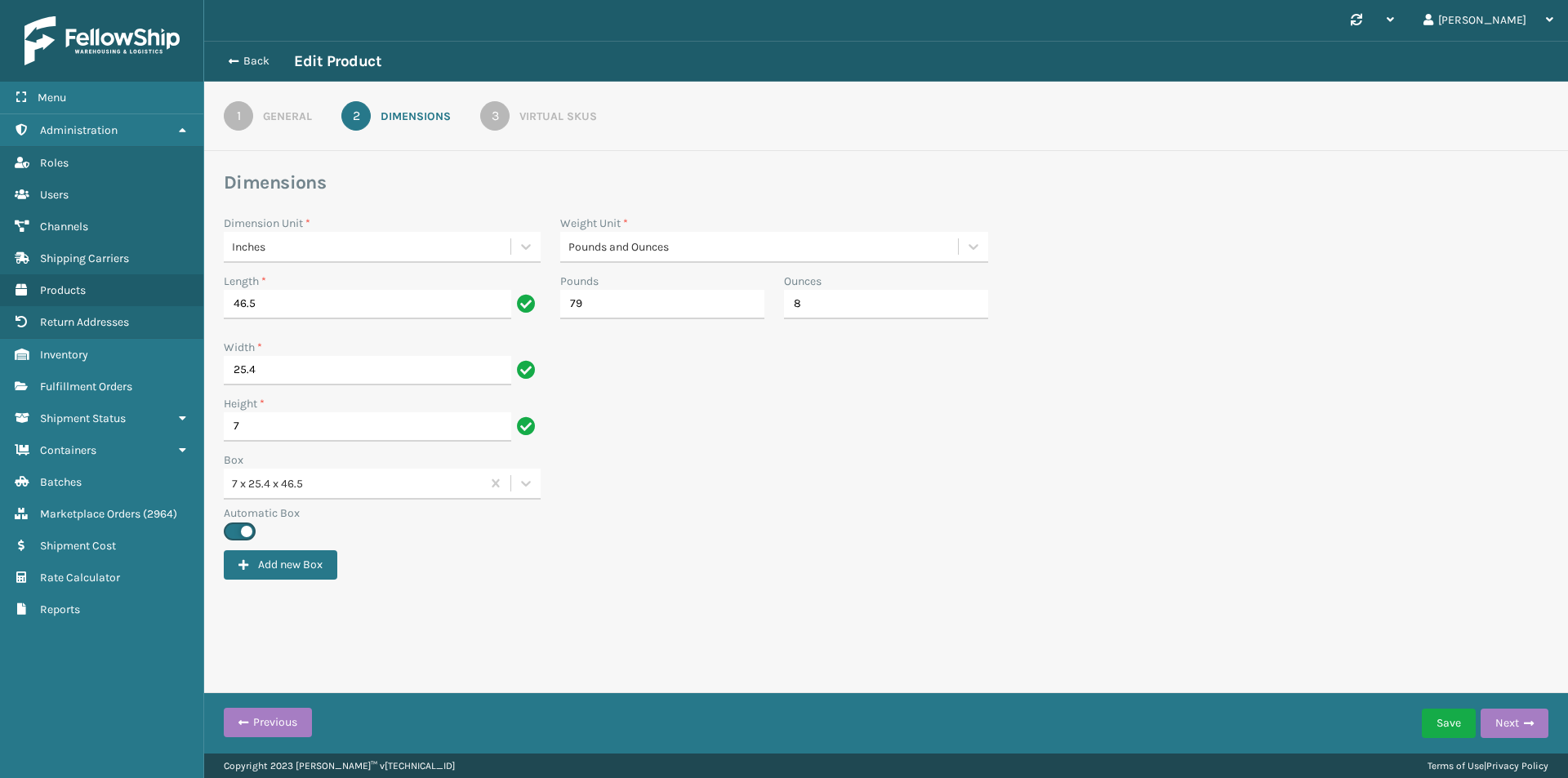
click at [261, 119] on link "1 General" at bounding box center [267, 116] width 147 height 29
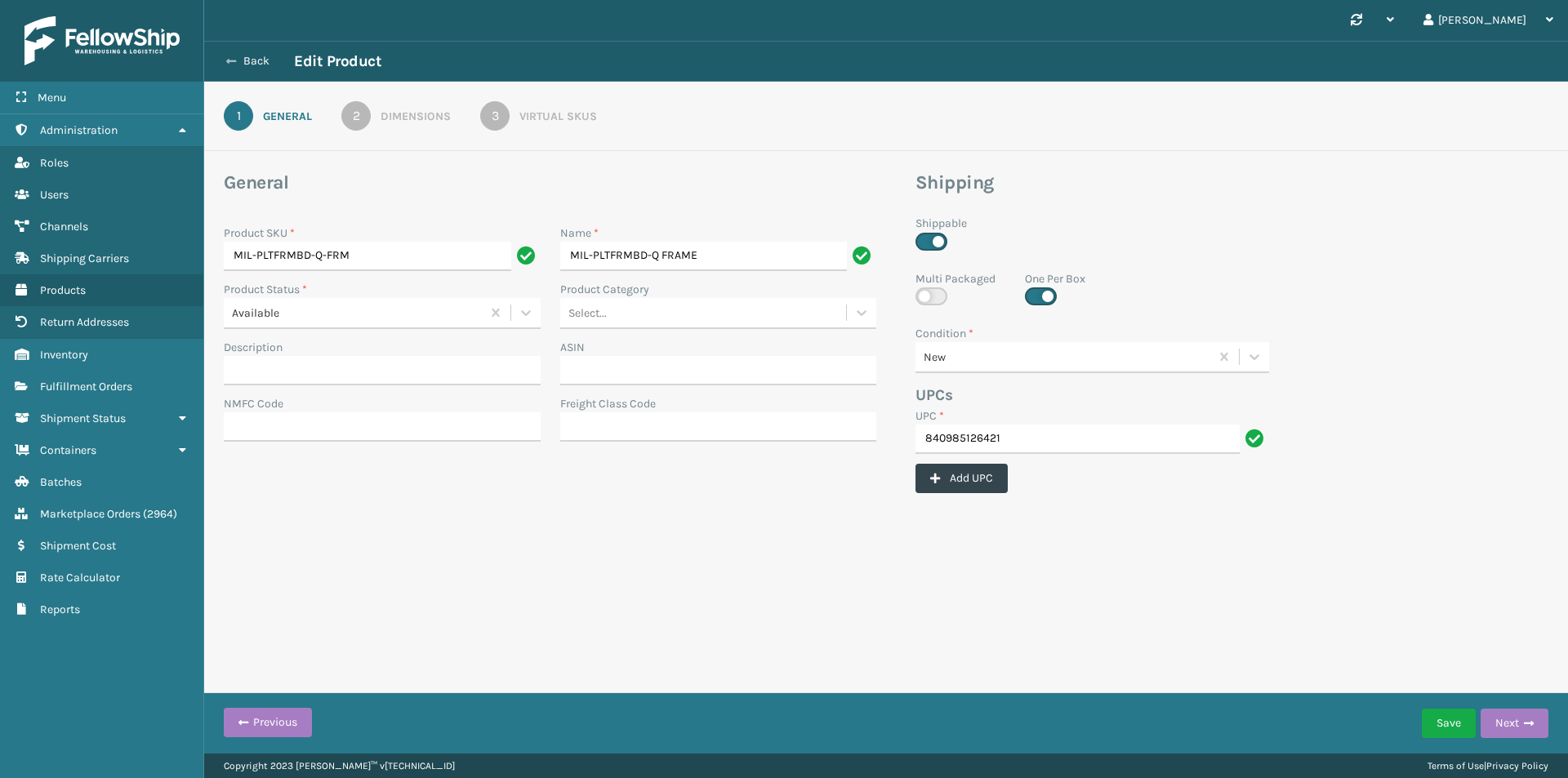
click at [241, 54] on button "Back" at bounding box center [255, 61] width 75 height 15
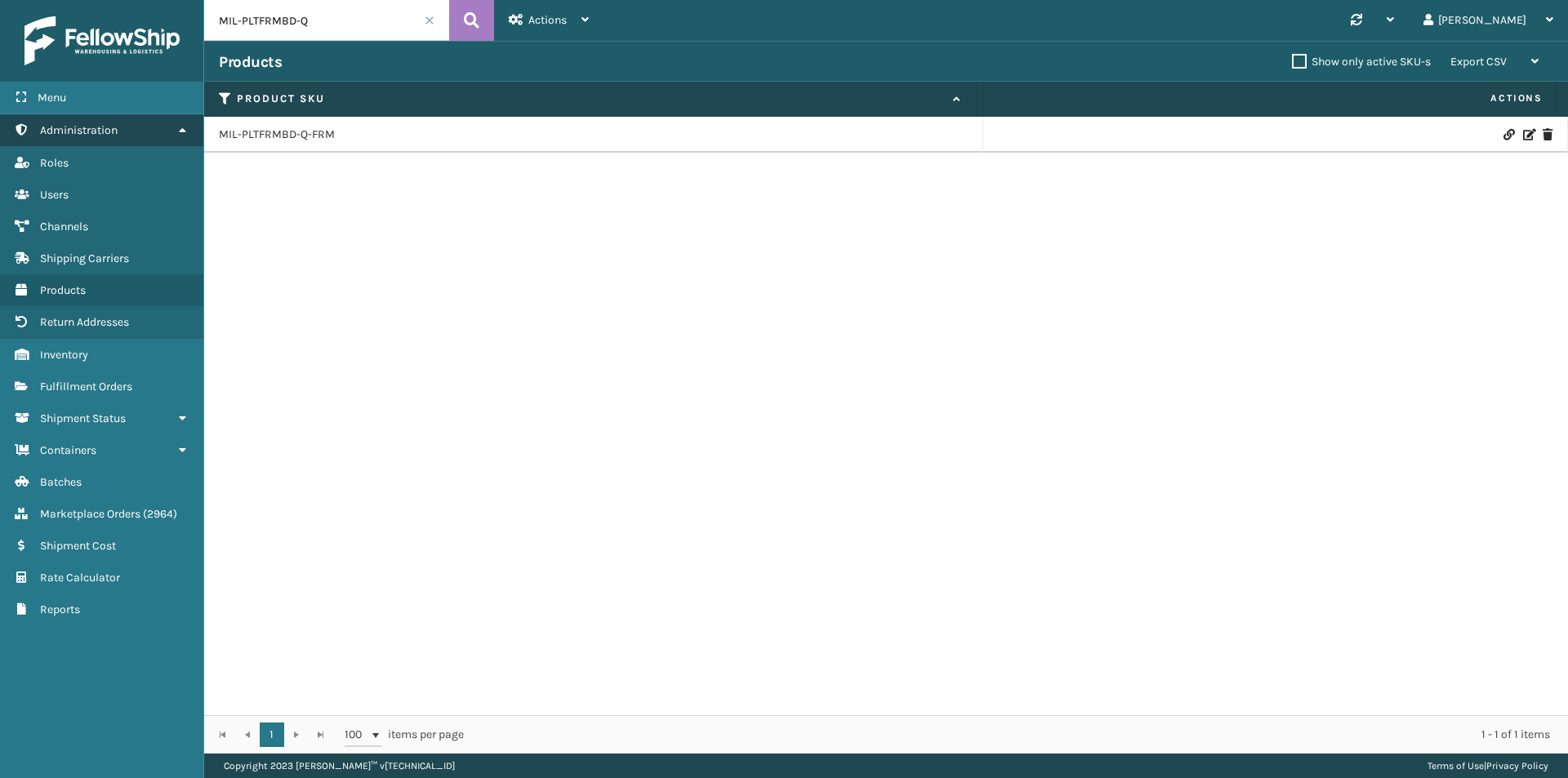
click at [176, 132] on icon at bounding box center [181, 129] width 13 height 11
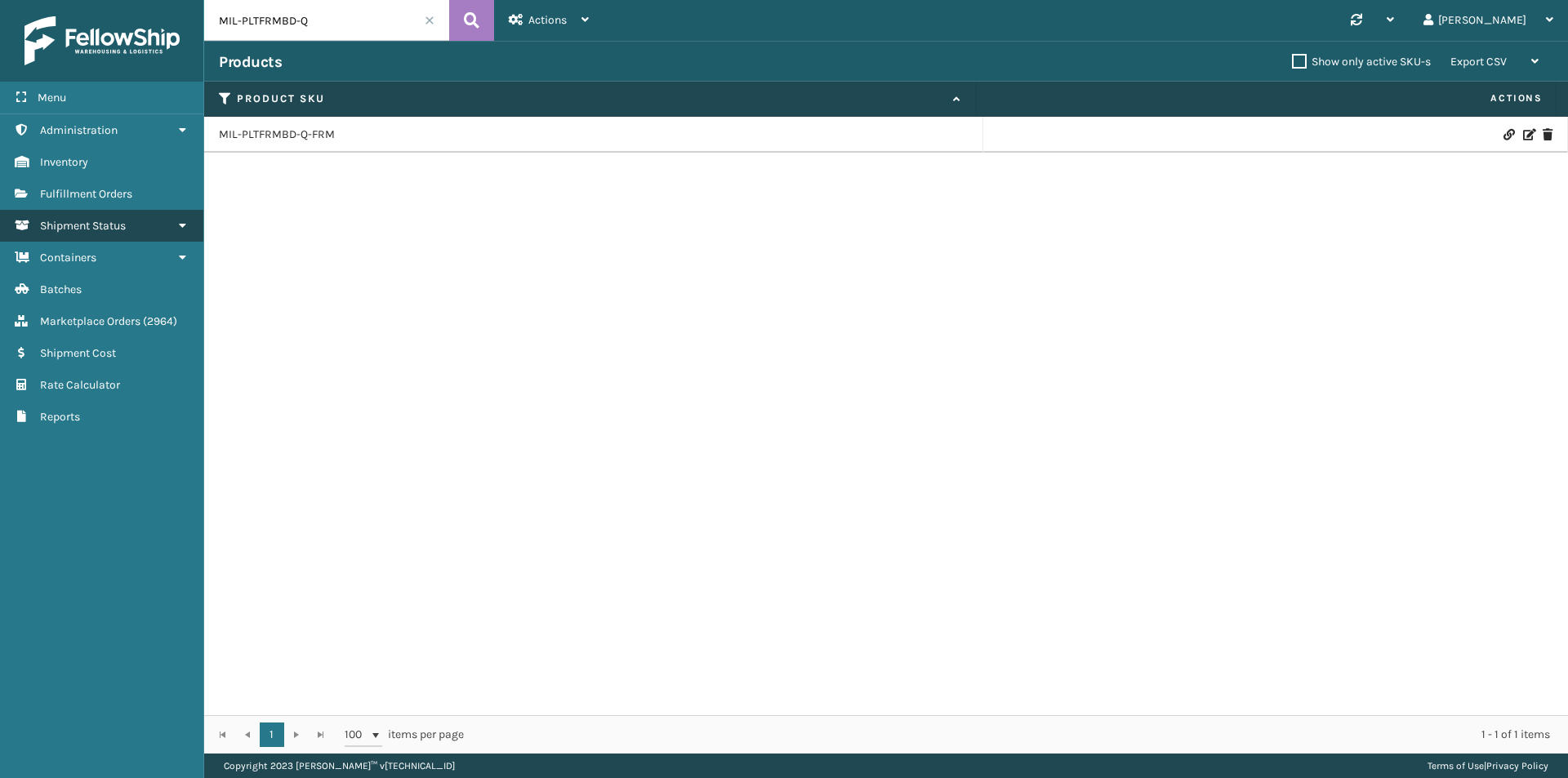
click at [184, 224] on icon at bounding box center [181, 224] width 13 height 11
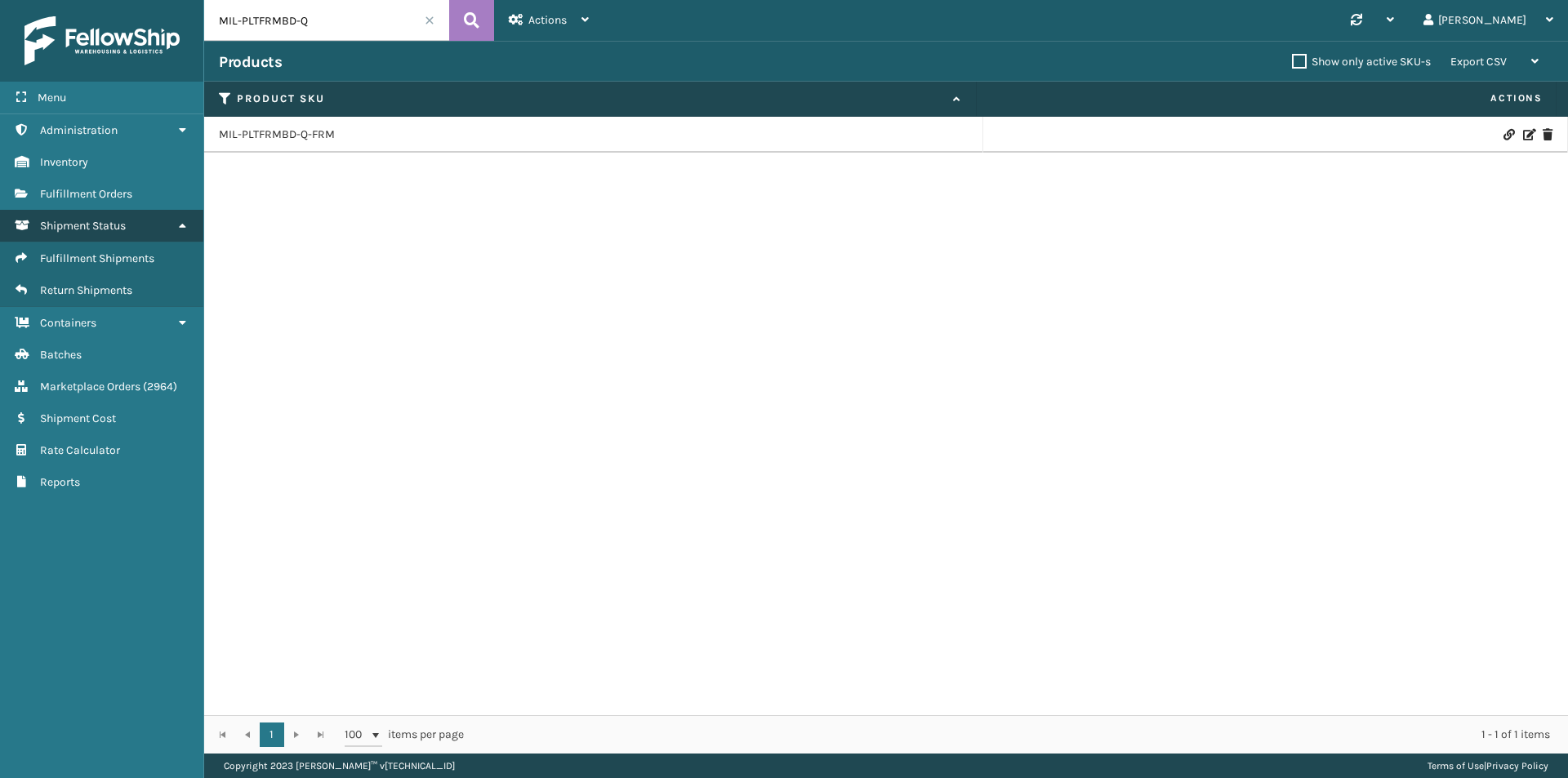
click at [184, 224] on icon at bounding box center [181, 224] width 13 height 11
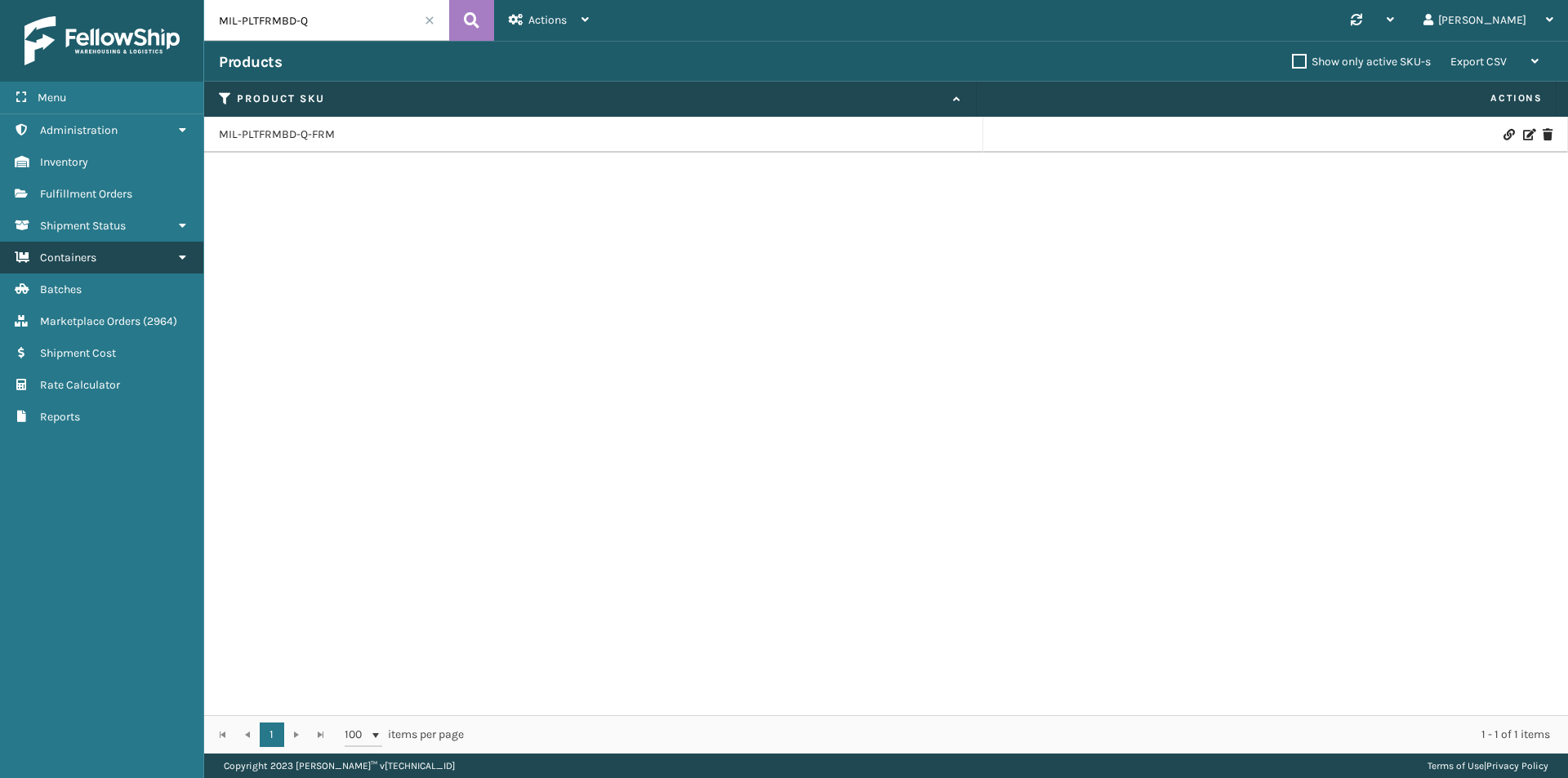
click at [181, 261] on icon at bounding box center [181, 256] width 13 height 11
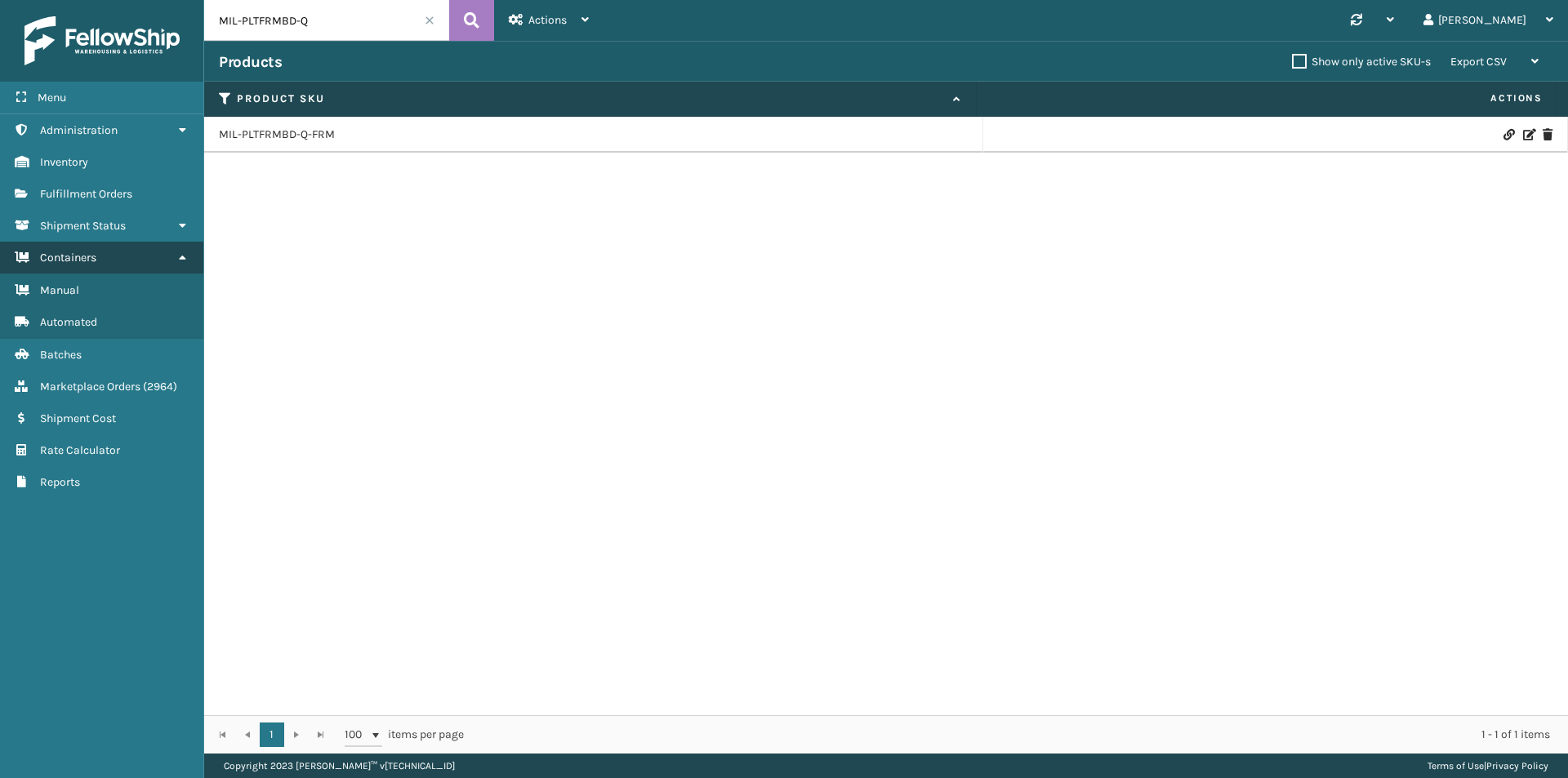
click at [181, 256] on icon at bounding box center [181, 256] width 13 height 11
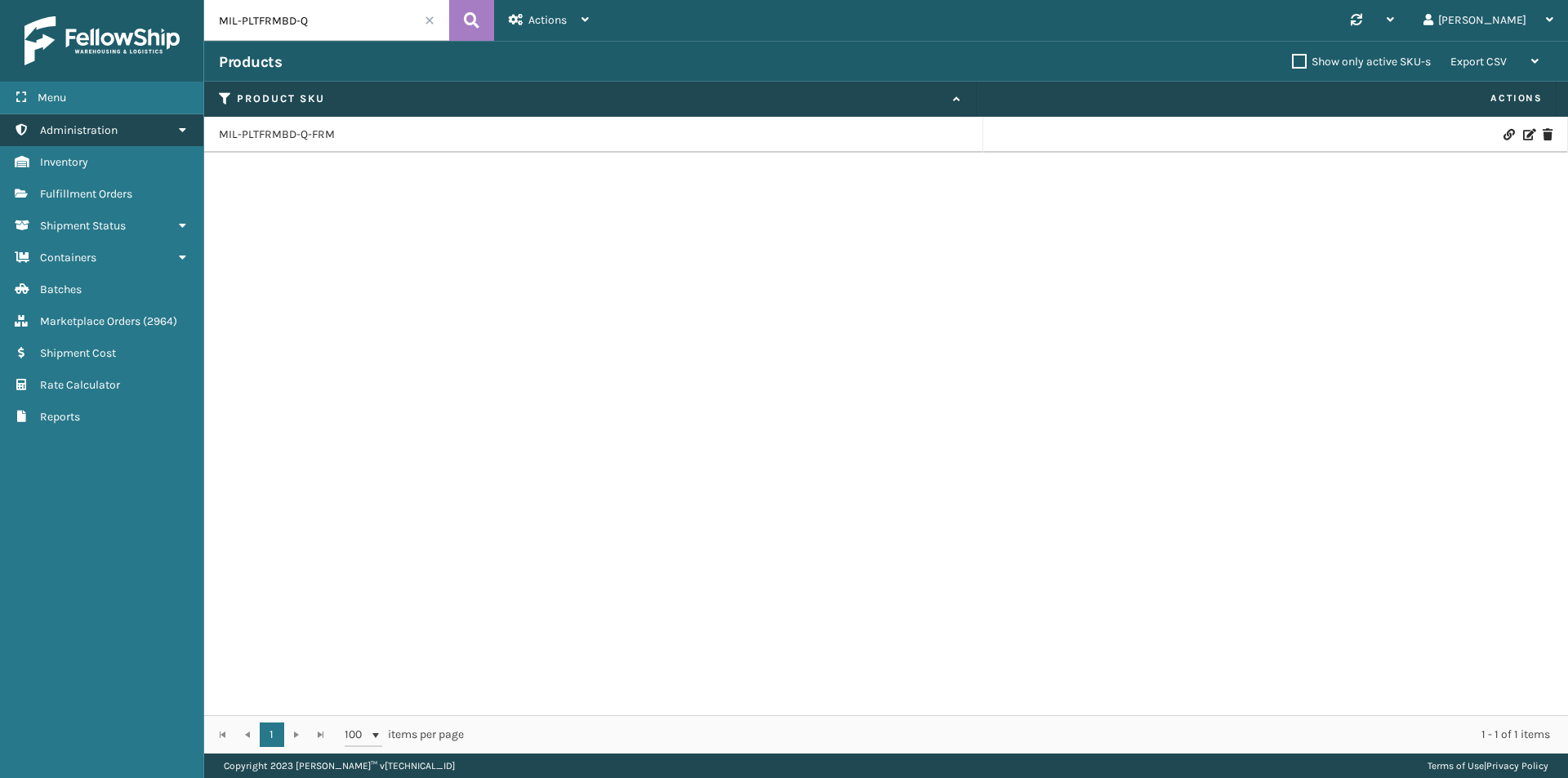
click at [169, 128] on link "Administration" at bounding box center [101, 130] width 203 height 32
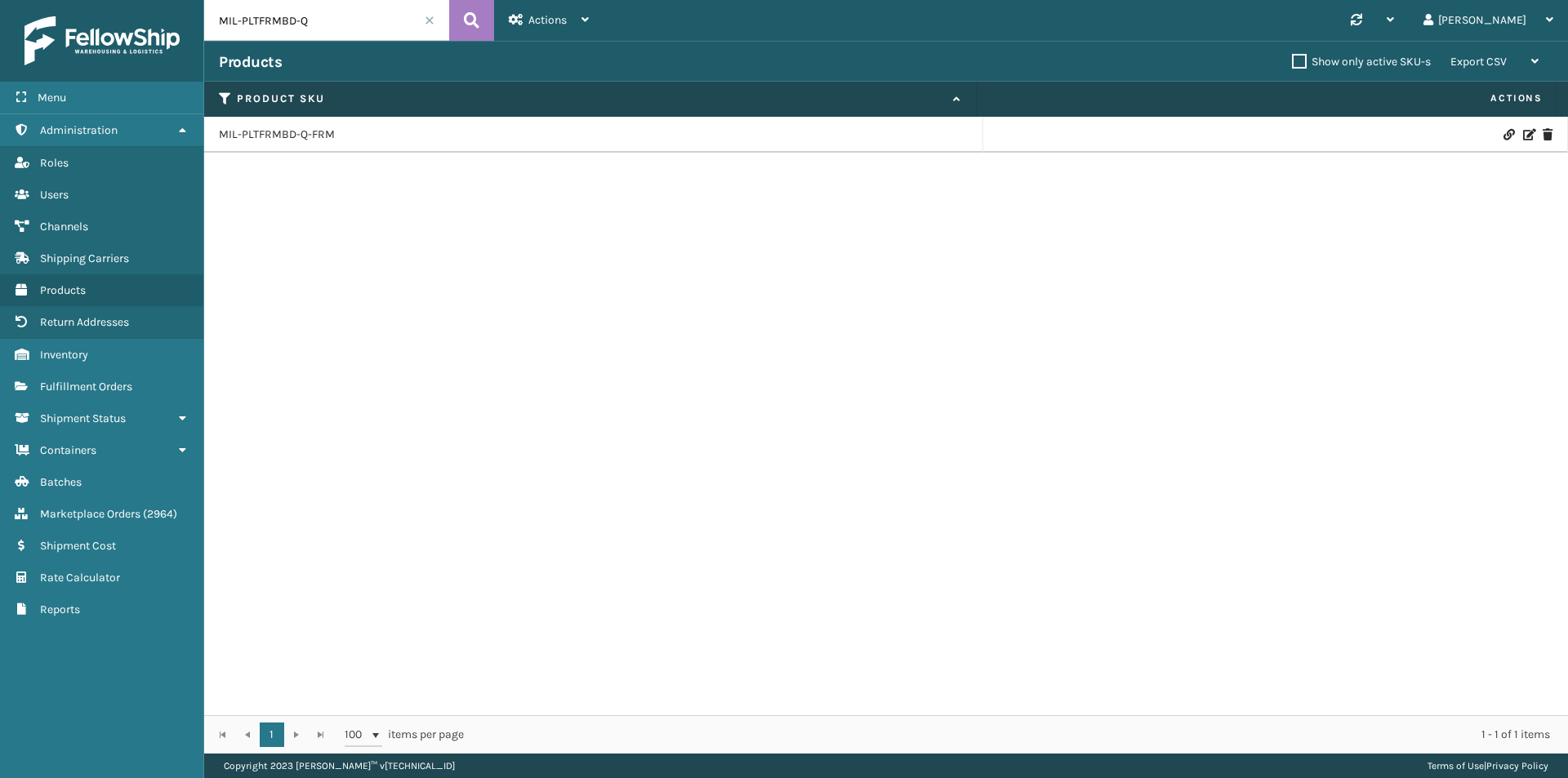
click at [1503, 131] on icon at bounding box center [1508, 134] width 9 height 11
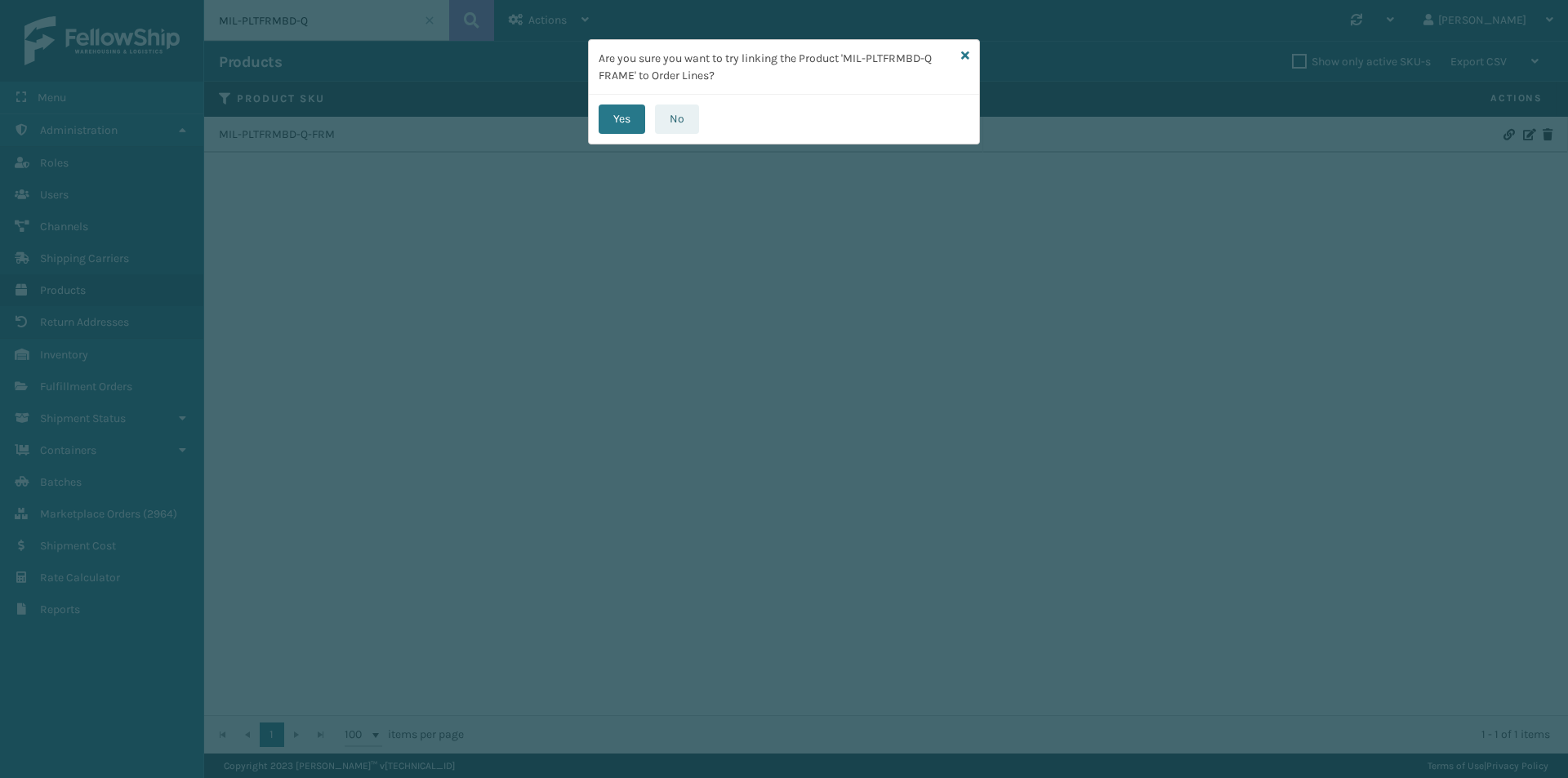
click at [691, 119] on button "No" at bounding box center [677, 119] width 44 height 29
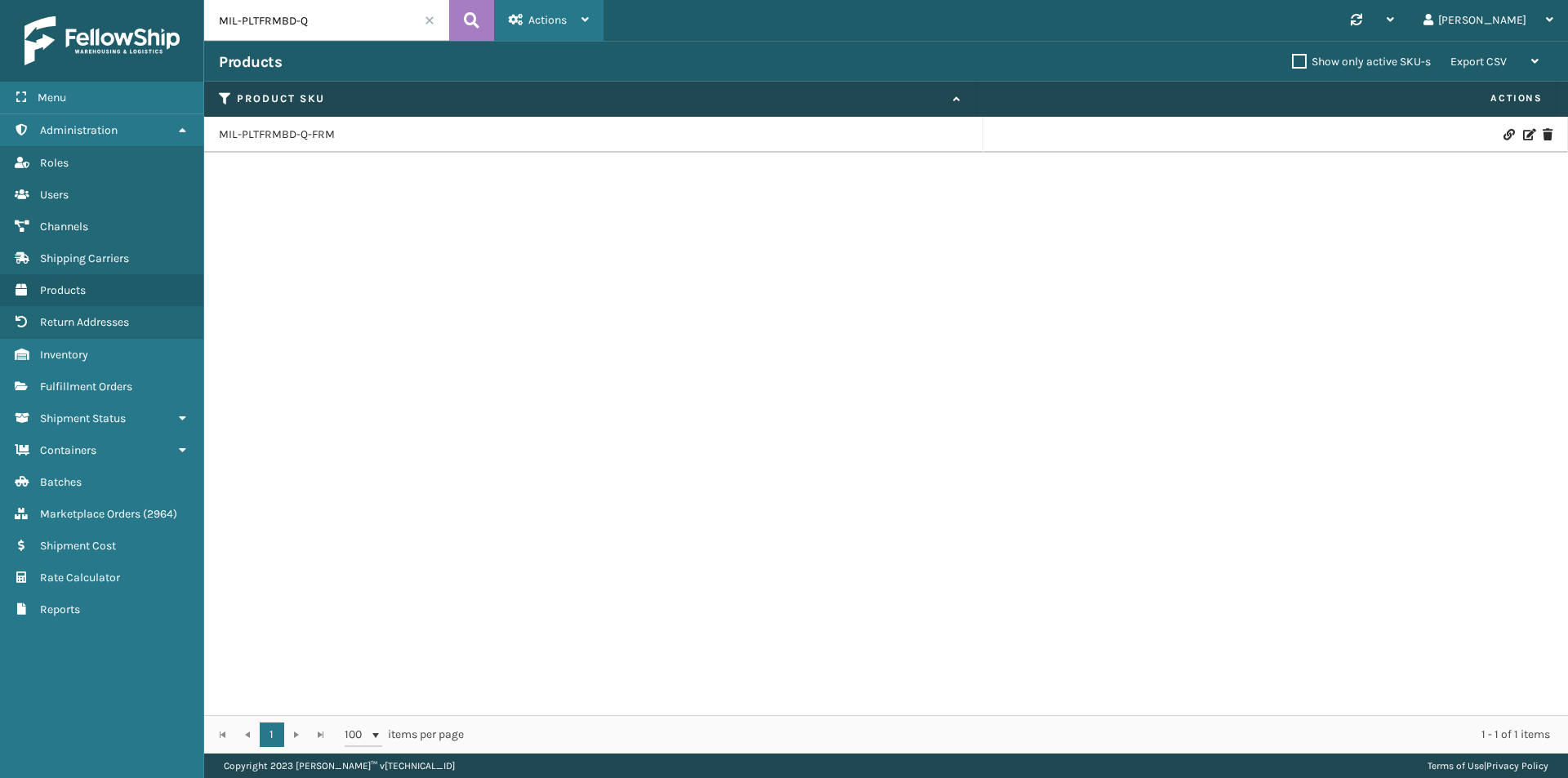
click at [604, 9] on div "Actions New Product Import Products Import Virtual SKUs Settings Remove All Fil…" at bounding box center [548, 20] width 109 height 40
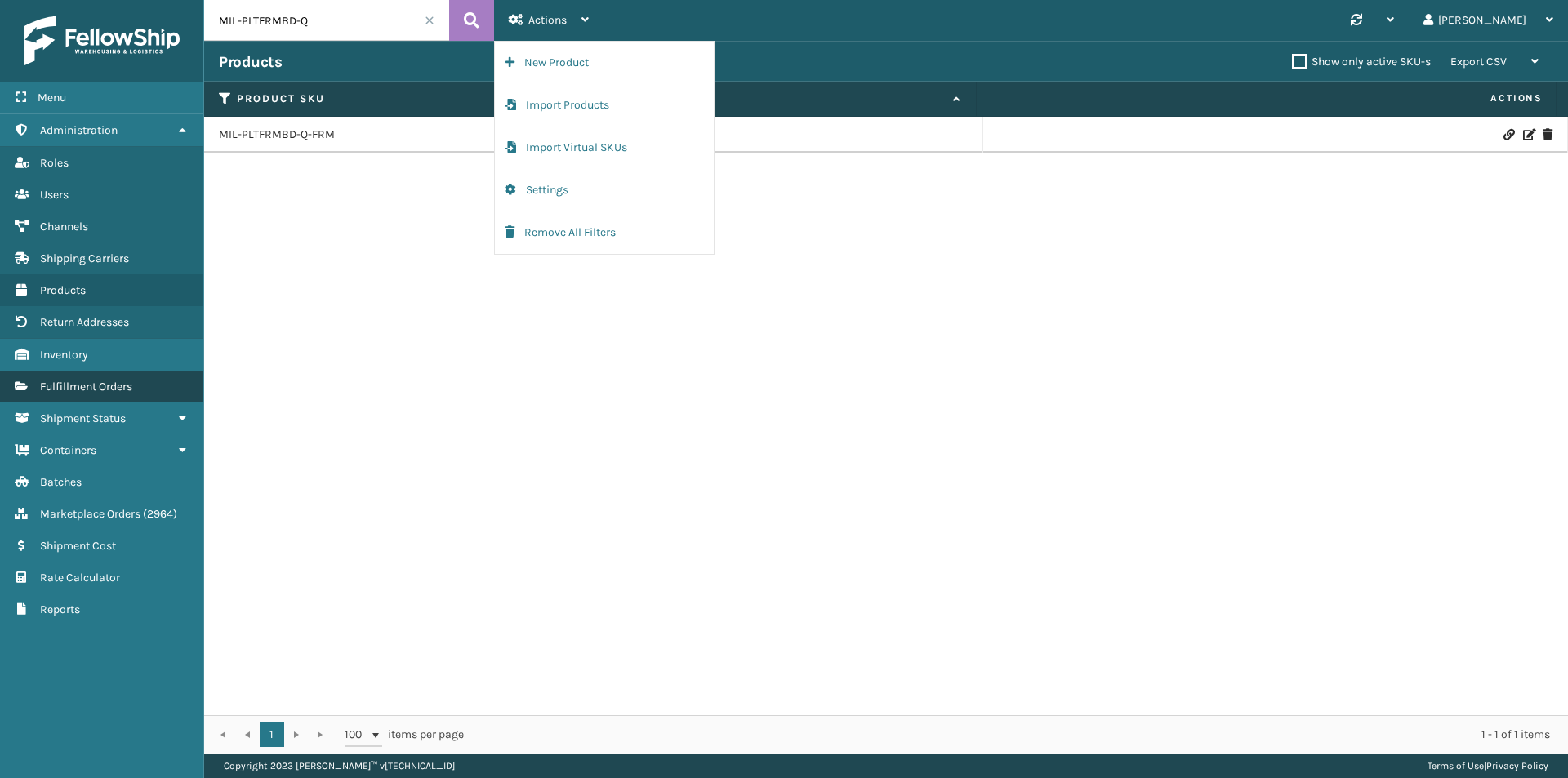
click at [108, 383] on span "Fulfillment Orders" at bounding box center [86, 387] width 92 height 14
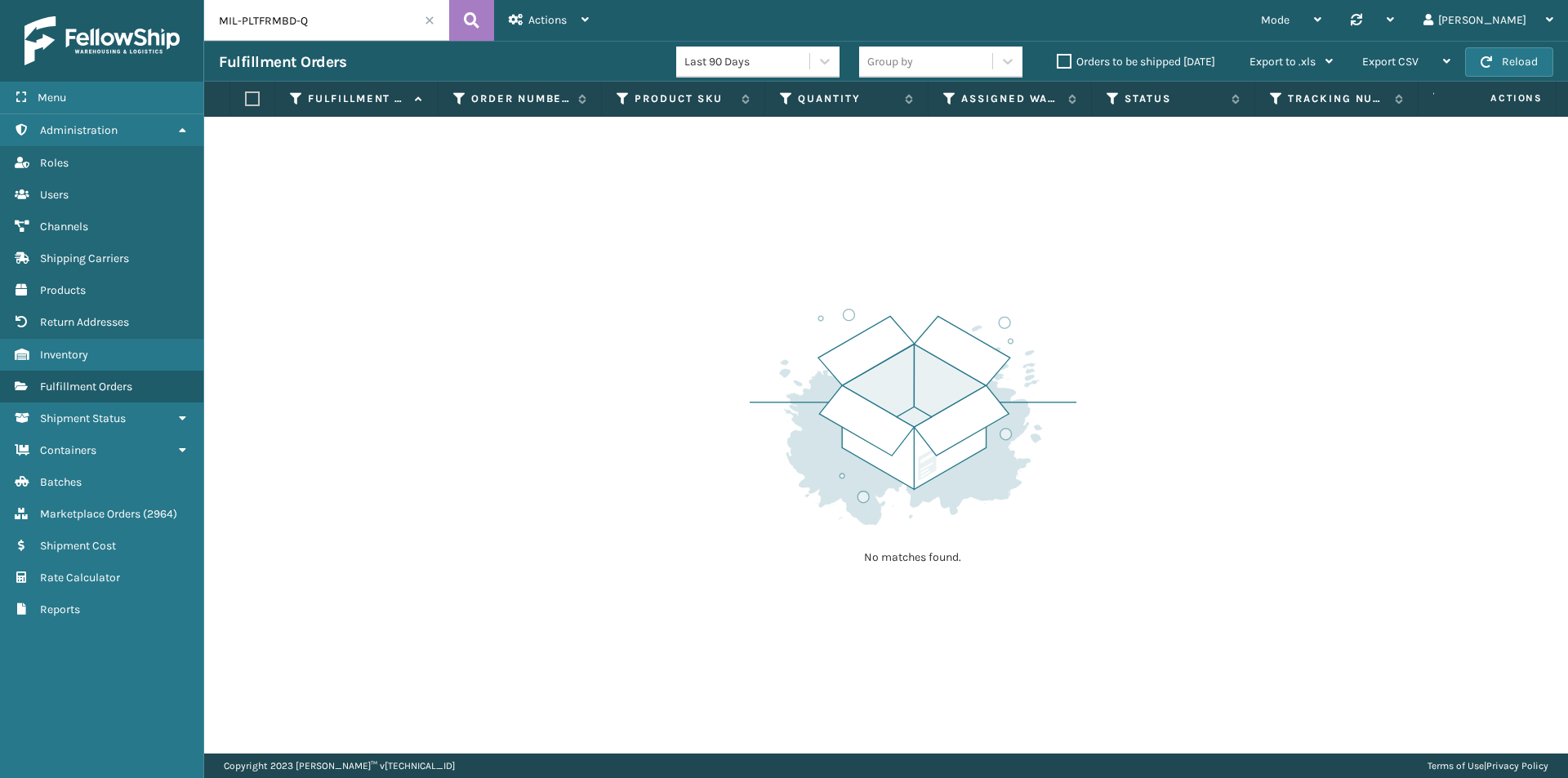
click at [332, 9] on input "MIL-PLTFRMBD-Q" at bounding box center [326, 20] width 245 height 40
click at [465, 17] on icon at bounding box center [471, 20] width 15 height 24
drag, startPoint x: 323, startPoint y: 12, endPoint x: 347, endPoint y: 18, distance: 24.7
click at [323, 13] on input "MIL-PLTFRMBD-Q" at bounding box center [326, 20] width 245 height 40
paste input "114-6011120-5388232"
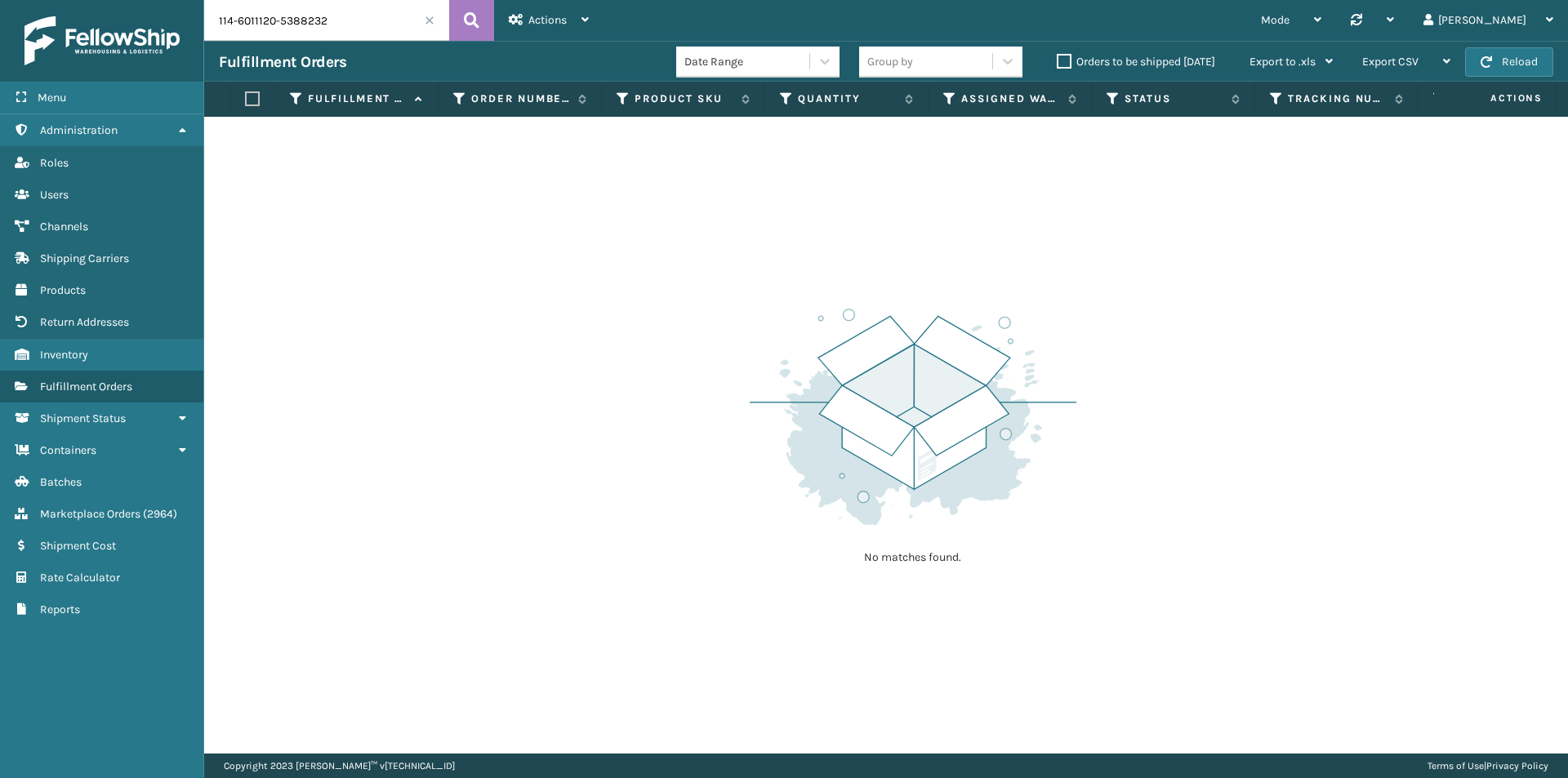
type input "114-6011120-5388232"
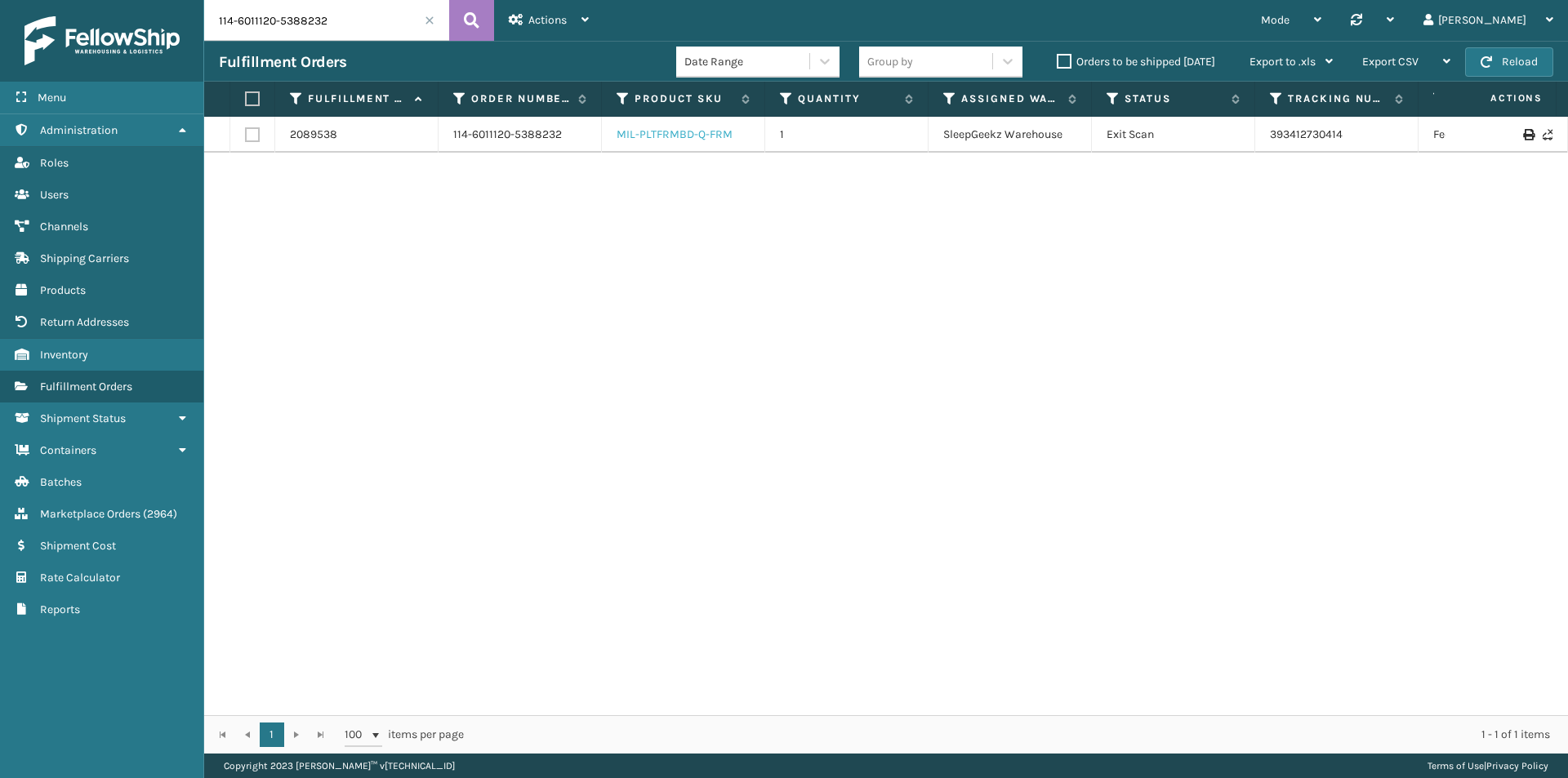
click at [701, 138] on link "MIL-PLTFRMBD-Q-FRM" at bounding box center [674, 134] width 116 height 14
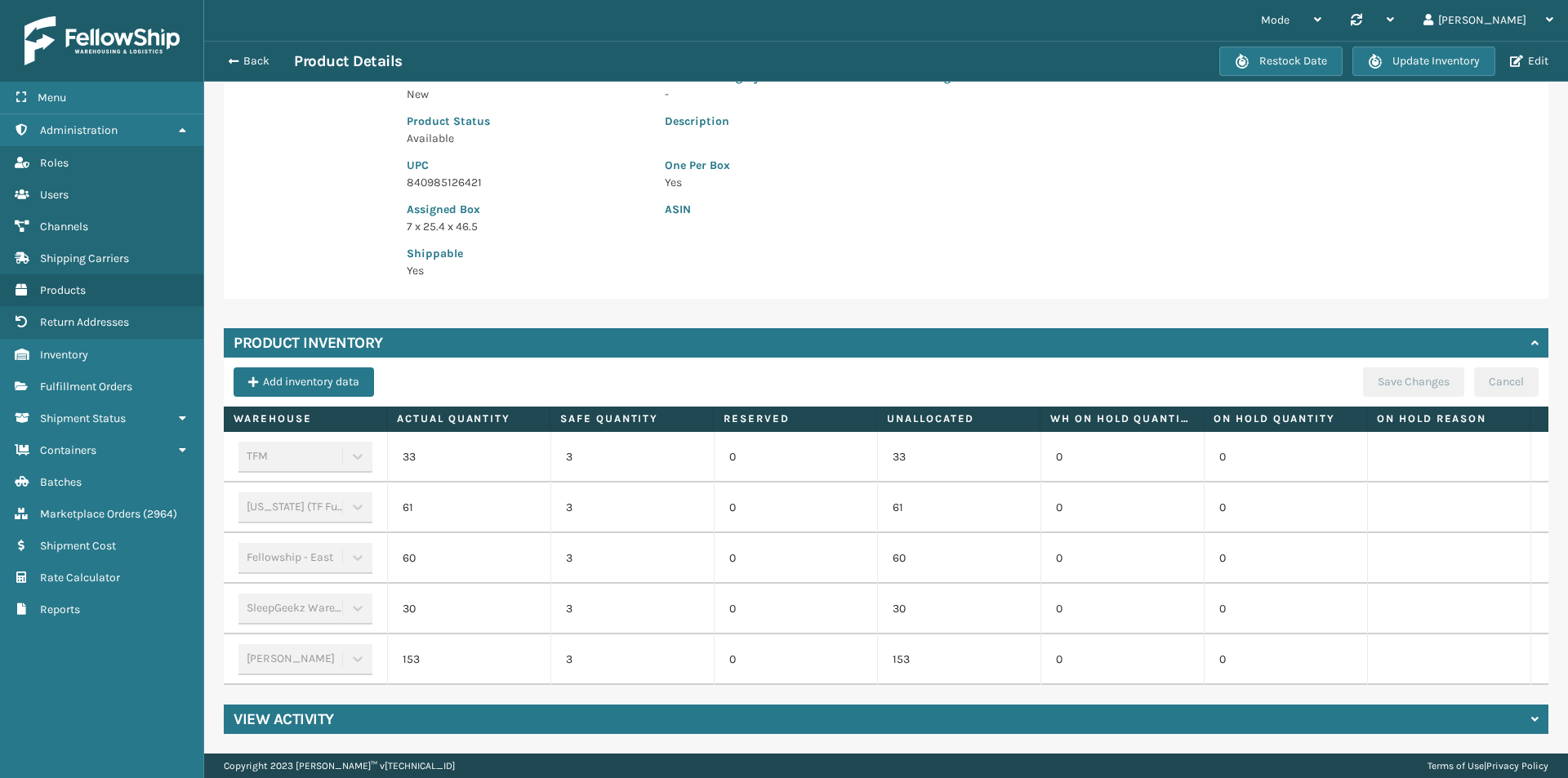
scroll to position [224, 0]
click at [1444, 712] on div "View Activity" at bounding box center [886, 719] width 1325 height 29
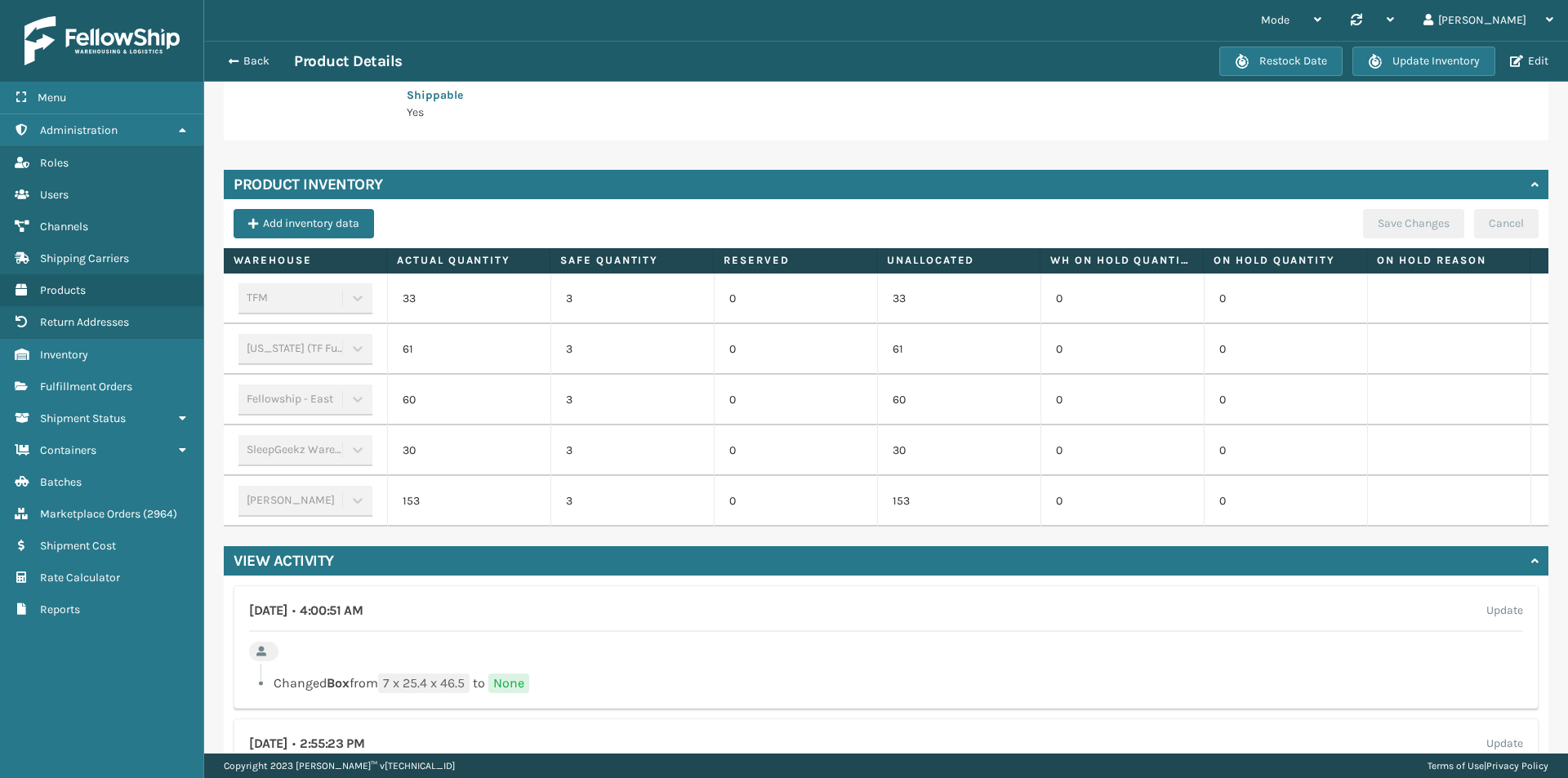
scroll to position [288, 0]
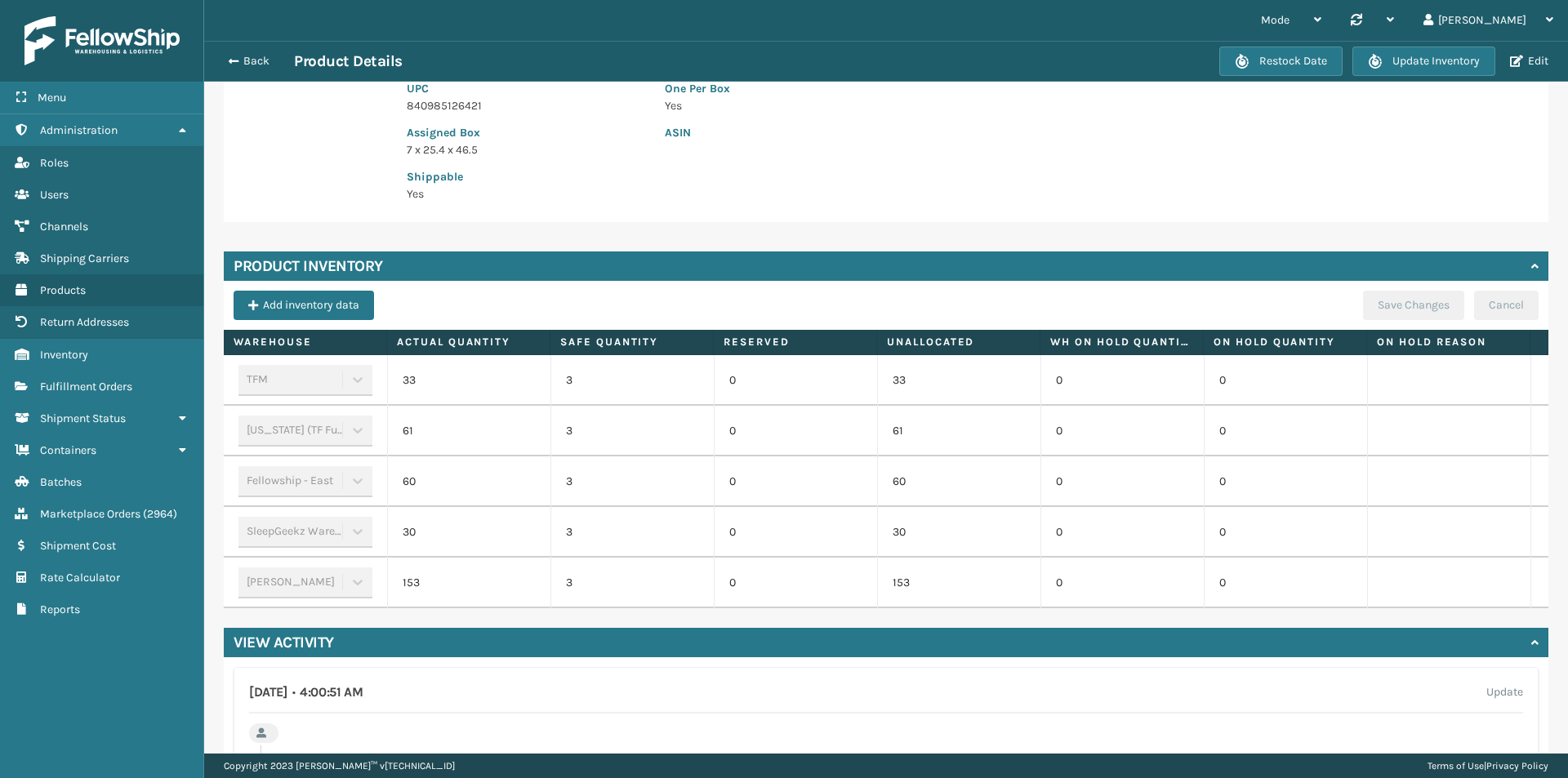
click at [1516, 652] on div "View Activity" at bounding box center [886, 642] width 1325 height 29
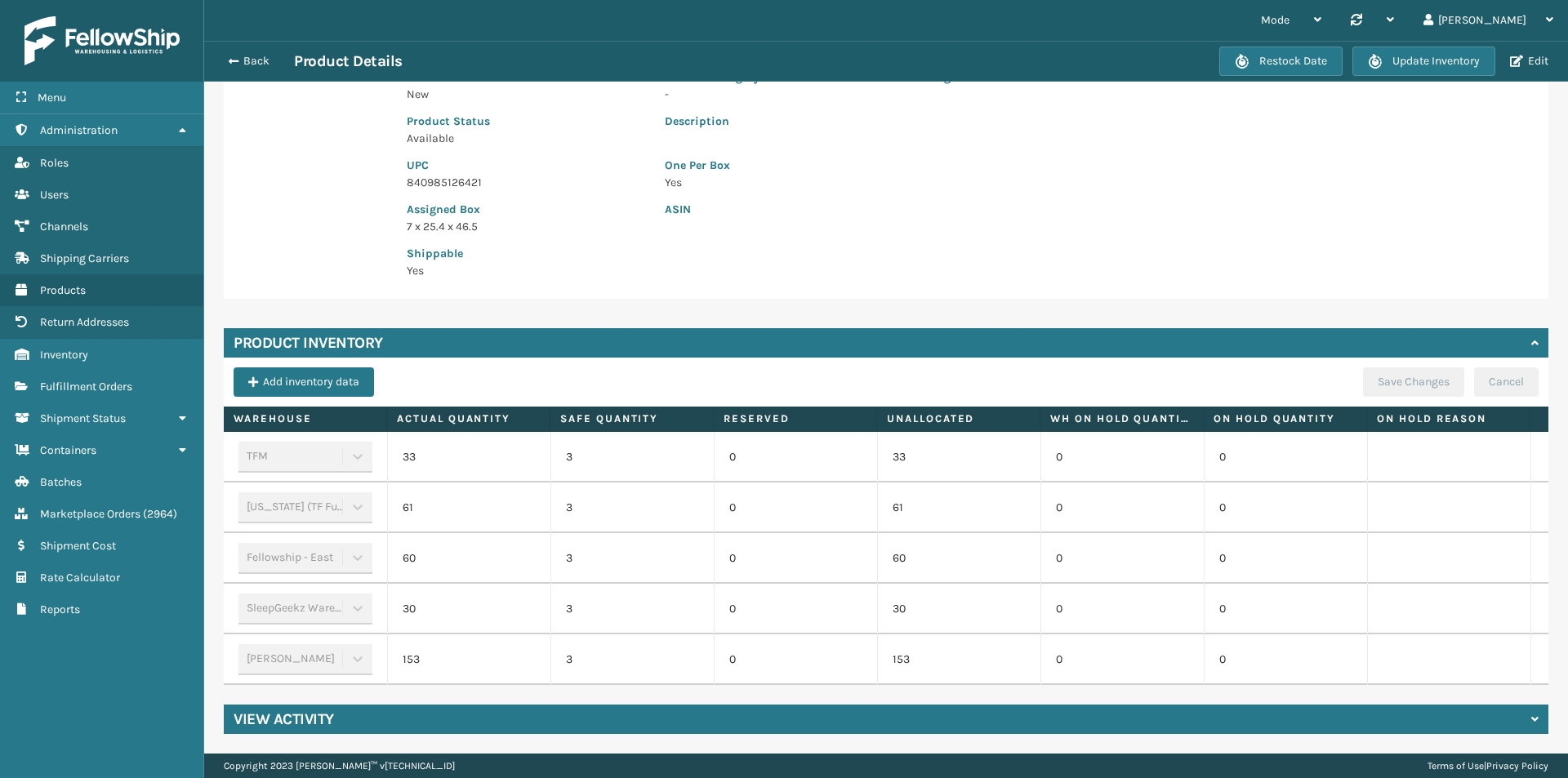
scroll to position [0, 169]
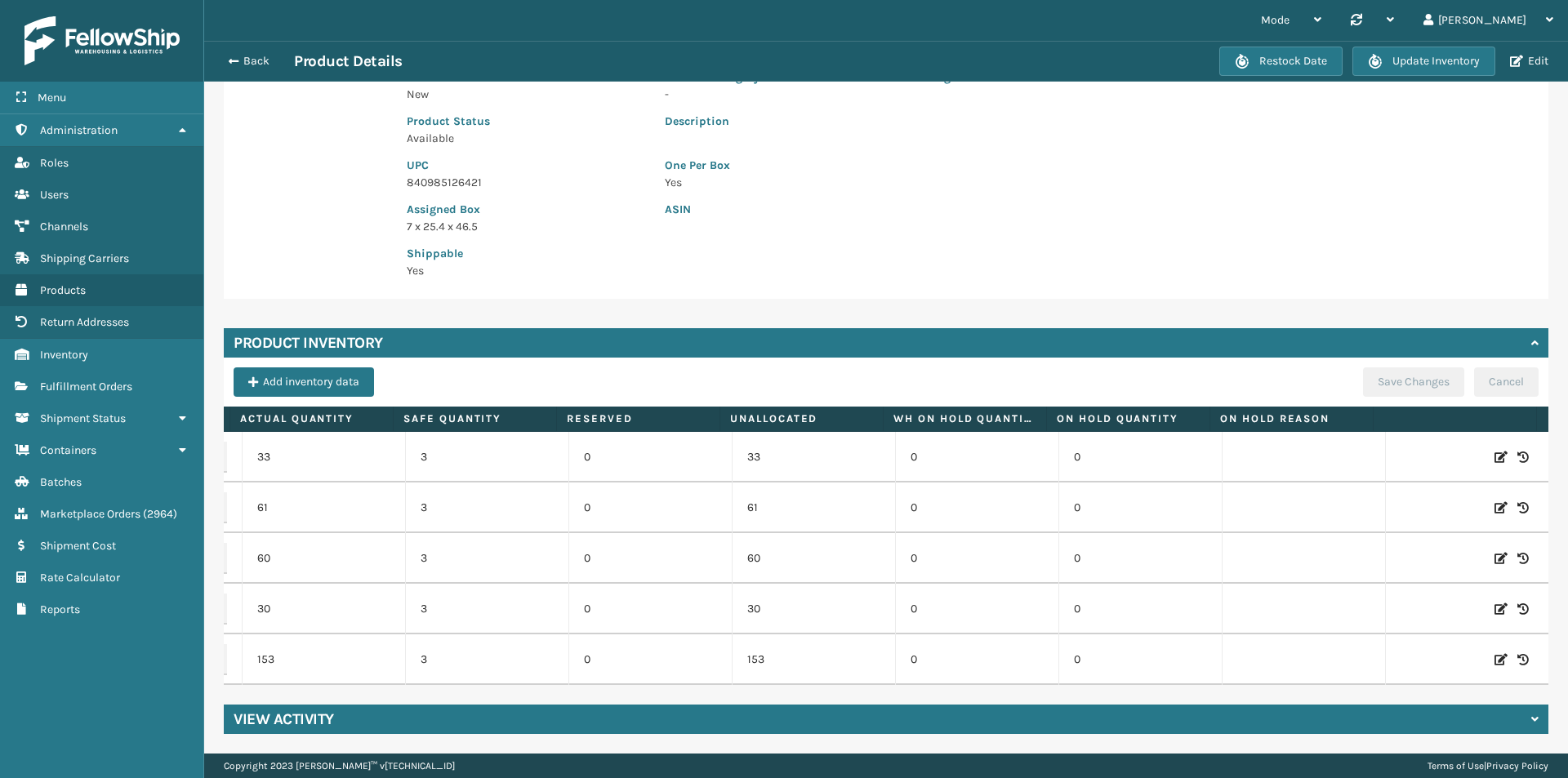
click at [1495, 449] on icon at bounding box center [1501, 456] width 13 height 16
click at [1469, 447] on button "Cancel" at bounding box center [1474, 456] width 55 height 20
click at [126, 349] on link "Inventory" at bounding box center [101, 354] width 203 height 32
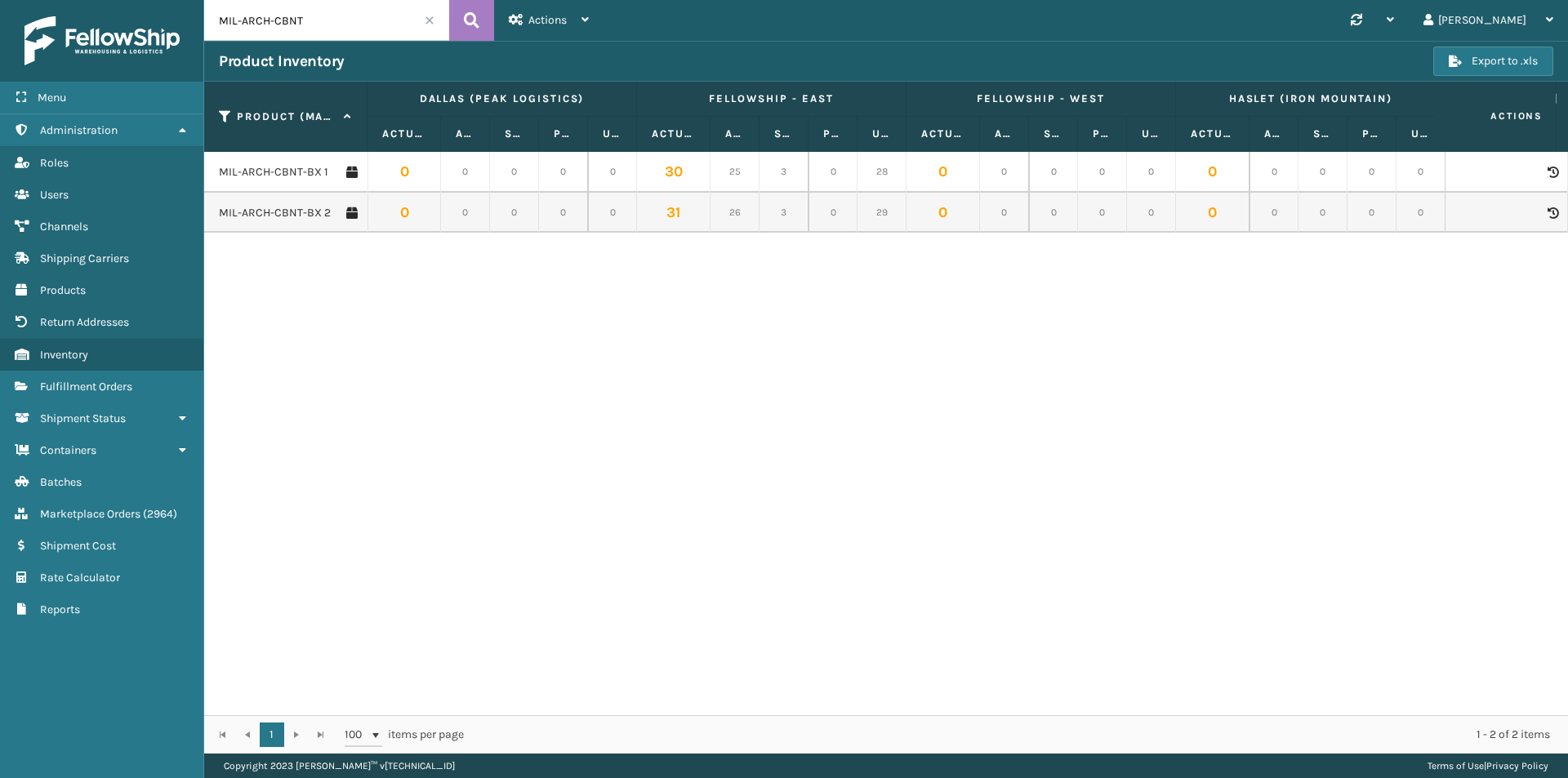
click at [335, 24] on input "MIL-ARCH-CBNT" at bounding box center [326, 20] width 245 height 40
paste input "114-6011120-5388232"
click at [475, 16] on icon at bounding box center [471, 20] width 15 height 24
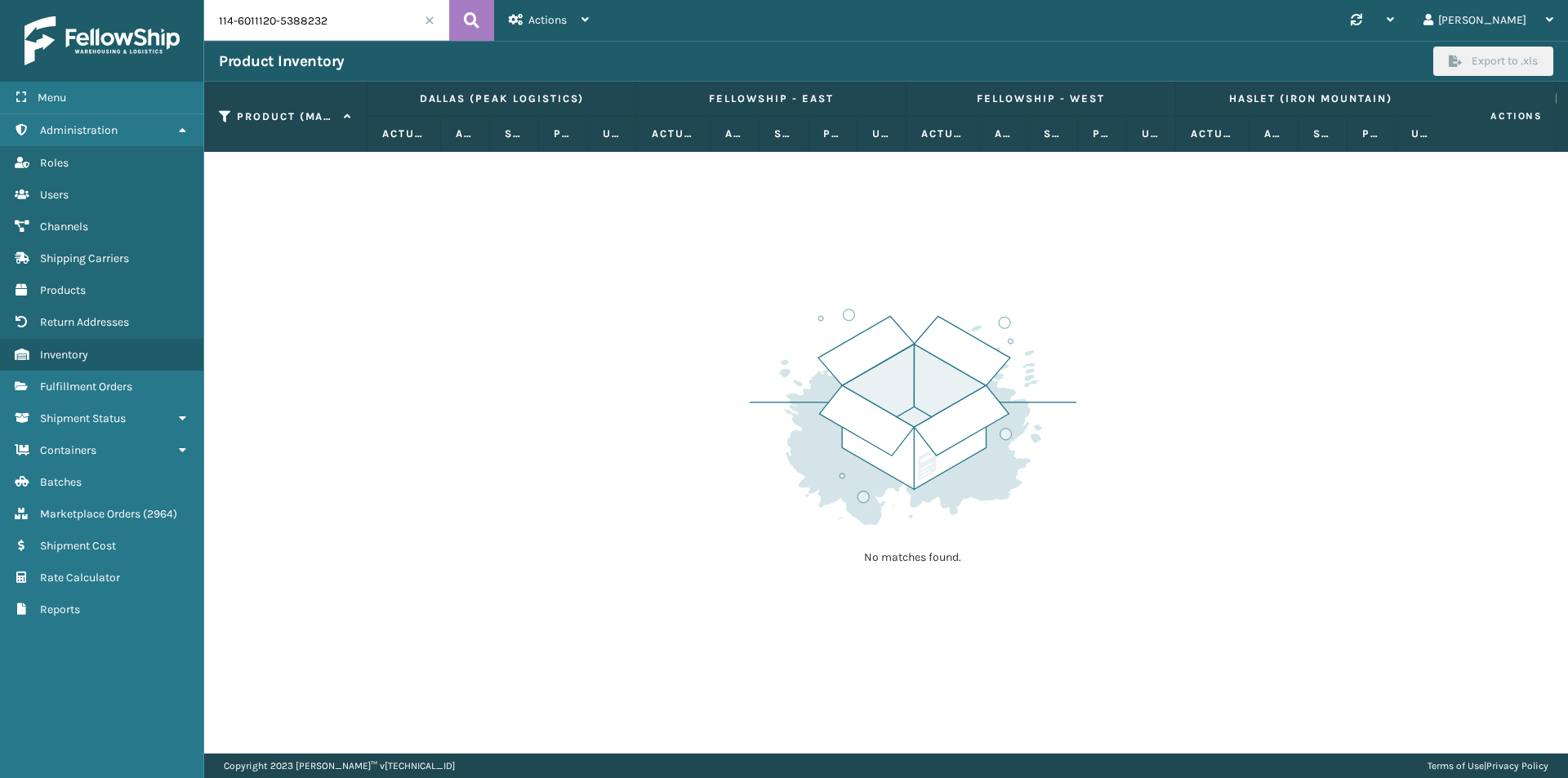
click at [349, 25] on input "114-6011120-5388232" at bounding box center [326, 20] width 245 height 40
paste input "MIL-PLTFRMBD-Q"
type input "MIL-PLTFRMBD-Q"
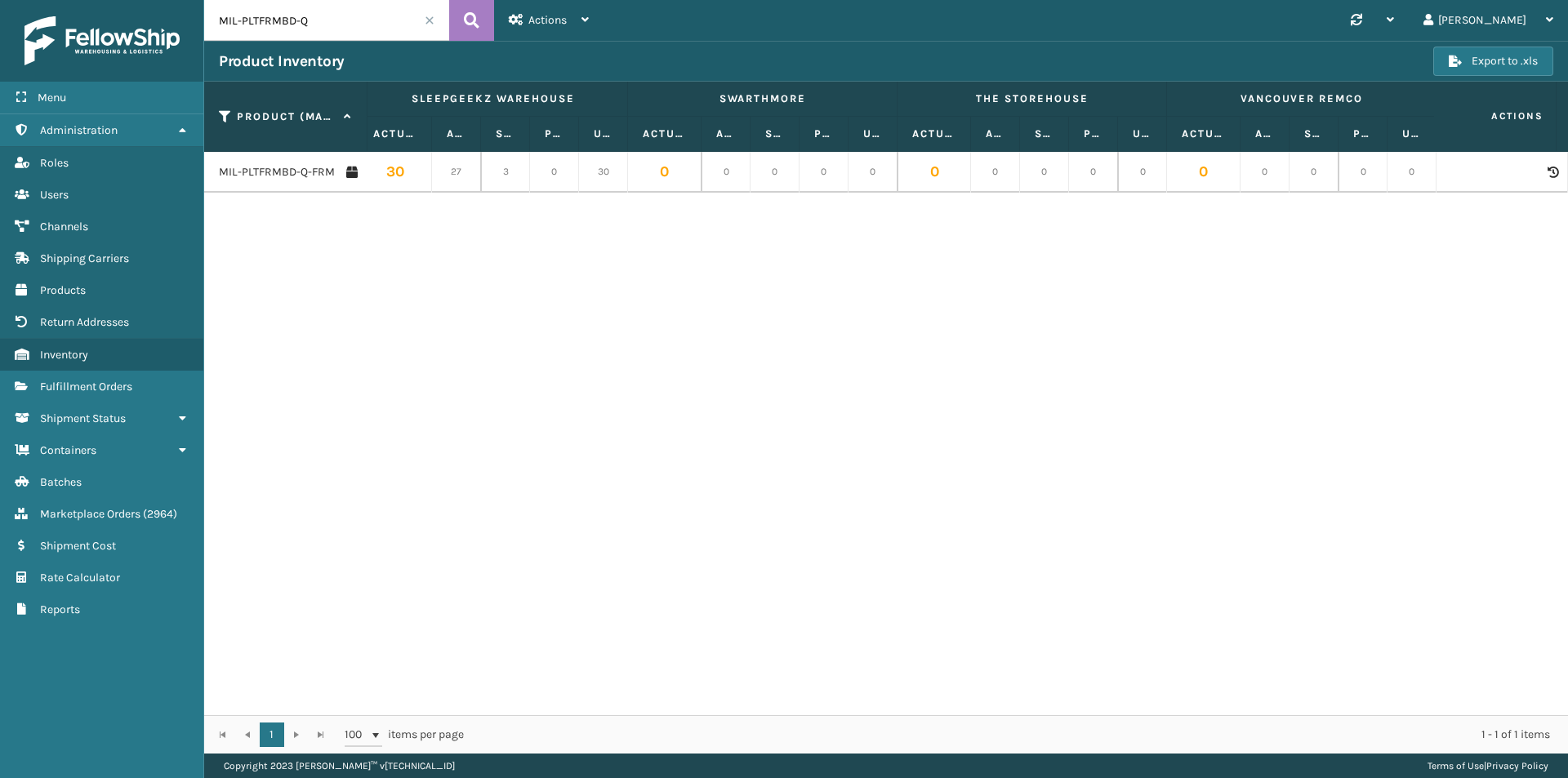
scroll to position [0, 2976]
click at [299, 175] on link "MIL-PLTFRMBD-Q-FRM" at bounding box center [276, 172] width 116 height 16
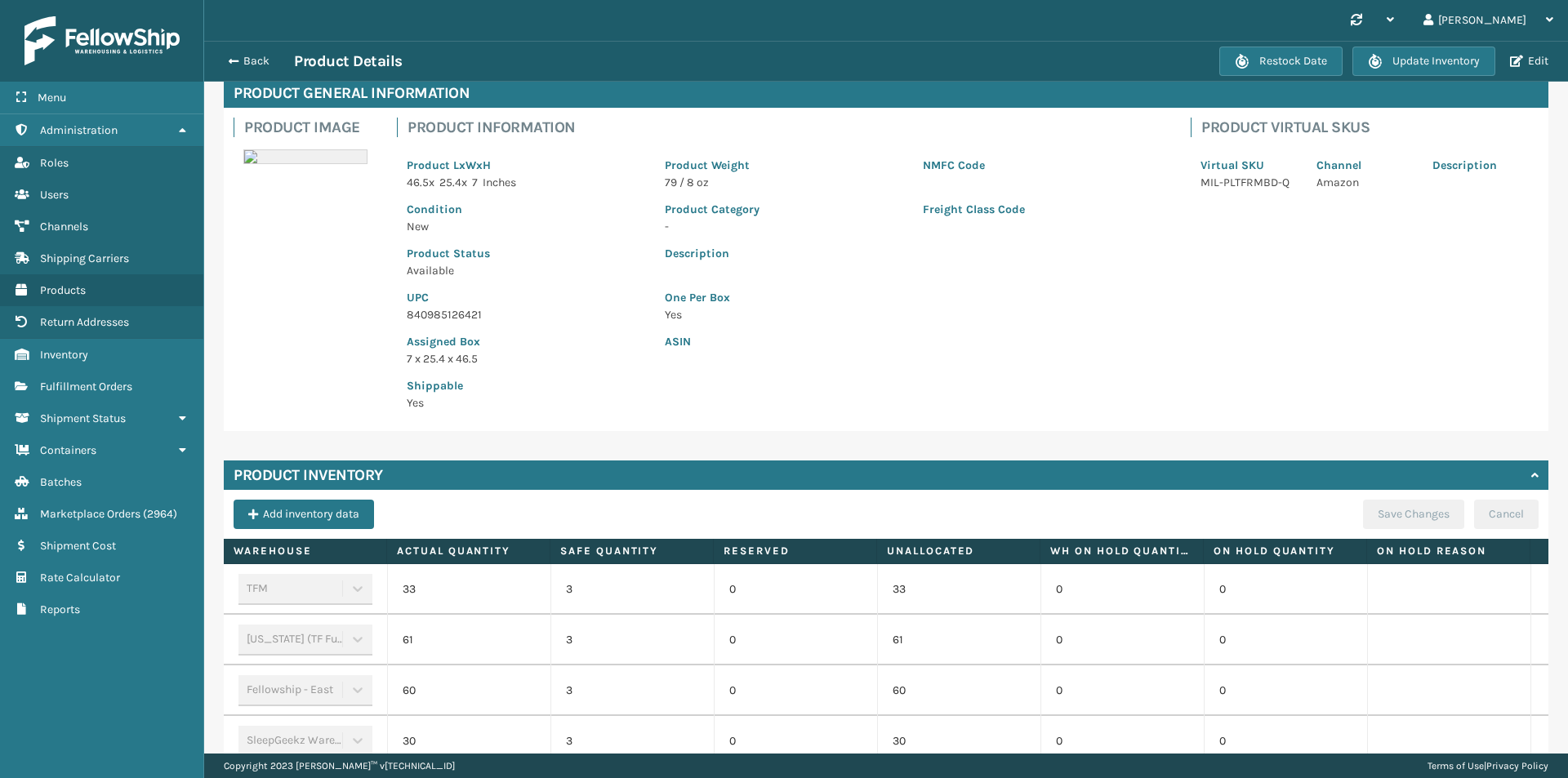
scroll to position [224, 0]
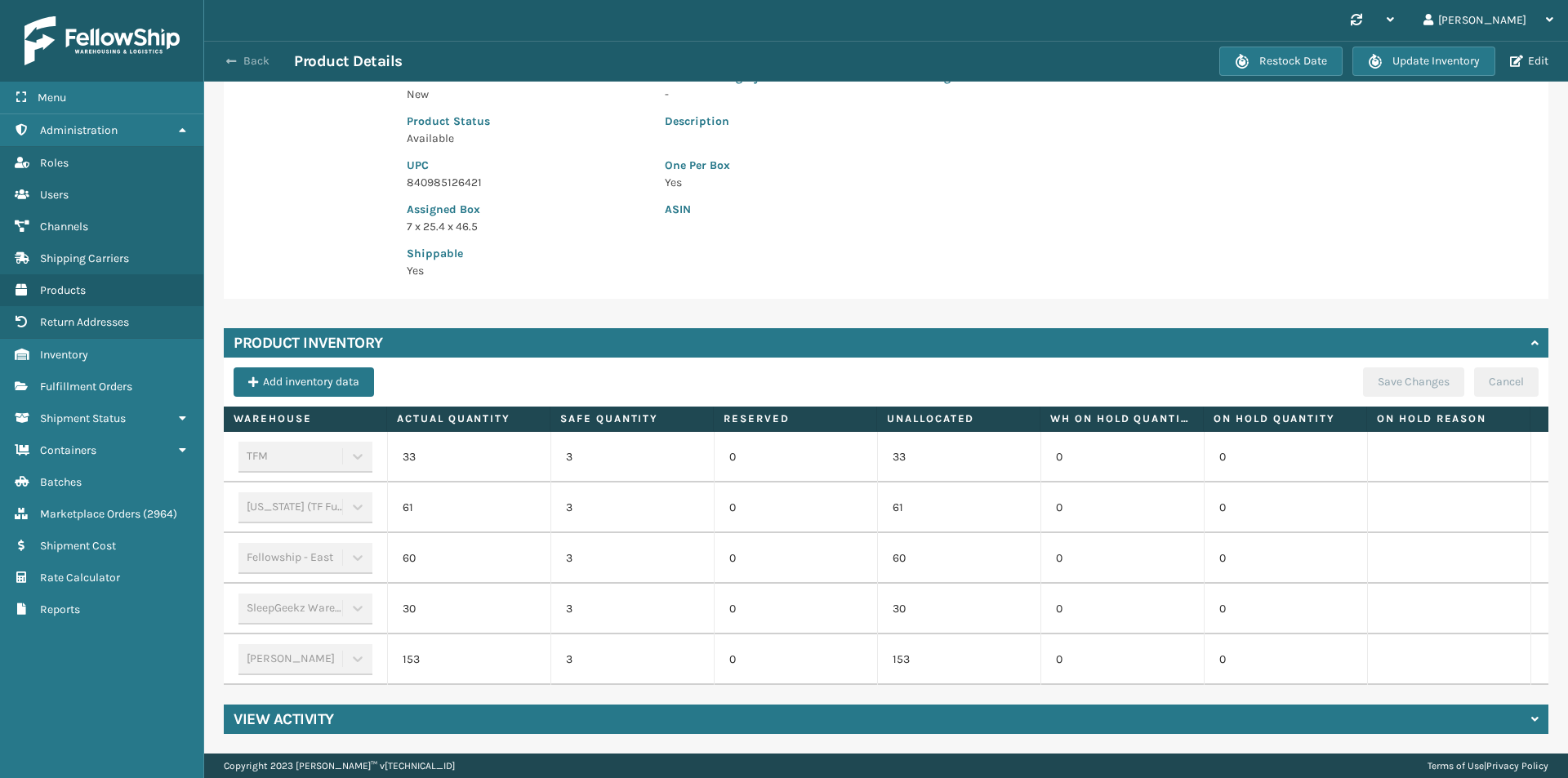
click at [255, 68] on button "Back" at bounding box center [255, 61] width 75 height 15
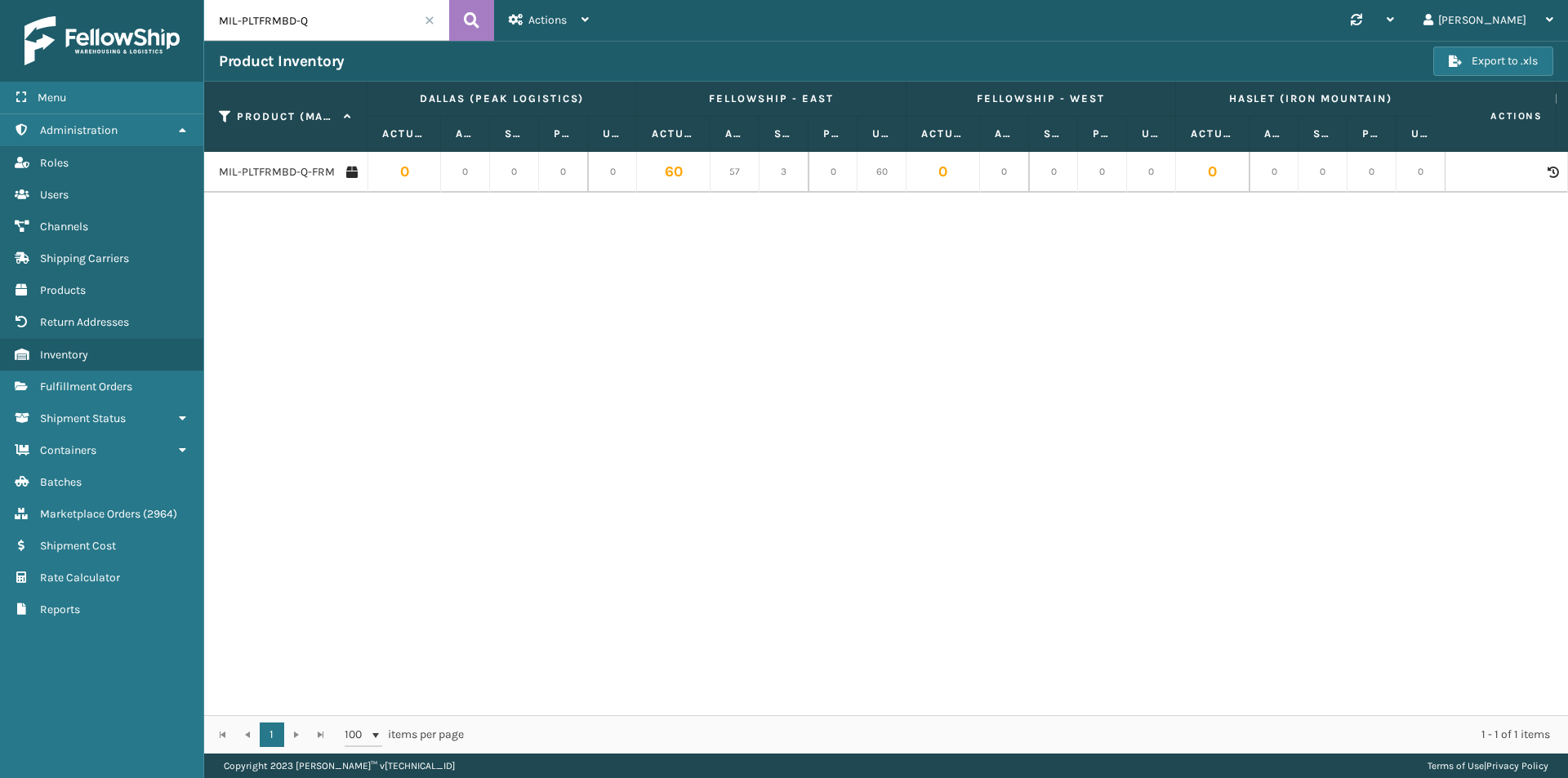
click at [364, 14] on input "MIL-PLTFRMBD-Q" at bounding box center [326, 20] width 245 height 40
click at [126, 384] on span "Fulfillment Orders" at bounding box center [86, 387] width 92 height 14
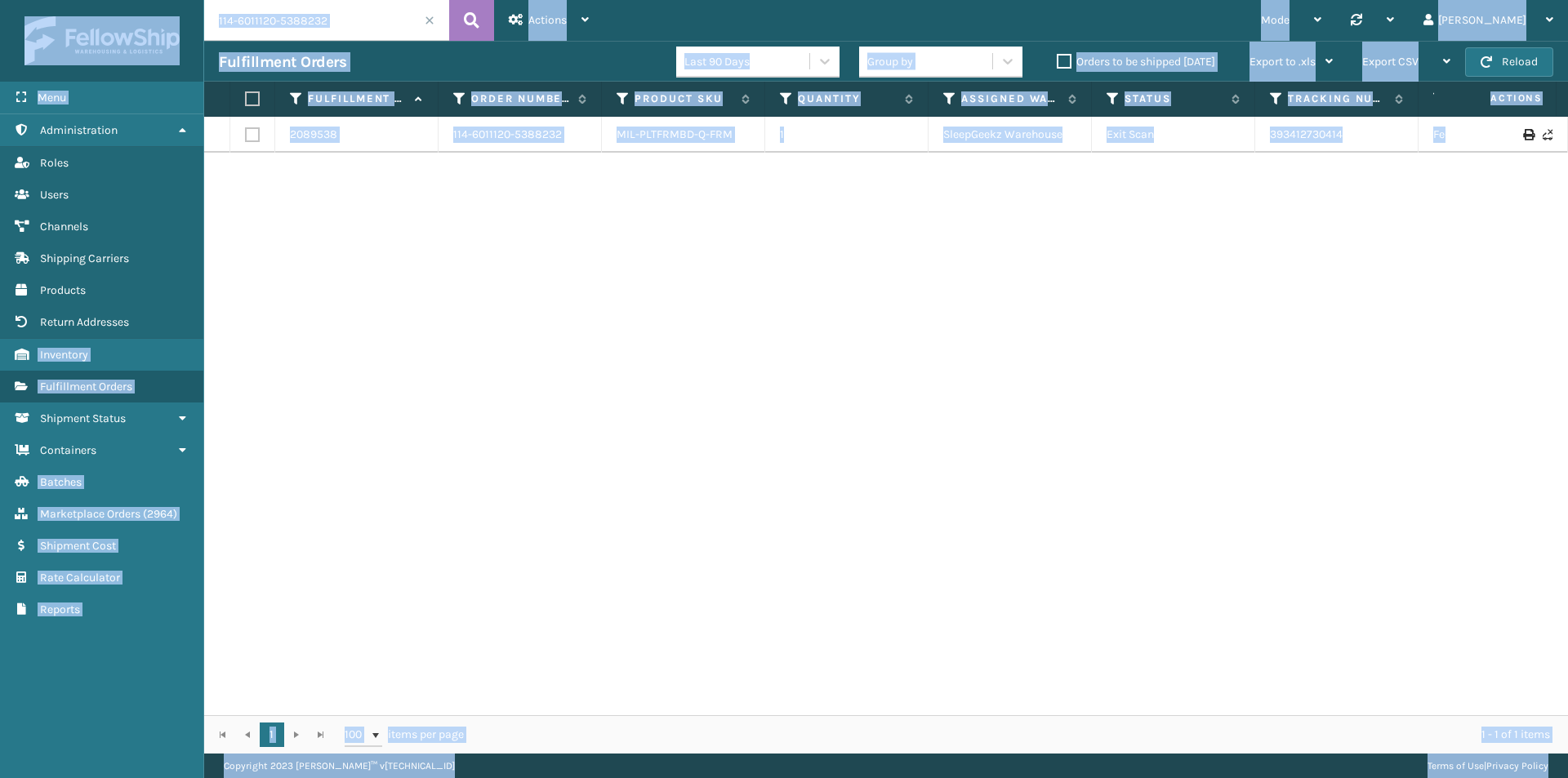
click at [364, 23] on input "114-6011120-5388232" at bounding box center [326, 20] width 245 height 40
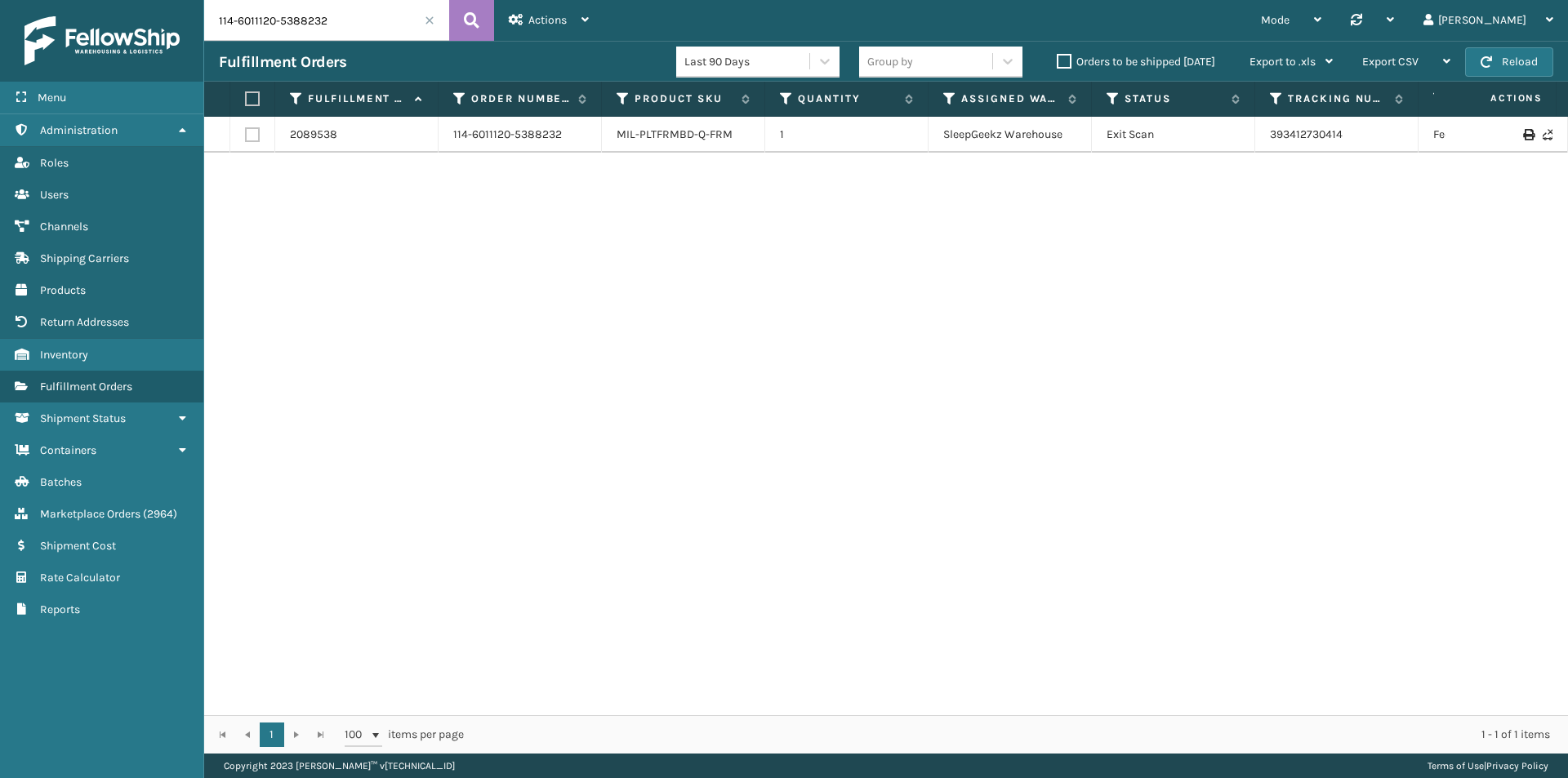
paste input "3-3374932-492825"
type input "113-3374932-4928252"
click at [461, 19] on button at bounding box center [471, 20] width 45 height 40
drag, startPoint x: 1352, startPoint y: 133, endPoint x: 1244, endPoint y: 150, distance: 109.3
click at [1244, 150] on tr "2078709 113-3374932-4928252 MIL-PPSNPNK-FT 1 Fellowship - East Exit Scan 393183…" at bounding box center [1117, 135] width 1827 height 36
